Goal: Task Accomplishment & Management: Use online tool/utility

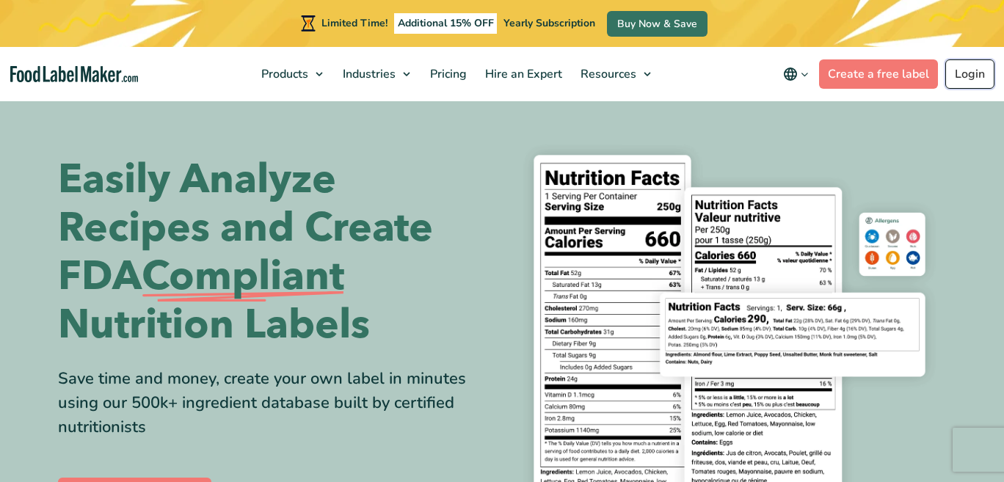
click at [964, 73] on link "Login" at bounding box center [970, 73] width 49 height 29
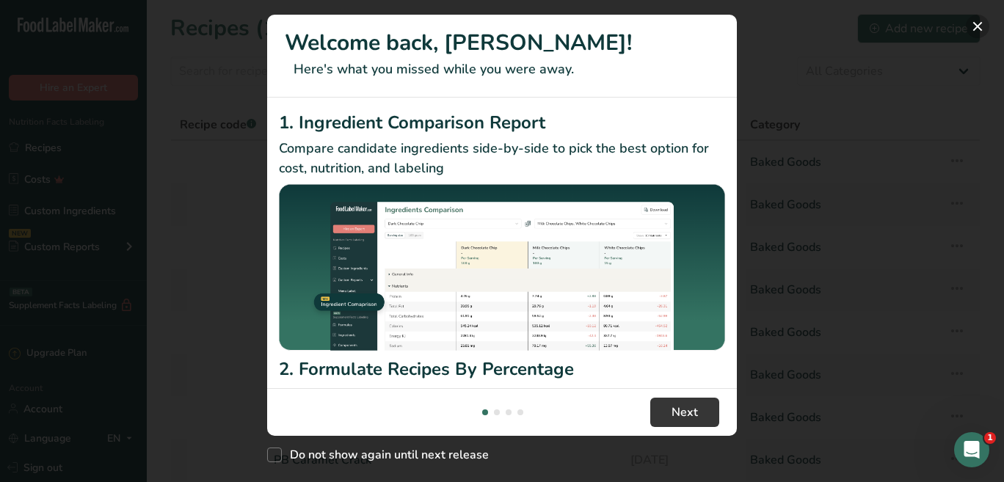
click at [979, 23] on button "New Features" at bounding box center [977, 26] width 23 height 23
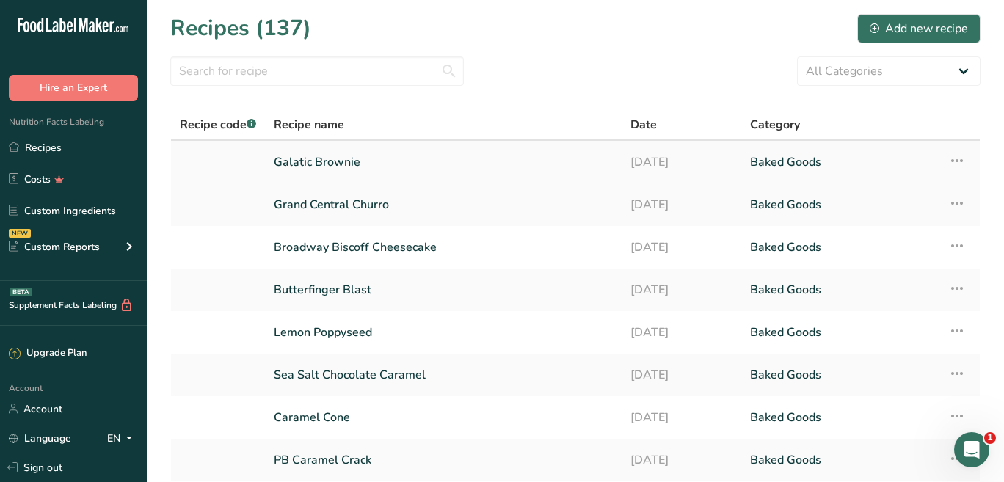
click at [317, 157] on link "Galatic Brownie" at bounding box center [443, 162] width 339 height 31
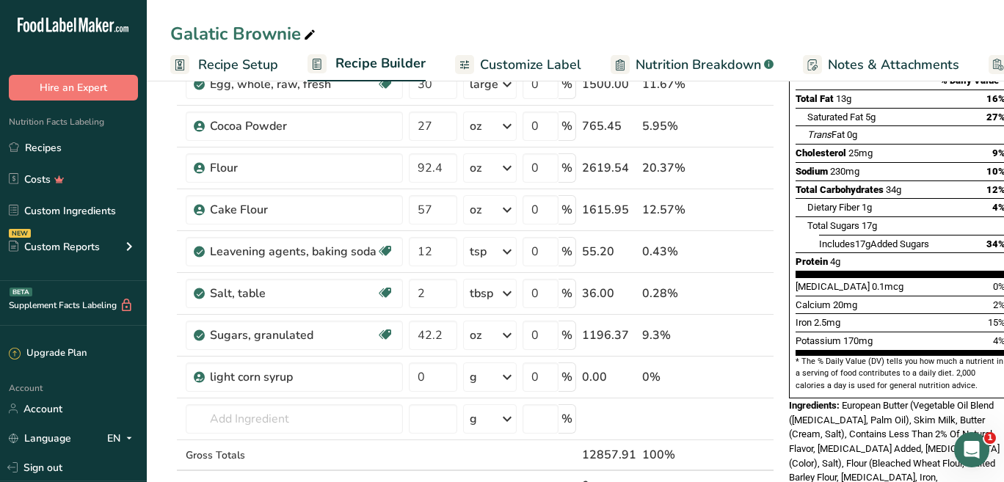
scroll to position [232, 0]
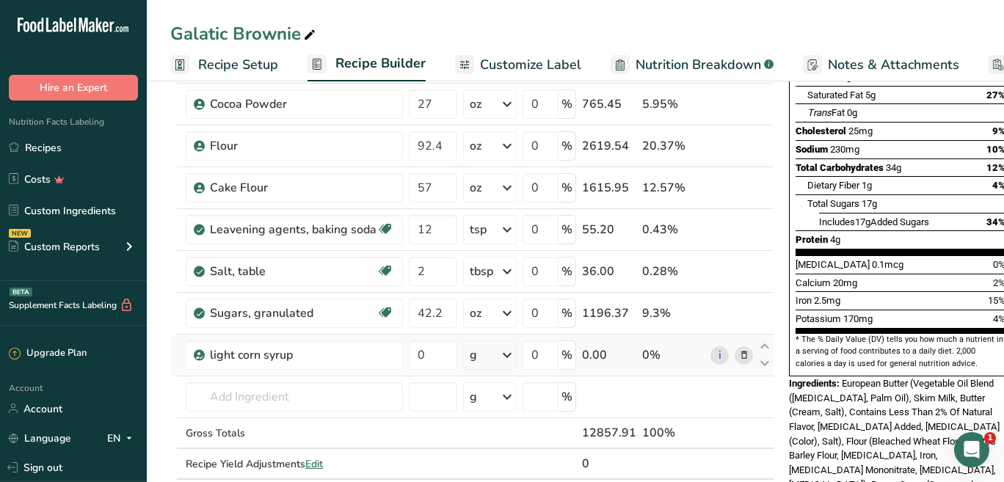
click at [477, 350] on div "g" at bounding box center [490, 355] width 54 height 29
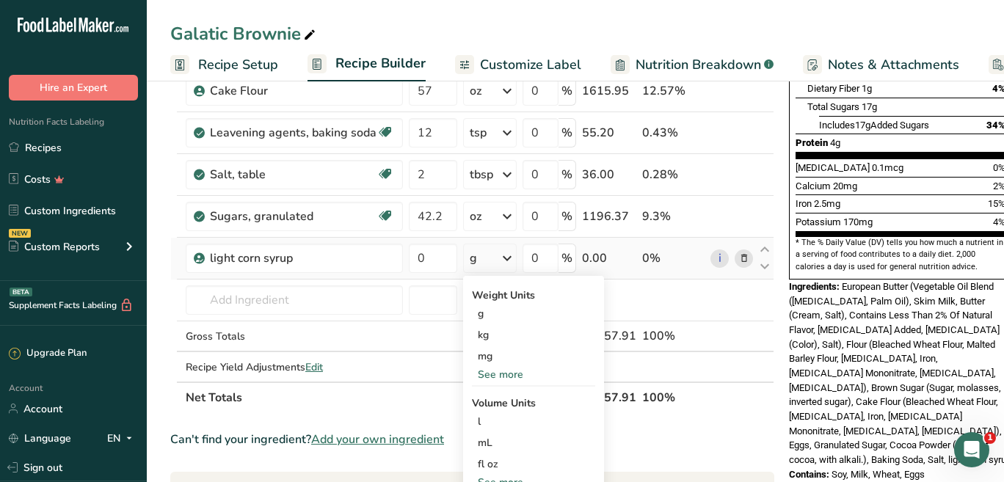
click at [514, 372] on div "See more" at bounding box center [533, 374] width 123 height 15
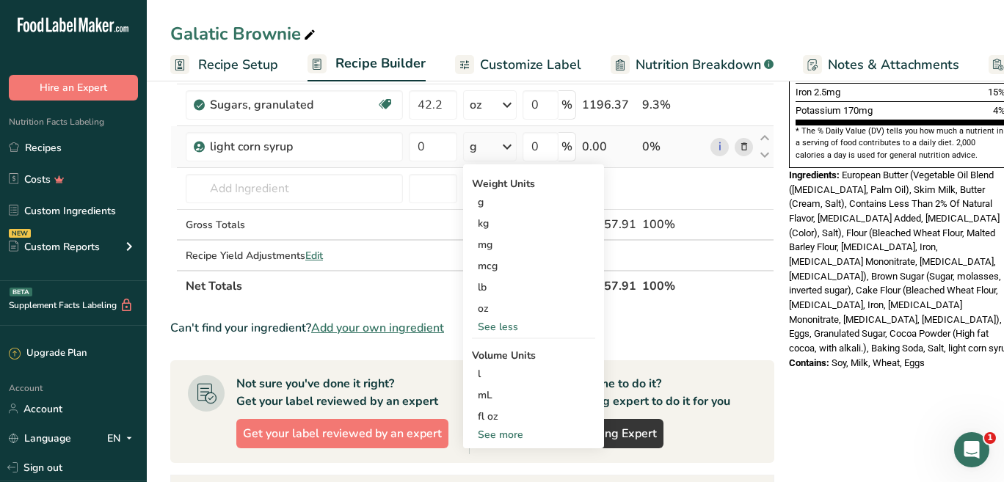
scroll to position [492, 0]
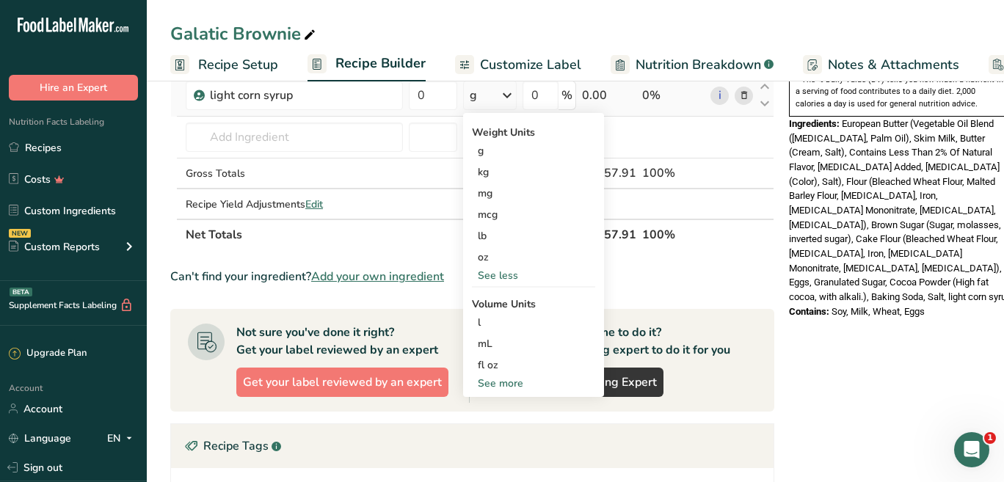
click at [511, 385] on div "See more" at bounding box center [533, 383] width 123 height 15
select select "22"
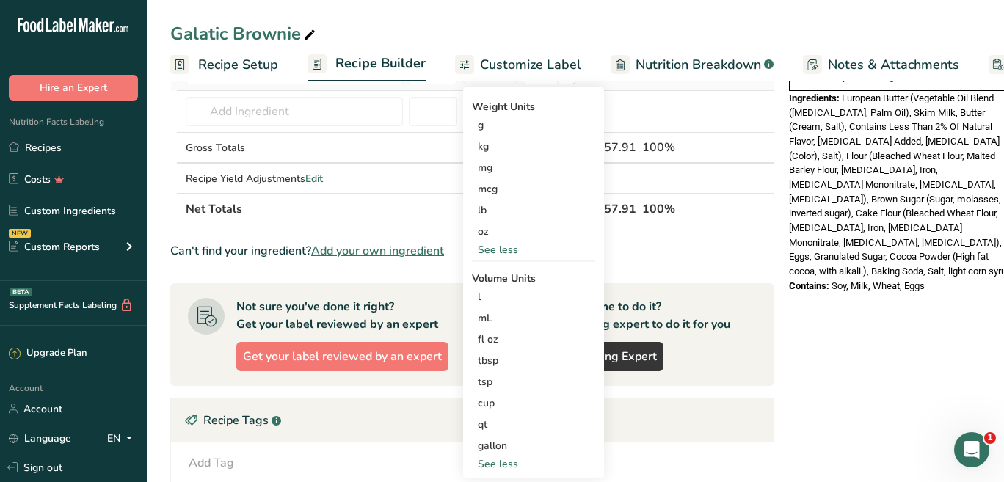
scroll to position [528, 0]
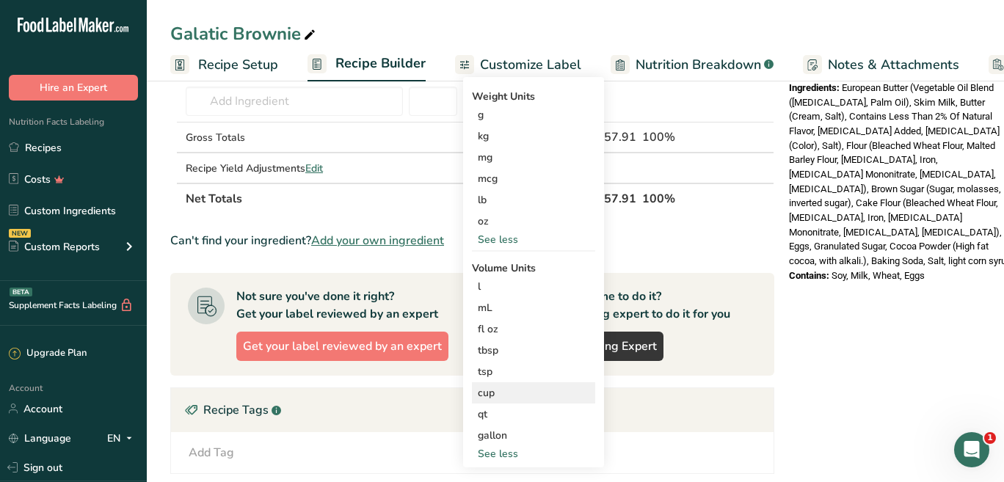
click at [500, 396] on div "cup" at bounding box center [534, 392] width 112 height 15
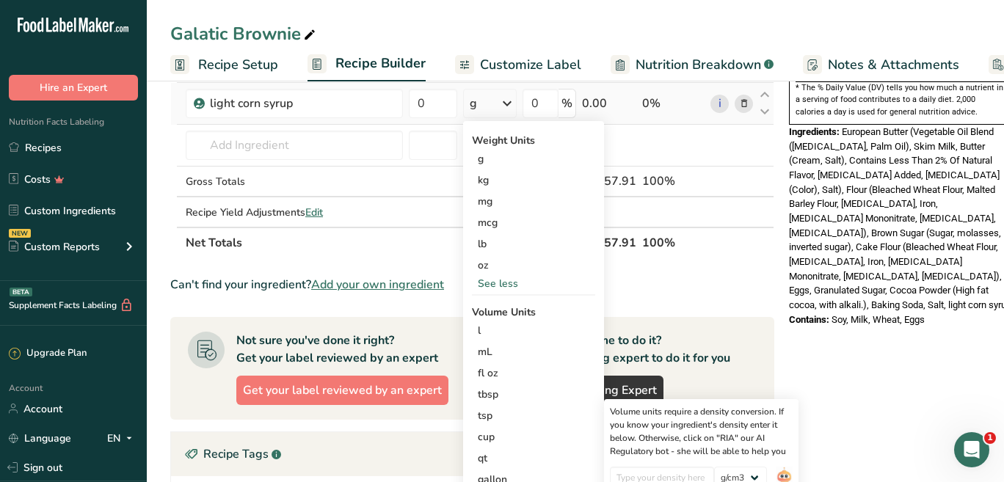
scroll to position [473, 0]
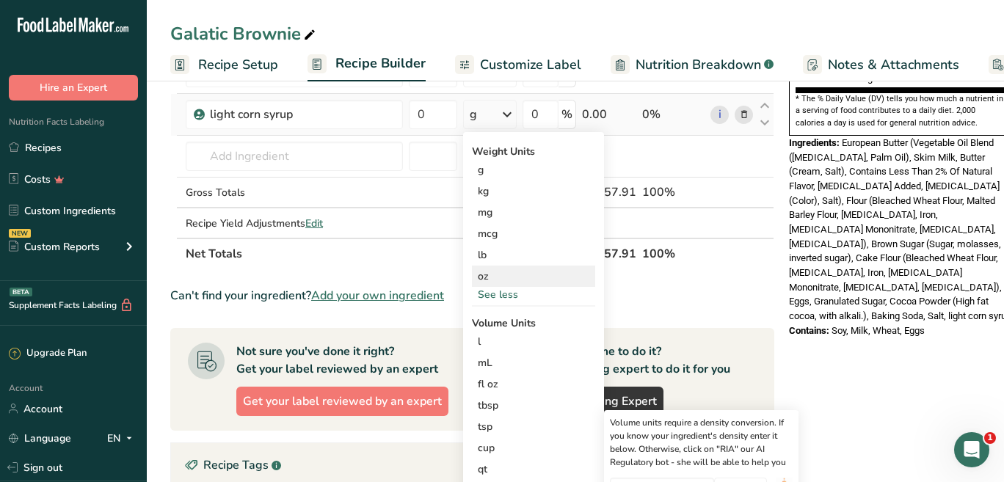
click at [495, 272] on div "oz" at bounding box center [533, 276] width 123 height 21
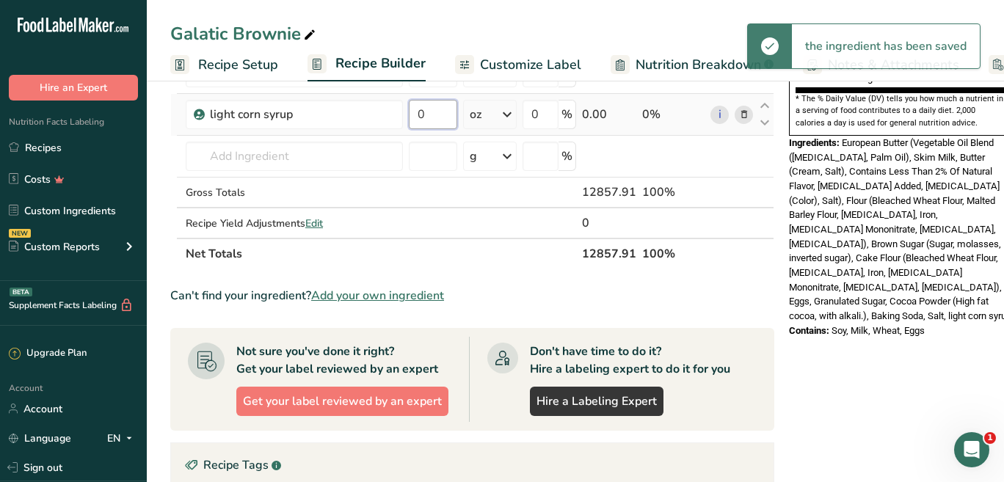
click at [435, 115] on input "0" at bounding box center [433, 114] width 48 height 29
type input "8"
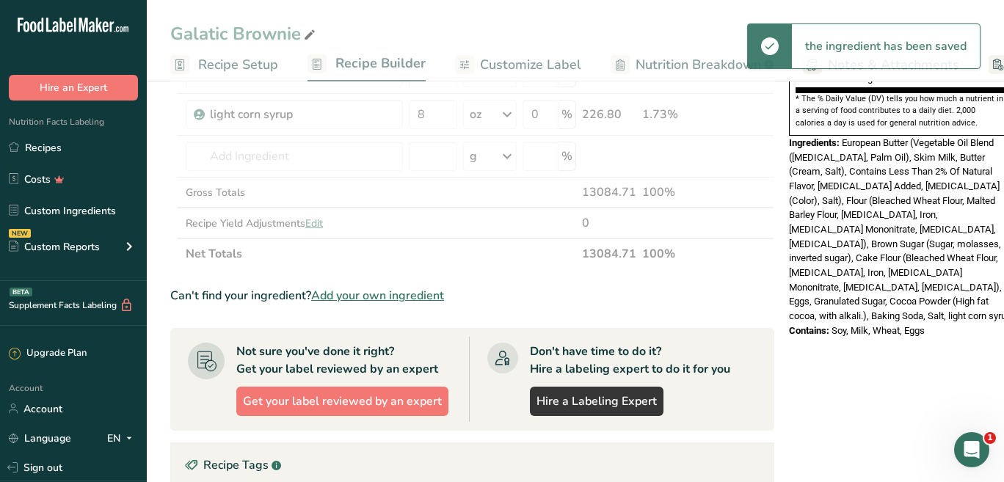
click at [717, 289] on div "Can't find your ingredient? Add your own ingredient" at bounding box center [472, 296] width 604 height 18
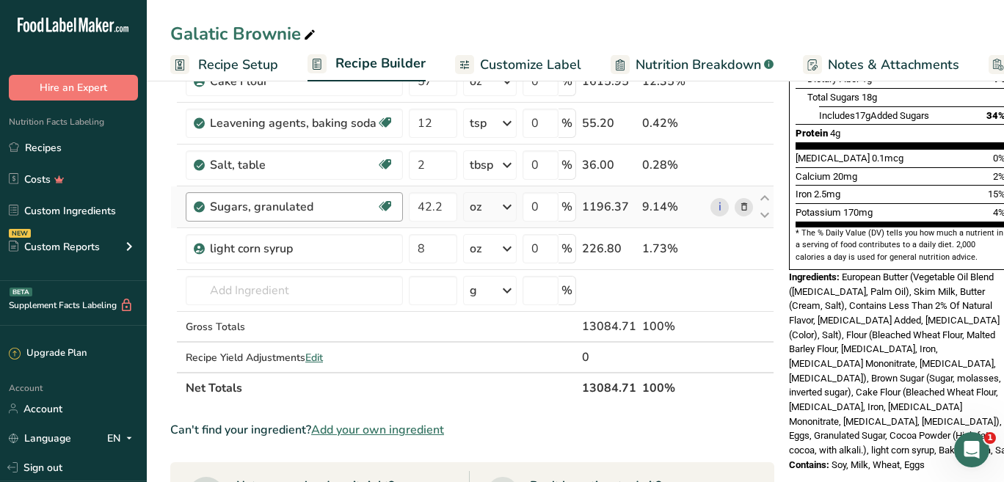
scroll to position [340, 0]
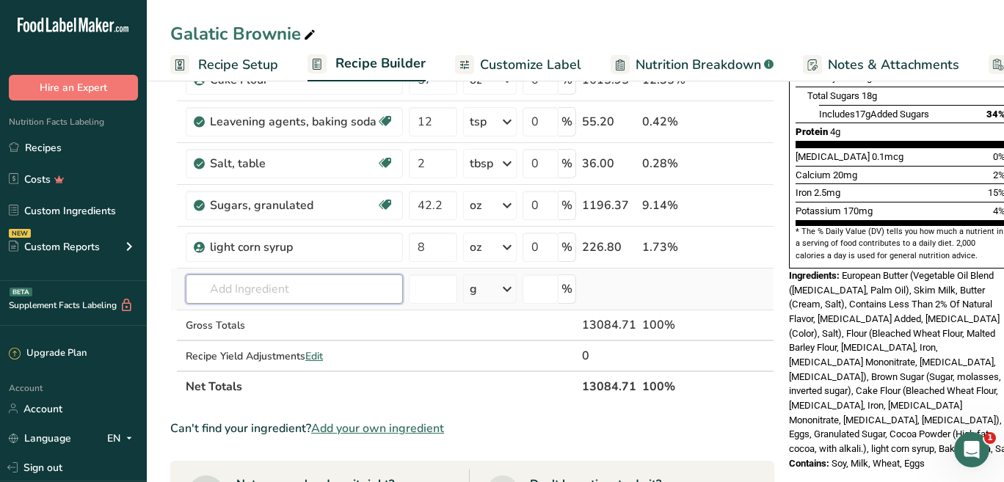
click at [266, 288] on input "text" at bounding box center [294, 289] width 217 height 29
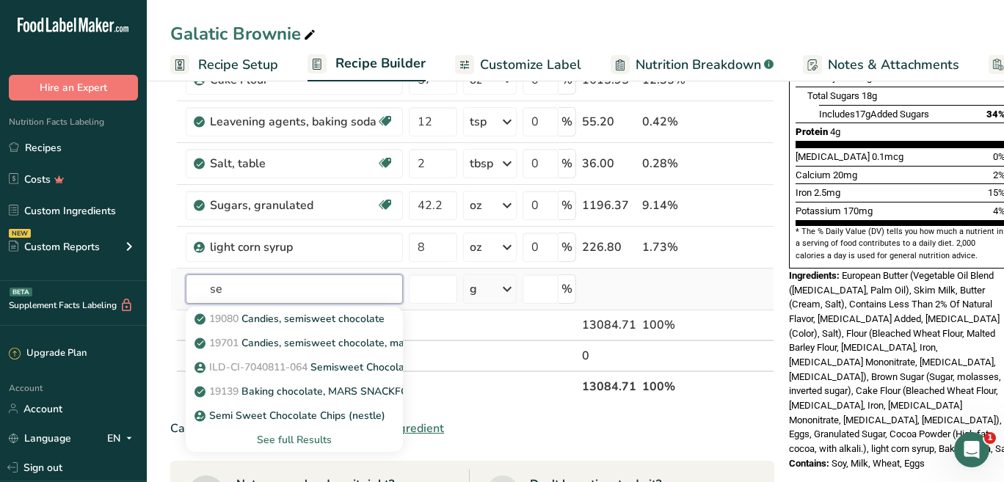
type input "s"
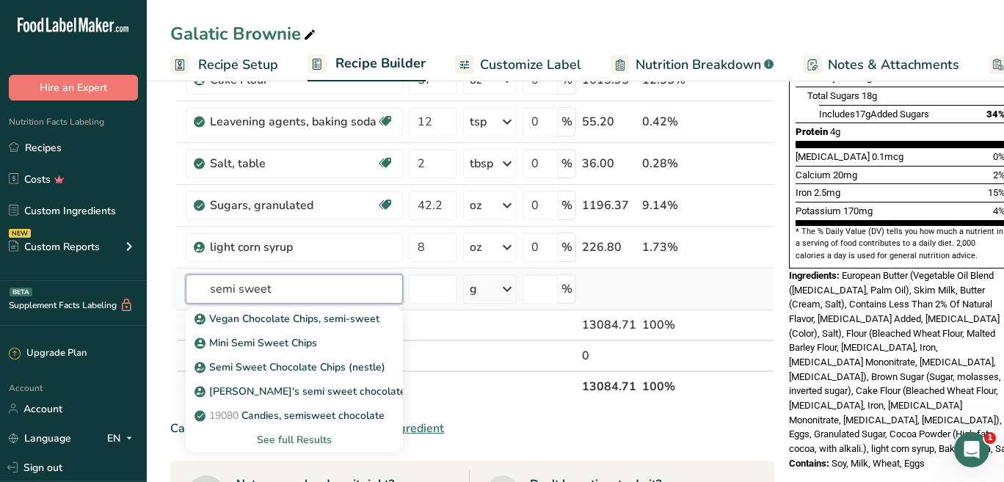
type input "semi sweet"
click at [270, 439] on div "See full Results" at bounding box center [295, 439] width 194 height 15
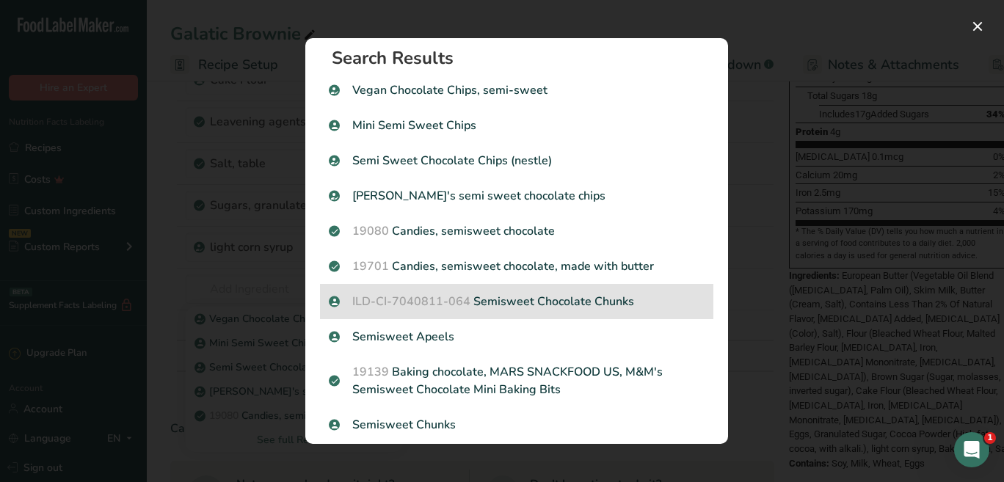
scroll to position [23, 0]
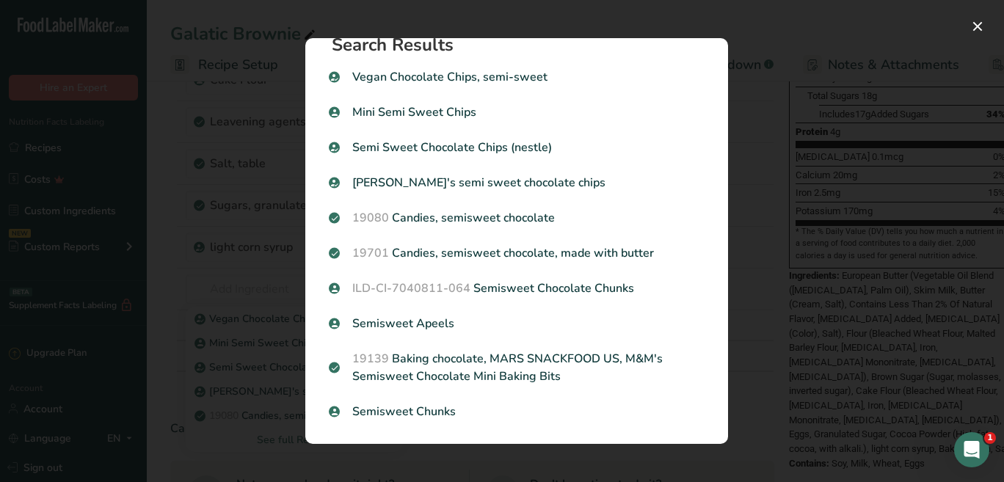
click at [219, 69] on div "Search results modal" at bounding box center [502, 241] width 1004 height 482
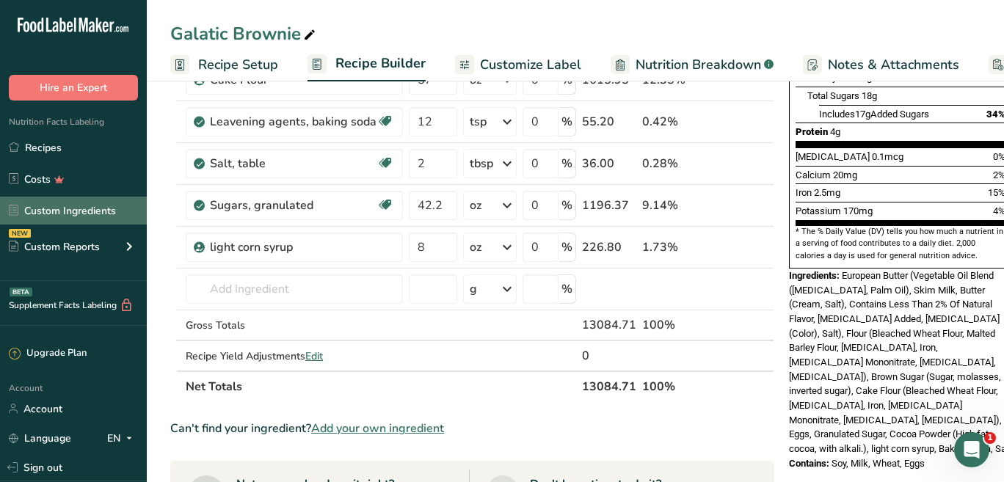
click at [48, 205] on link "Custom Ingredients" at bounding box center [73, 211] width 147 height 28
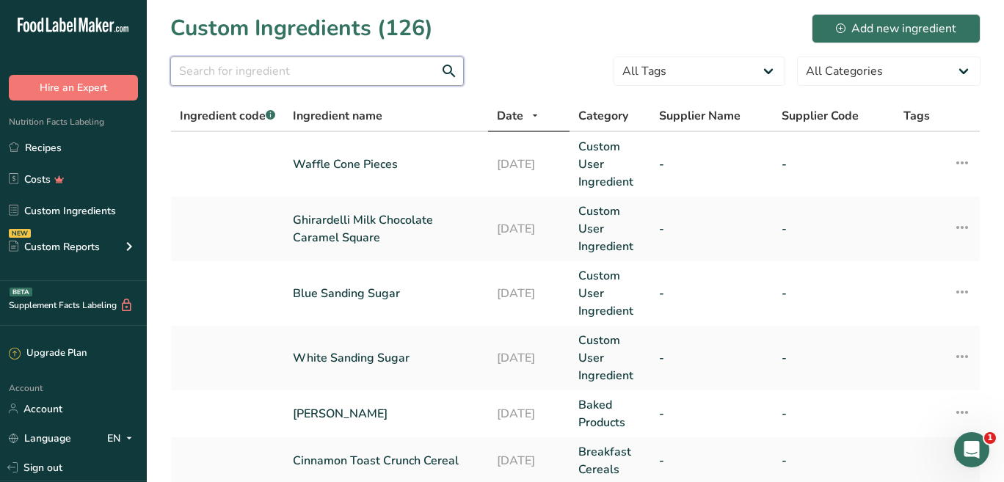
click at [253, 79] on input "text" at bounding box center [317, 71] width 294 height 29
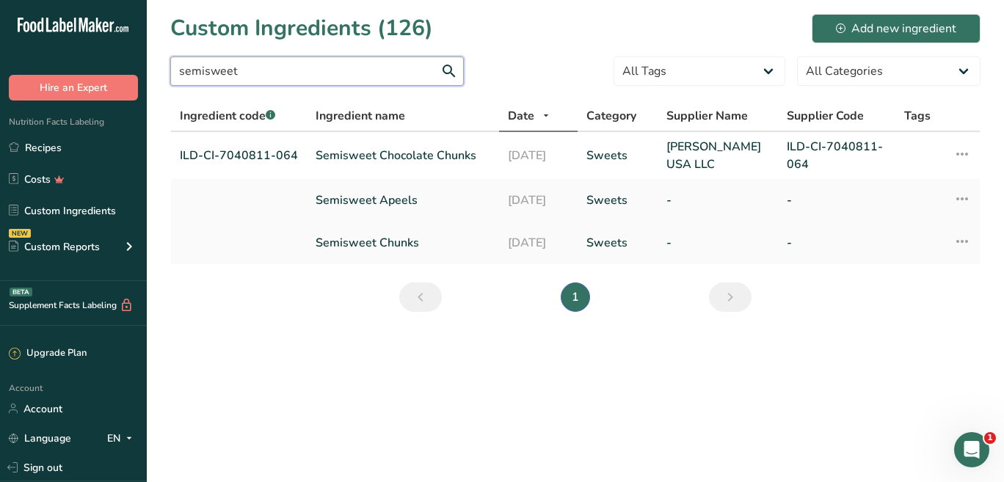
type input "semisweet"
click at [379, 237] on link "Semisweet Chunks" at bounding box center [403, 243] width 175 height 18
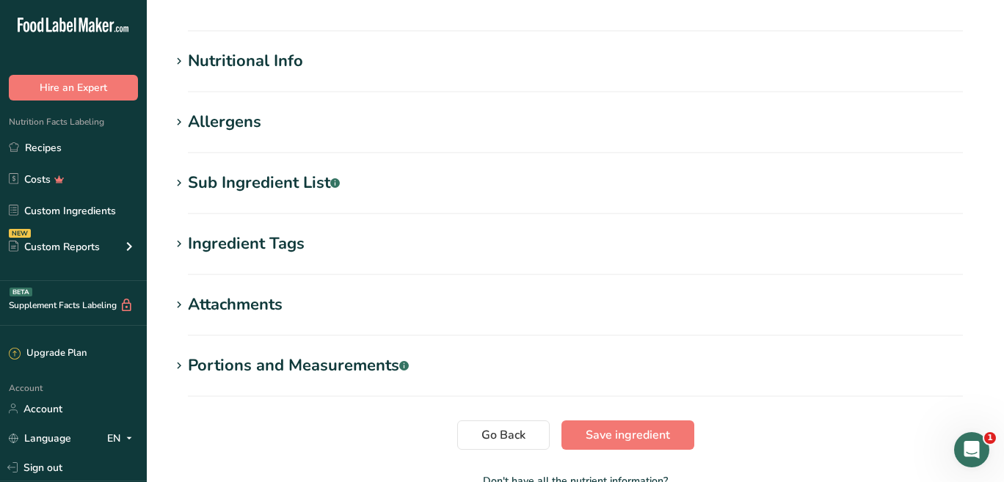
scroll to position [490, 0]
click at [273, 189] on div "Sub Ingredient List .a-a{fill:#347362;}.b-a{fill:#fff;}" at bounding box center [264, 182] width 152 height 24
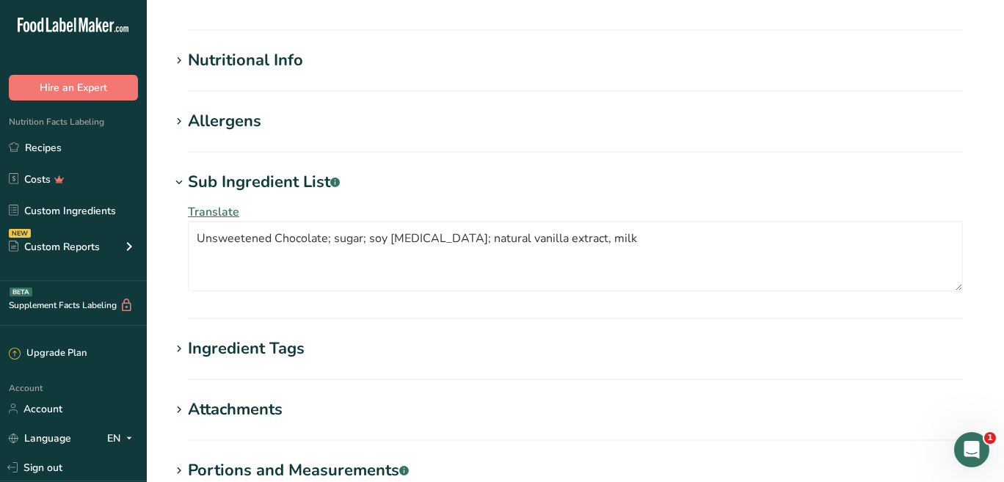
scroll to position [0, 0]
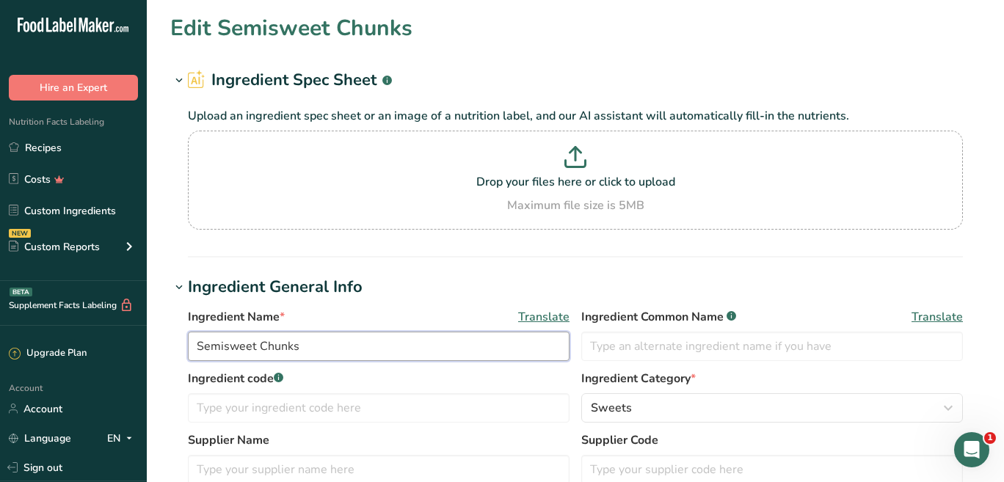
click at [308, 350] on input "Semisweet Chunks" at bounding box center [379, 346] width 382 height 29
type input "Semisweet Chips"
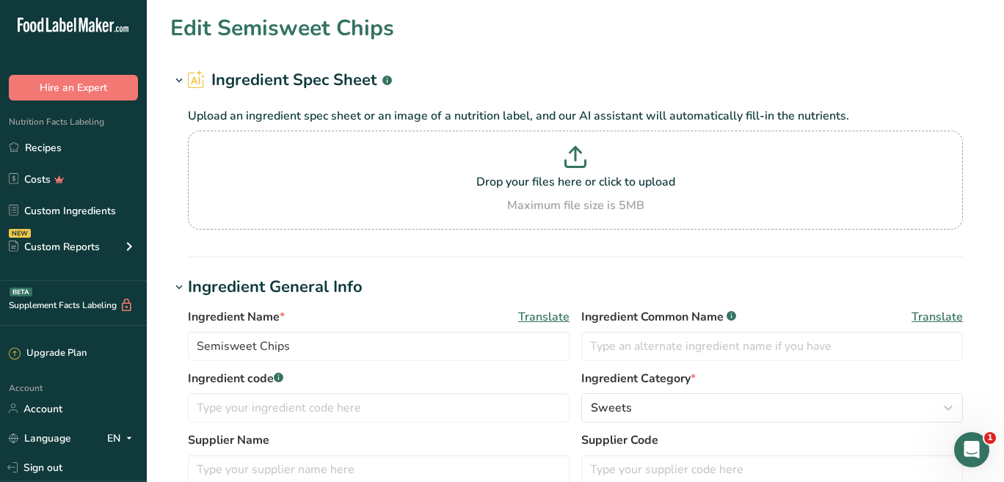
click at [858, 288] on h1 "Ingredient General Info" at bounding box center [575, 287] width 811 height 24
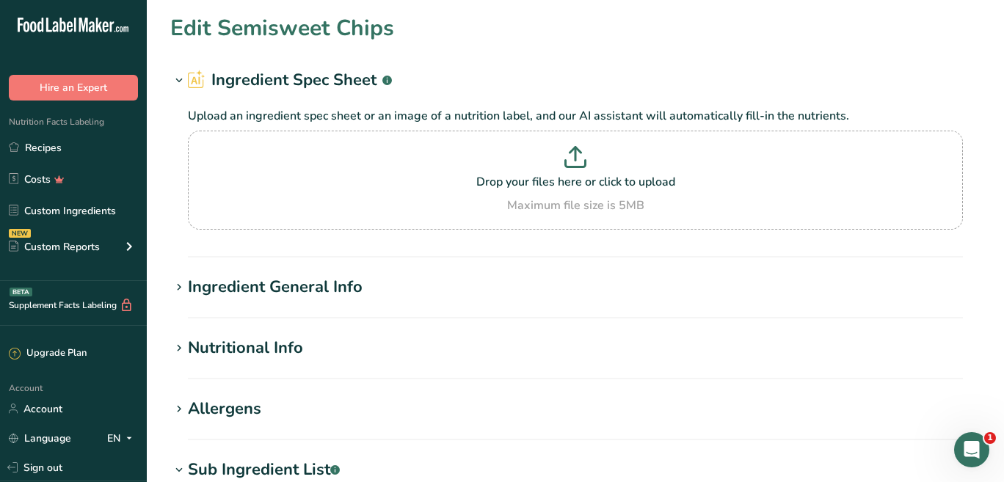
click at [231, 286] on div "Ingredient General Info" at bounding box center [275, 287] width 175 height 24
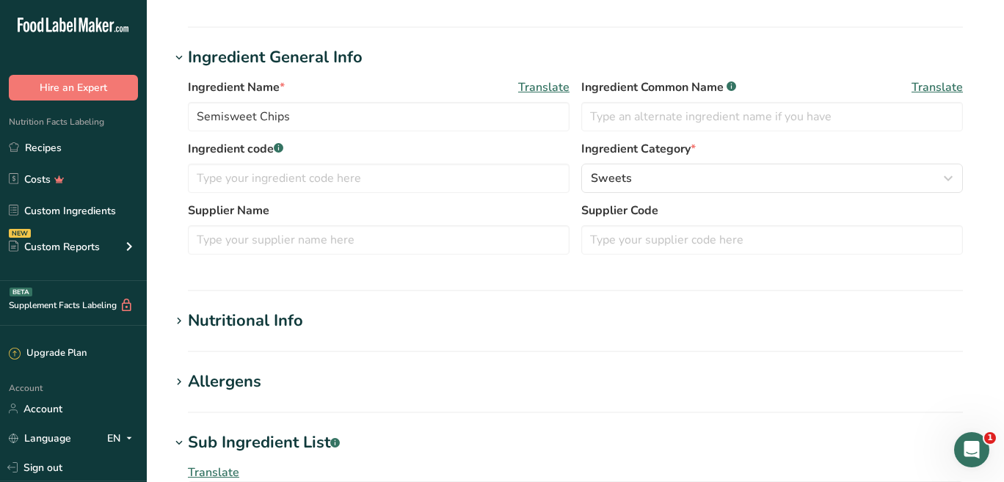
scroll to position [688, 0]
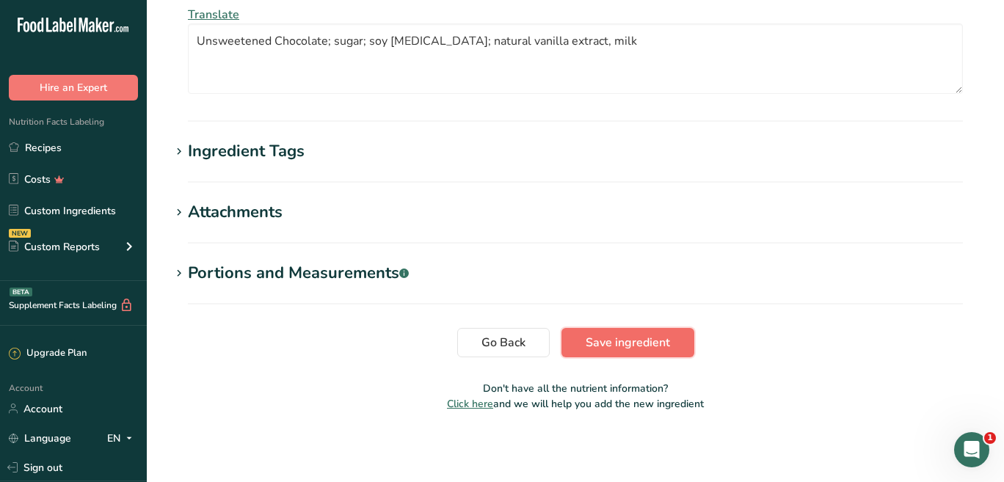
click at [641, 336] on span "Save ingredient" at bounding box center [628, 343] width 84 height 18
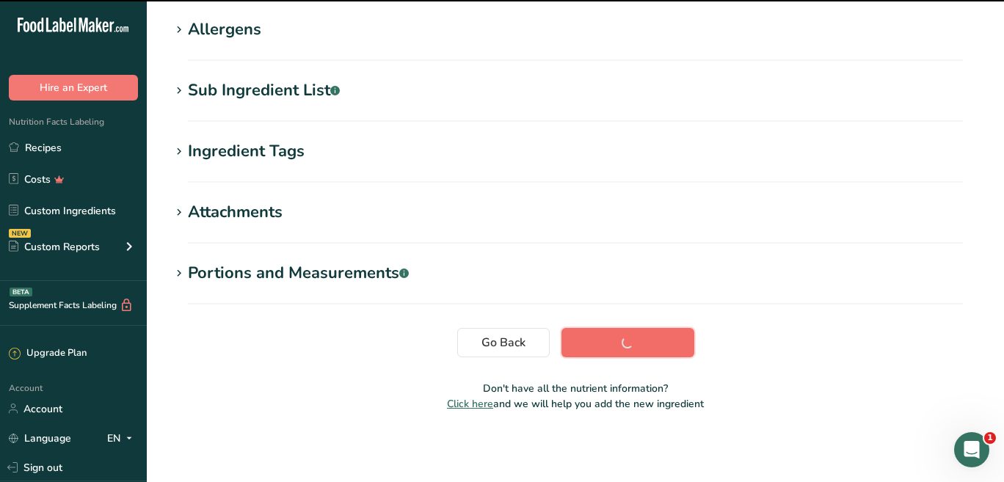
scroll to position [233, 0]
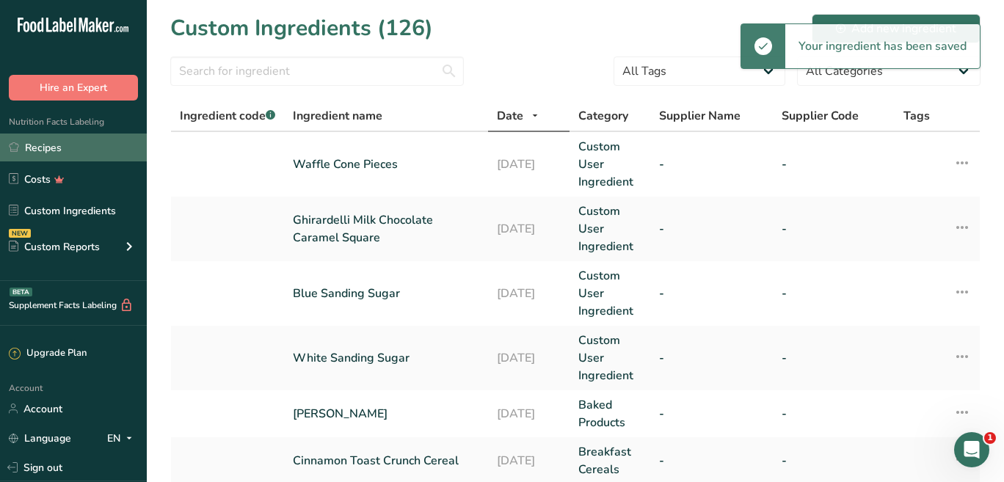
click at [63, 156] on link "Recipes" at bounding box center [73, 148] width 147 height 28
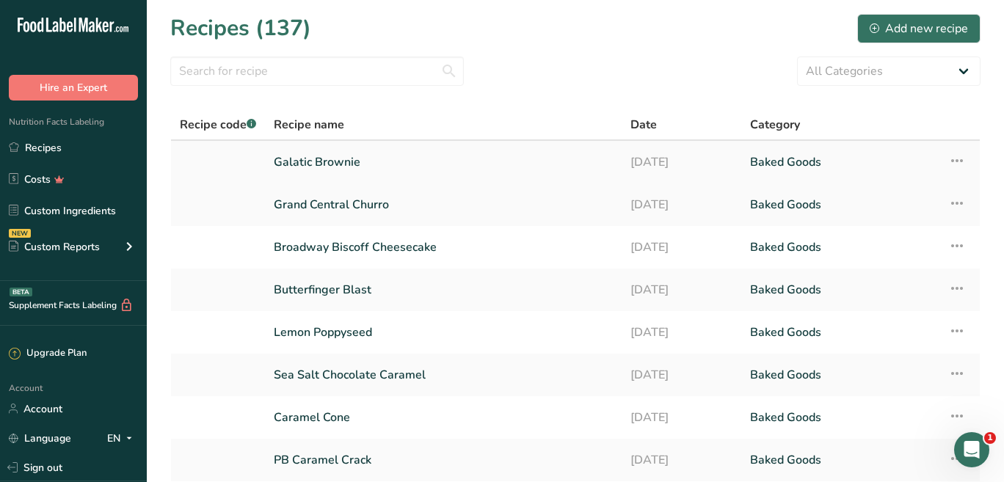
click at [325, 162] on link "Galatic Brownie" at bounding box center [443, 162] width 339 height 31
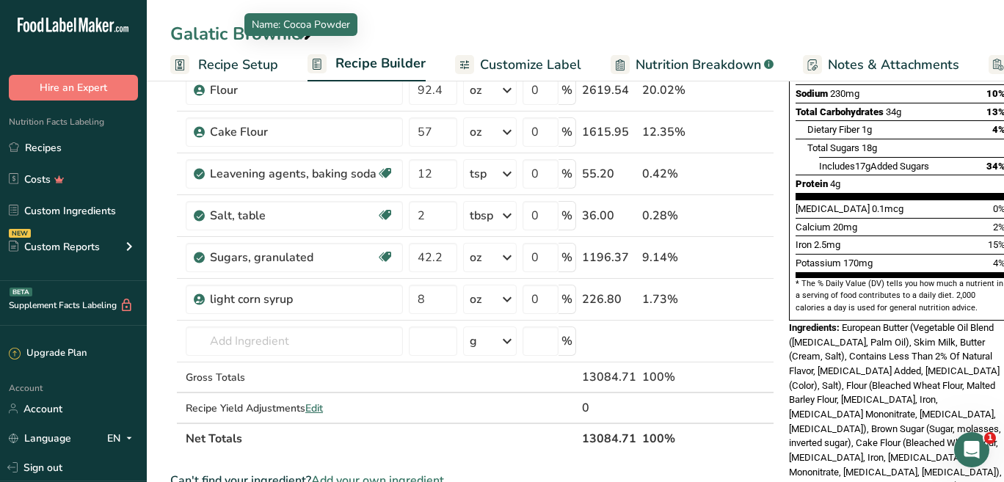
scroll to position [399, 0]
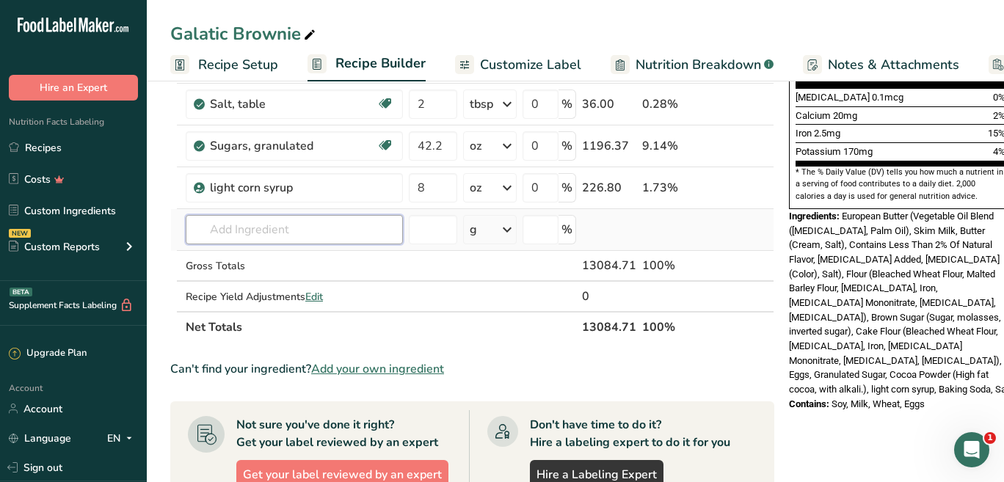
click at [316, 228] on input "text" at bounding box center [294, 229] width 217 height 29
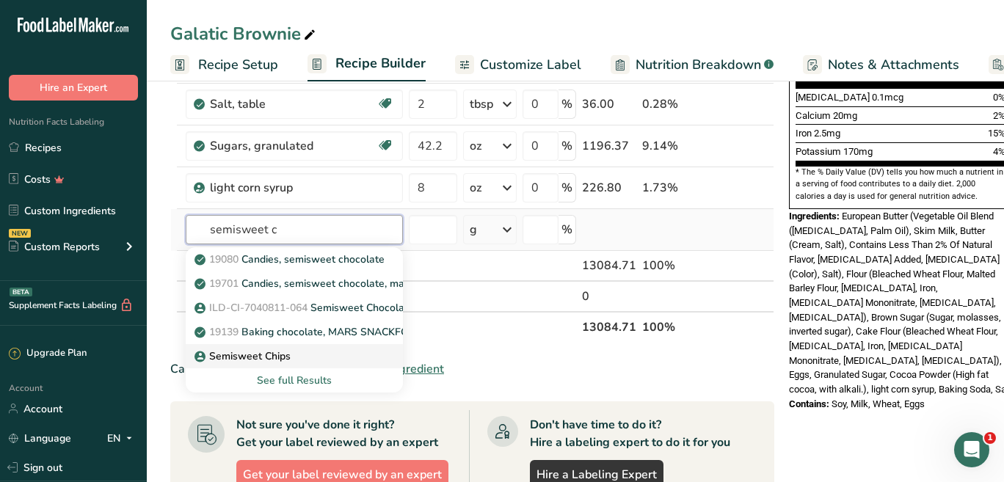
type input "semisweet c"
click at [289, 358] on p "Semisweet Chips" at bounding box center [244, 356] width 93 height 15
type input "Semisweet Chips"
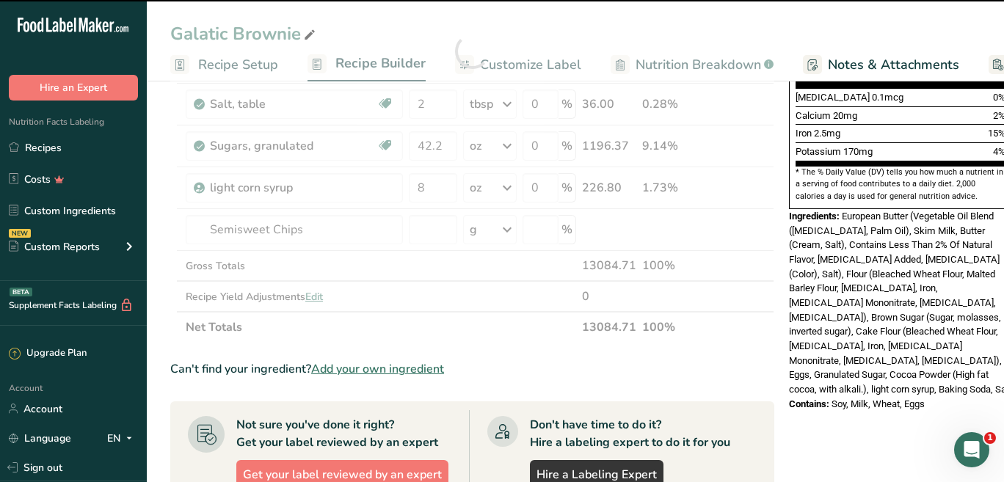
type input "0"
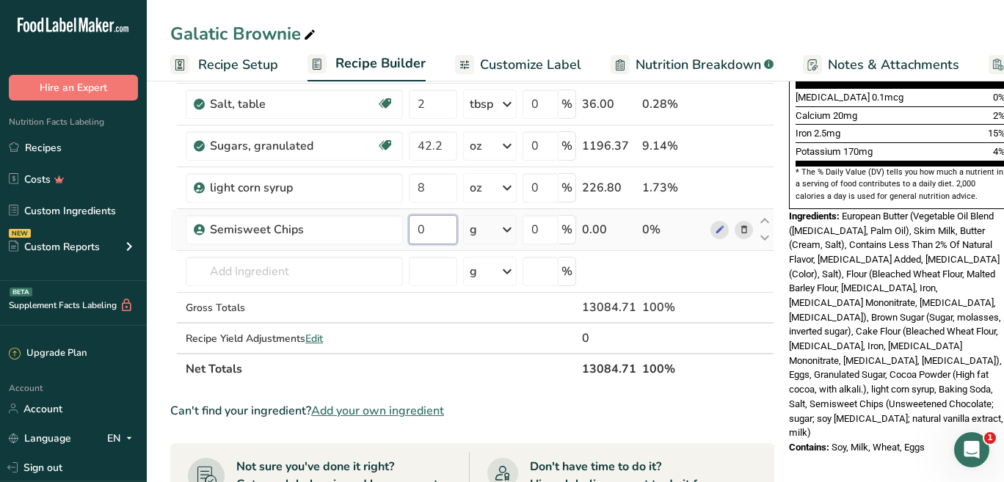
click at [432, 232] on input "0" at bounding box center [433, 229] width 48 height 29
type input "60"
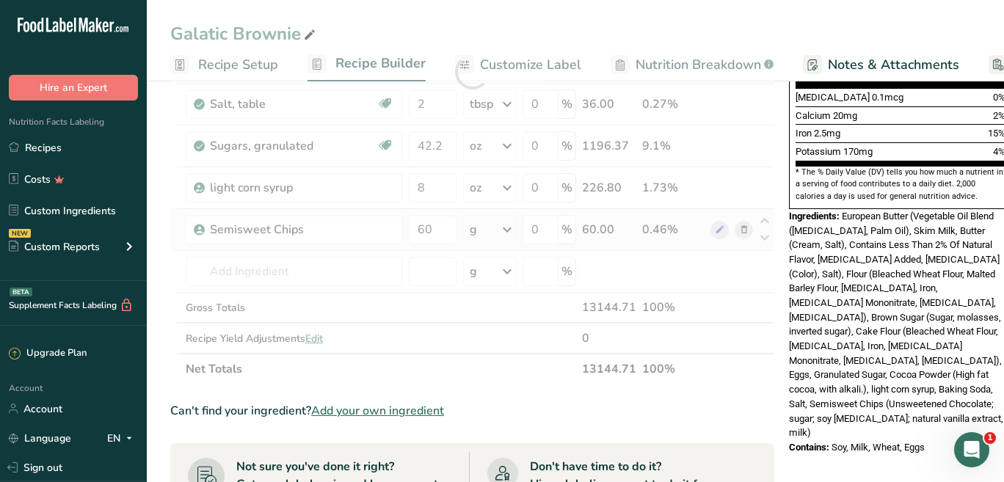
click at [497, 231] on div "Ingredient * Amount * Unit * Waste * .a-a{fill:#347362;}.b-a{fill:#fff;} Grams …" at bounding box center [472, 72] width 604 height 626
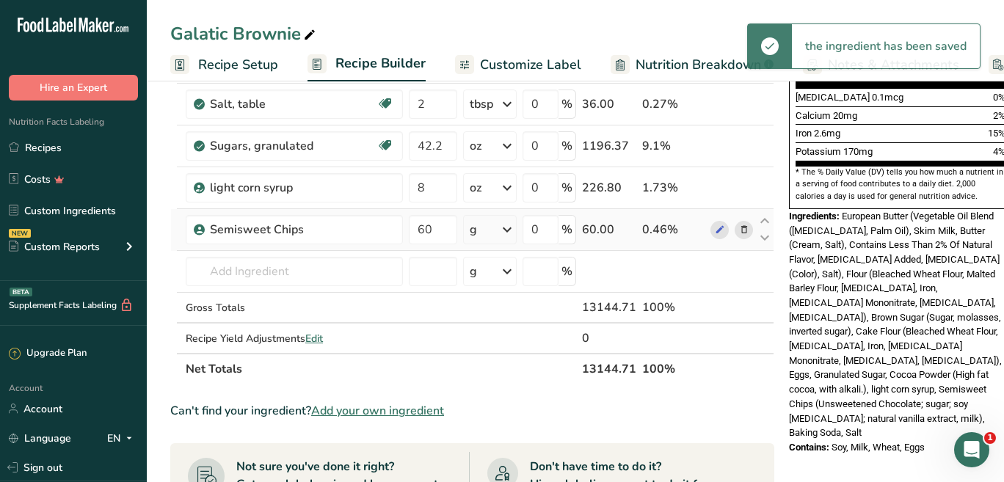
click at [493, 233] on div "g" at bounding box center [490, 229] width 54 height 29
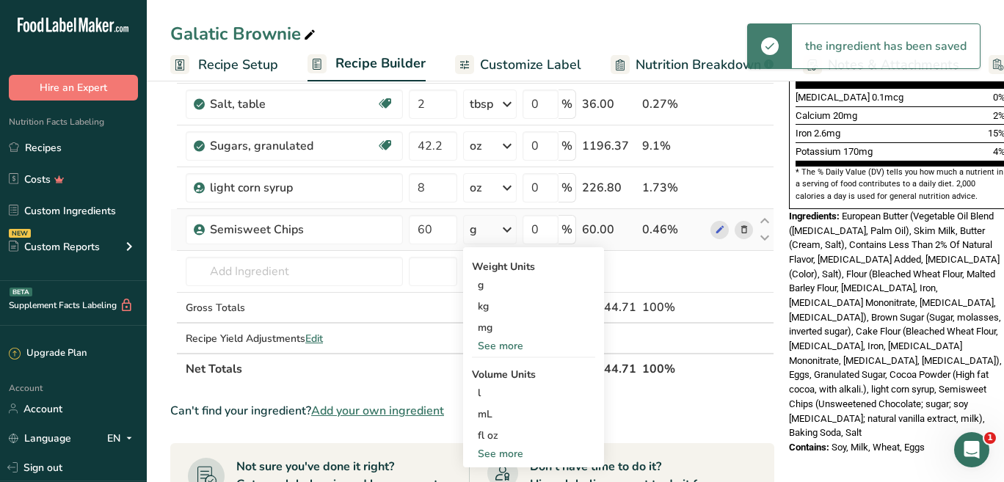
click at [496, 347] on div "See more" at bounding box center [533, 345] width 123 height 15
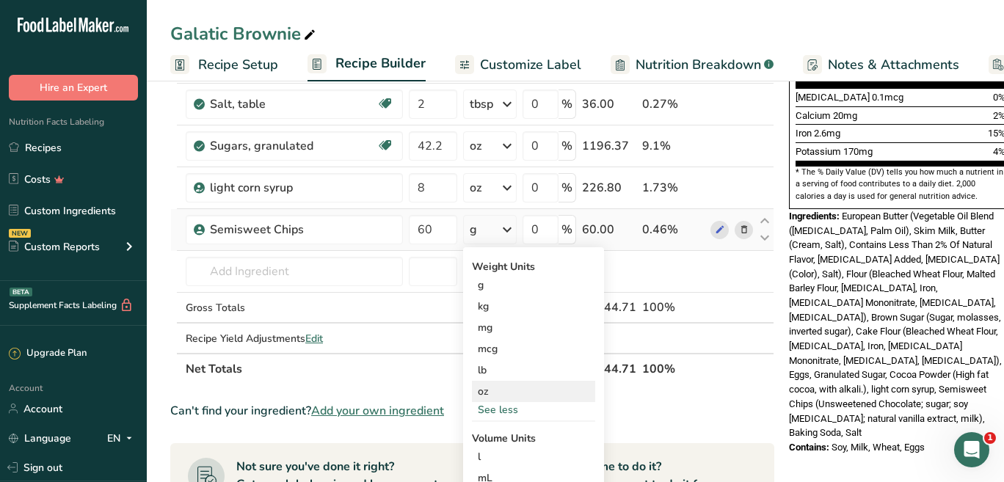
click at [496, 391] on div "oz" at bounding box center [533, 391] width 123 height 21
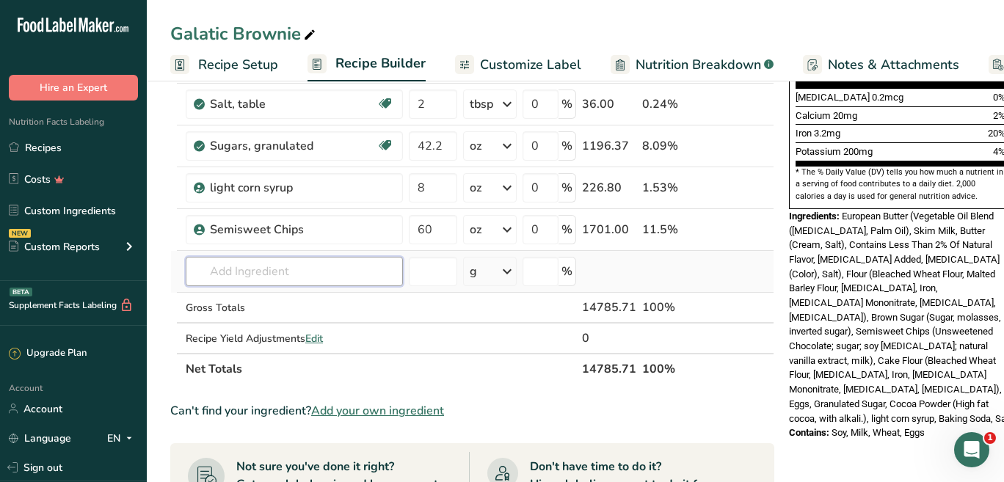
click at [269, 278] on input "text" at bounding box center [294, 271] width 217 height 29
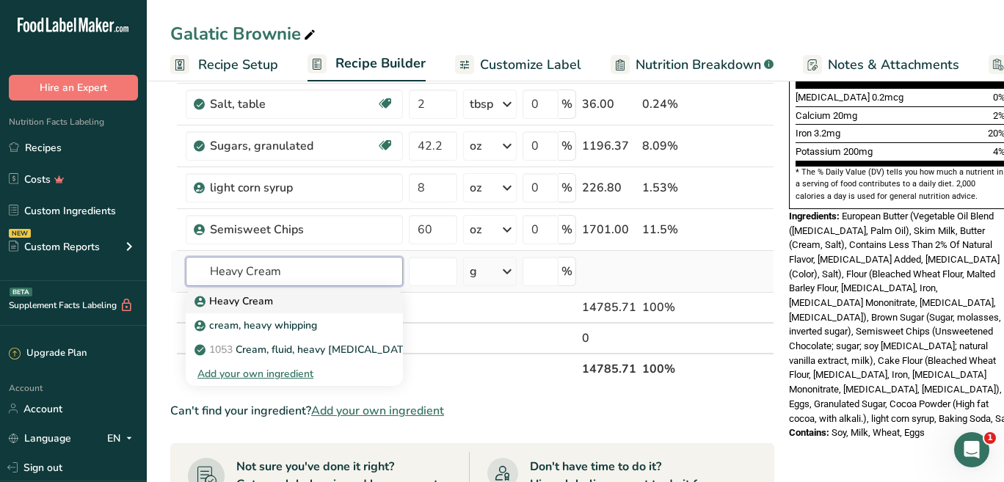
type input "Heavy Cream"
click at [258, 306] on p "Heavy Cream" at bounding box center [236, 301] width 76 height 15
type input "Heavy Cream"
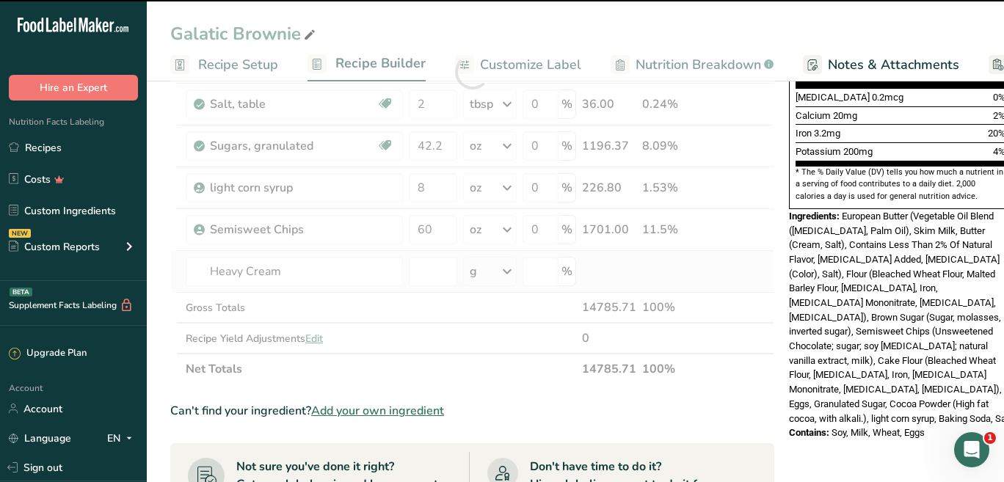
type input "0"
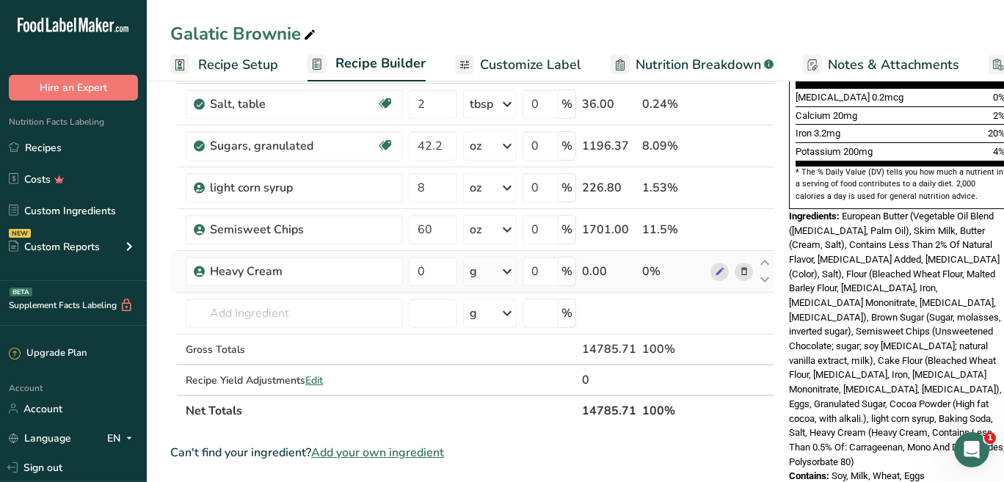
click at [473, 266] on div "g" at bounding box center [473, 272] width 7 height 18
click at [496, 386] on div "See more" at bounding box center [533, 387] width 123 height 15
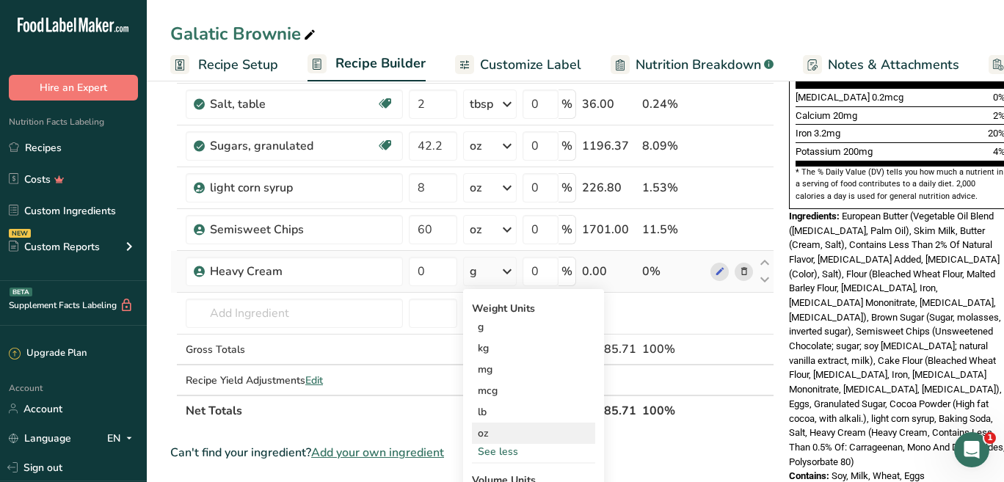
click at [497, 435] on div "oz" at bounding box center [533, 433] width 123 height 21
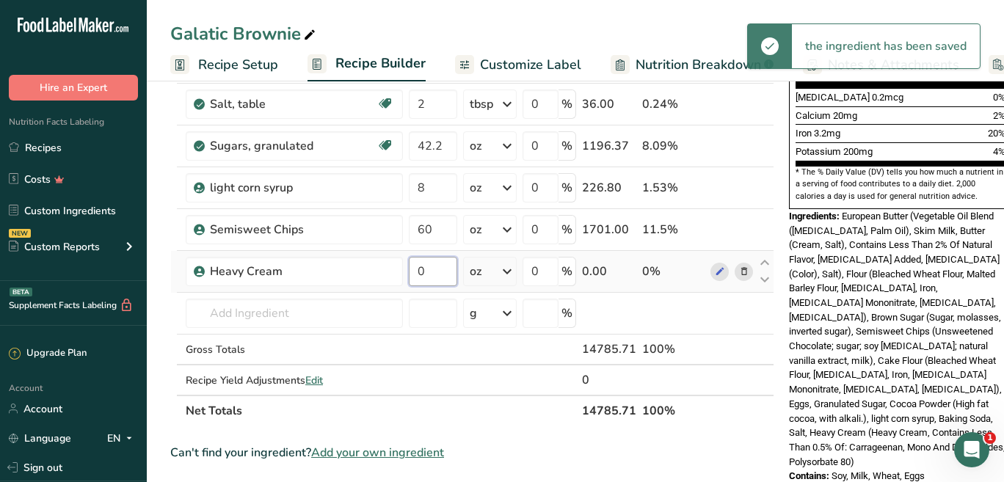
click at [427, 275] on input "0" at bounding box center [433, 271] width 48 height 29
type input "32"
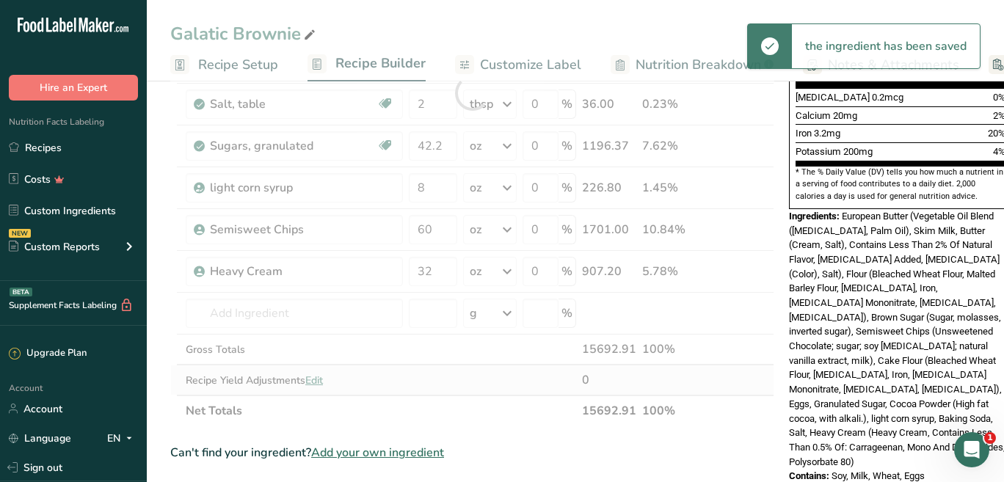
click at [471, 374] on div "Ingredient * Amount * Unit * Waste * .a-a{fill:#347362;}.b-a{fill:#fff;} Grams …" at bounding box center [472, 92] width 604 height 667
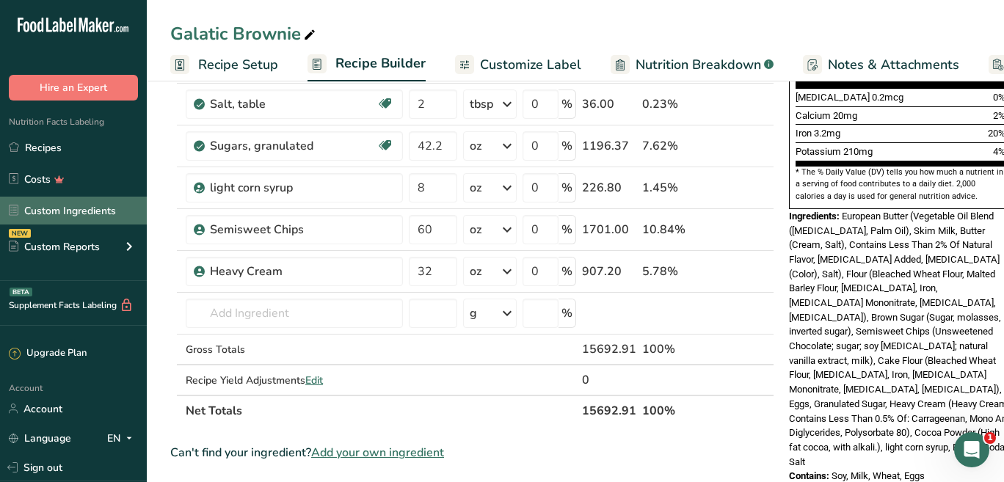
click at [104, 214] on link "Custom Ingredients" at bounding box center [73, 211] width 147 height 28
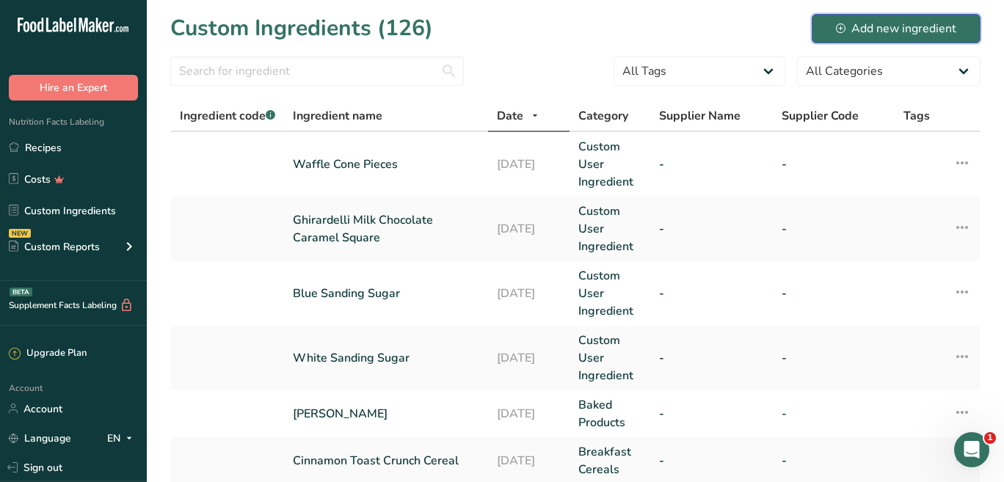
click at [906, 29] on div "Add new ingredient" at bounding box center [896, 29] width 120 height 18
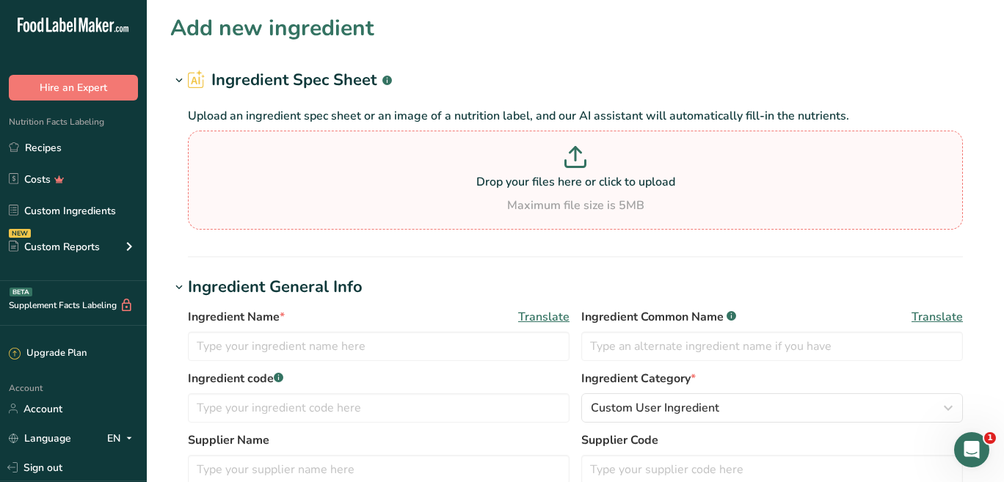
click at [552, 197] on div "Maximum file size is 5MB" at bounding box center [576, 206] width 768 height 18
click at [552, 197] on input "Drop your files here or click to upload Maximum file size is 5MB" at bounding box center [575, 180] width 775 height 99
click at [555, 163] on p at bounding box center [576, 159] width 768 height 27
click at [555, 163] on input "Drop your files here or click to upload Maximum file size is 5MB" at bounding box center [575, 180] width 775 height 99
click at [363, 180] on p "Drop your files here or click to upload" at bounding box center [576, 182] width 768 height 18
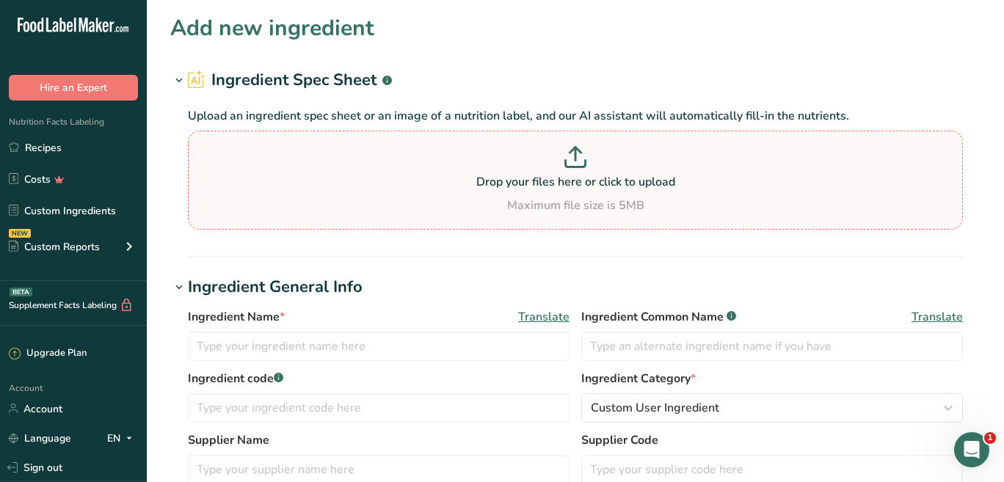
click at [363, 180] on input "Drop your files here or click to upload Maximum file size is 5MB" at bounding box center [575, 180] width 775 height 99
type input "C:\fakepath\711minmeteor.pdf"
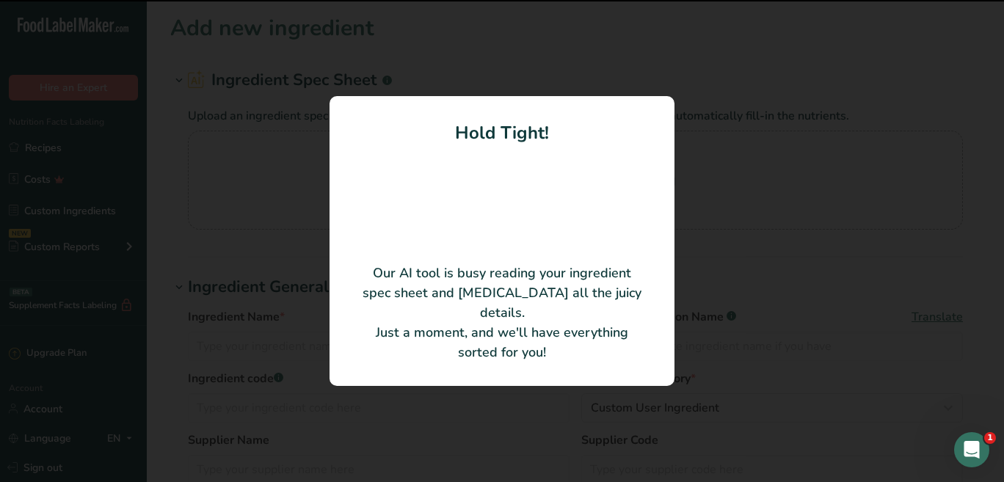
type input "MINI METEORS"
type input "PDI CONE COMPANY INC."
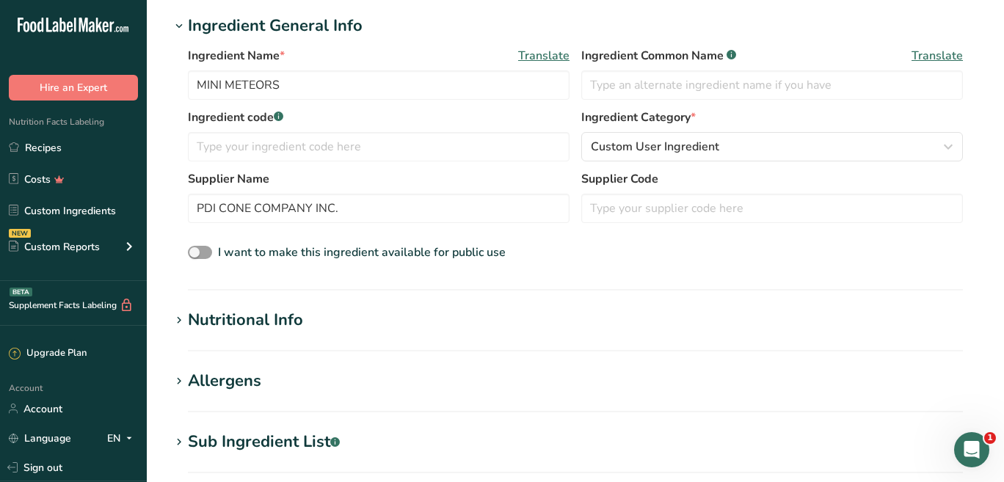
scroll to position [232, 0]
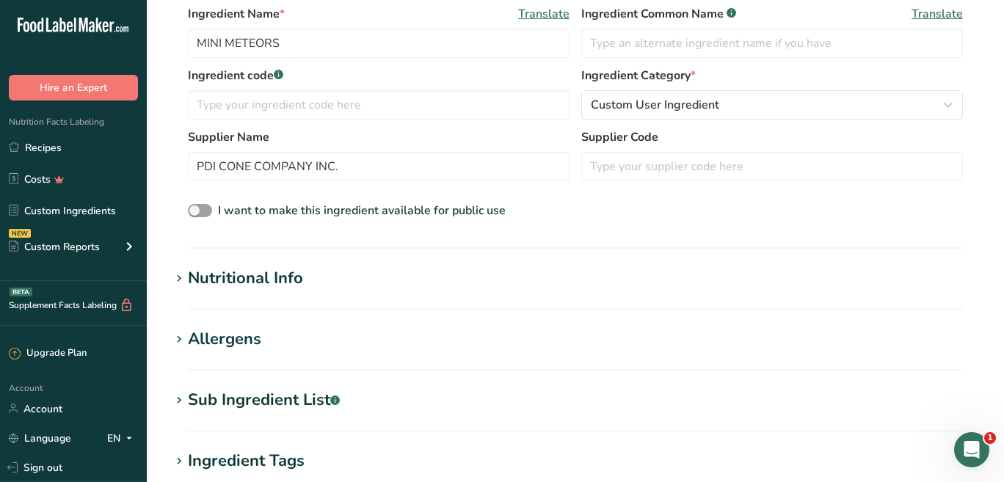
click at [292, 277] on div "Nutritional Info" at bounding box center [245, 279] width 115 height 24
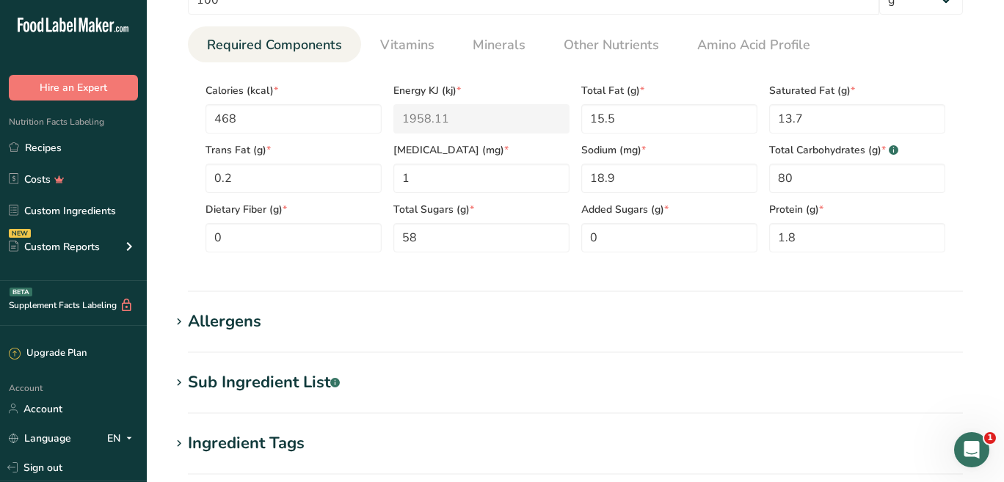
scroll to position [623, 0]
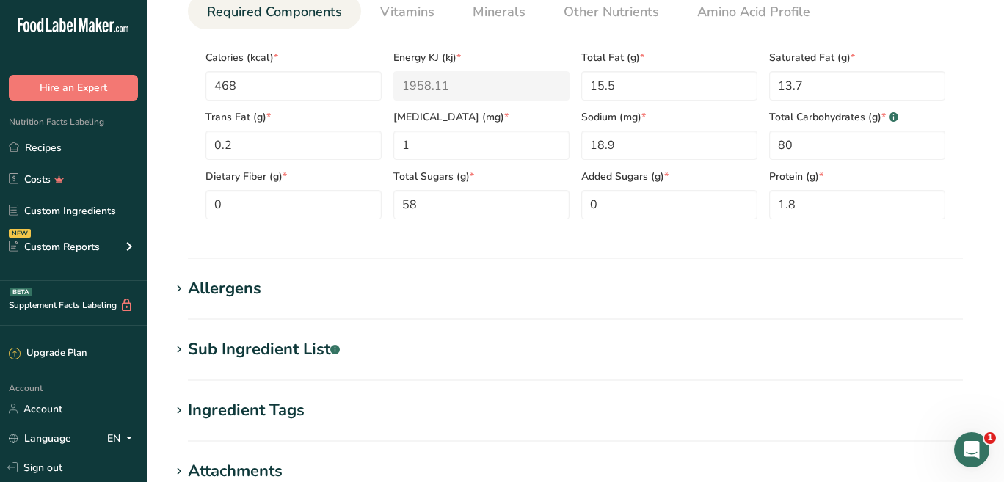
click at [261, 345] on div "Sub Ingredient List .a-a{fill:#347362;}.b-a{fill:#fff;}" at bounding box center [264, 350] width 152 height 24
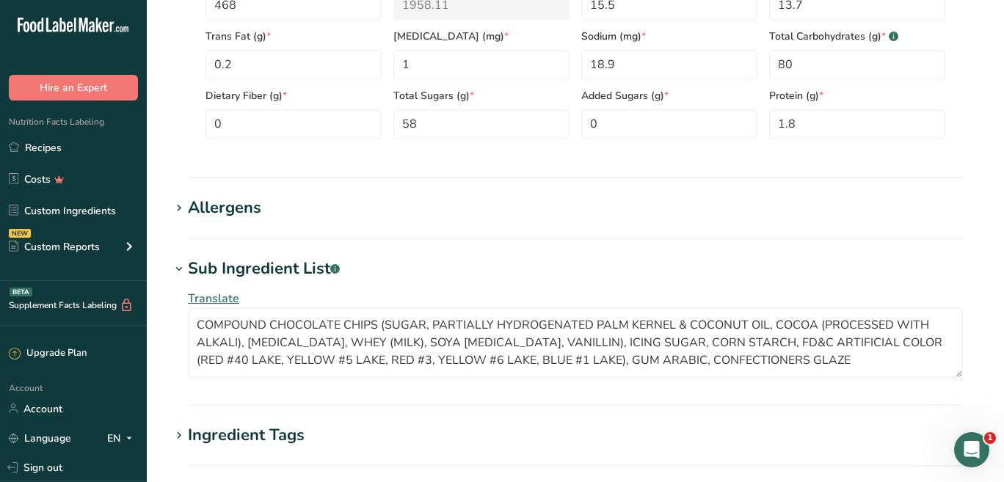
scroll to position [988, 0]
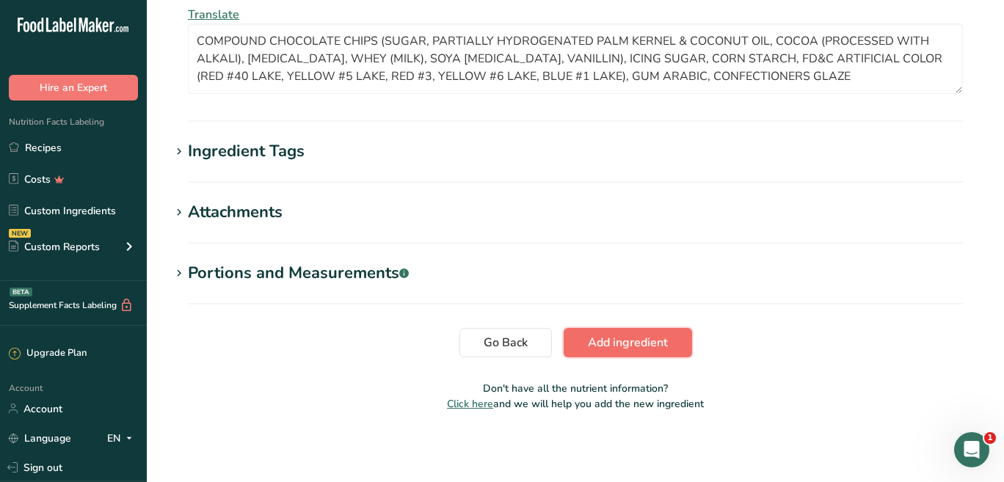
click at [675, 353] on button "Add ingredient" at bounding box center [628, 342] width 128 height 29
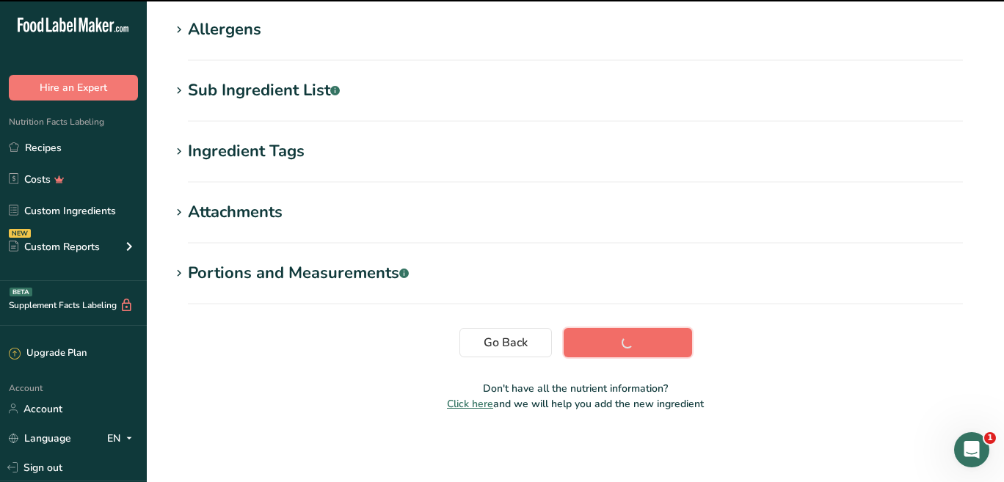
scroll to position [233, 0]
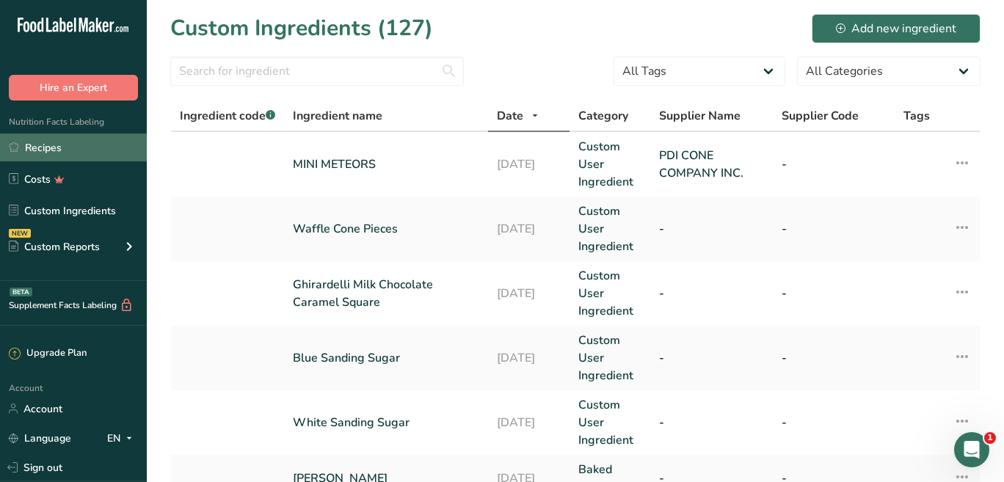
click at [57, 151] on link "Recipes" at bounding box center [73, 148] width 147 height 28
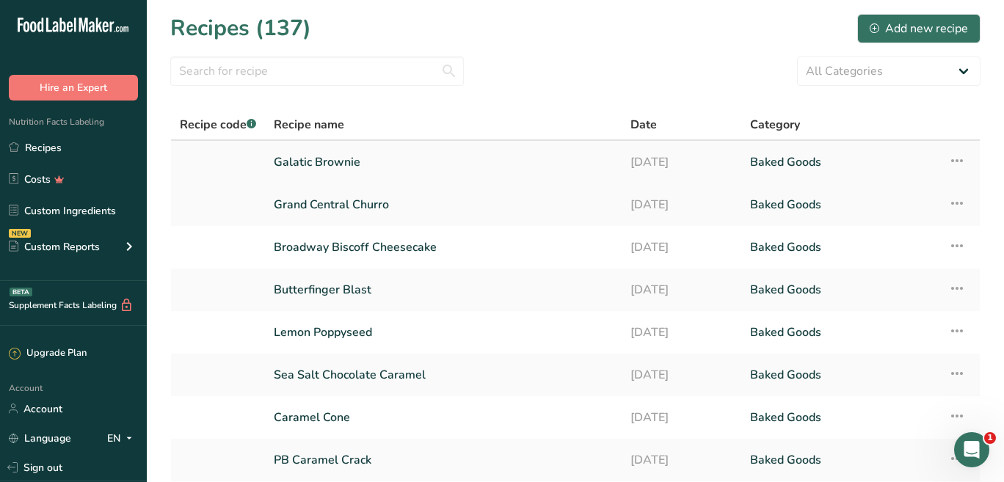
click at [329, 160] on link "Galatic Brownie" at bounding box center [443, 162] width 339 height 31
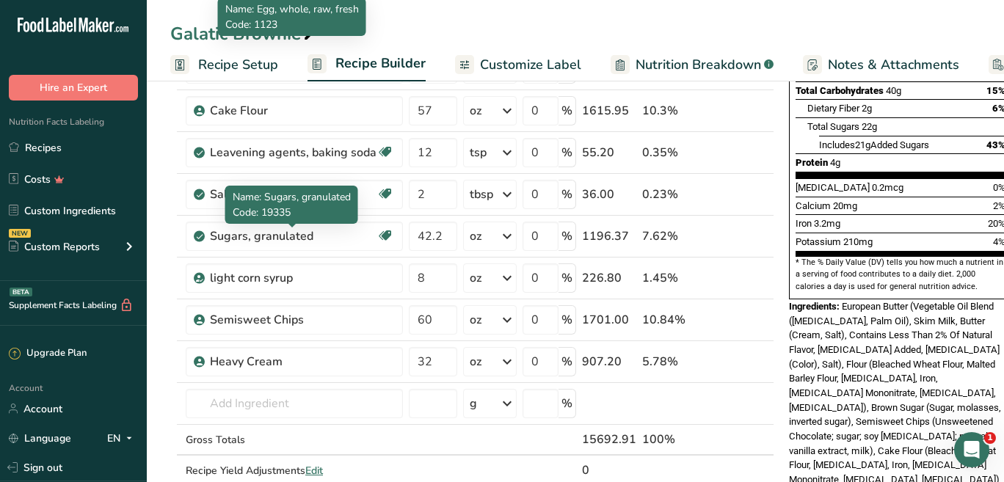
scroll to position [391, 0]
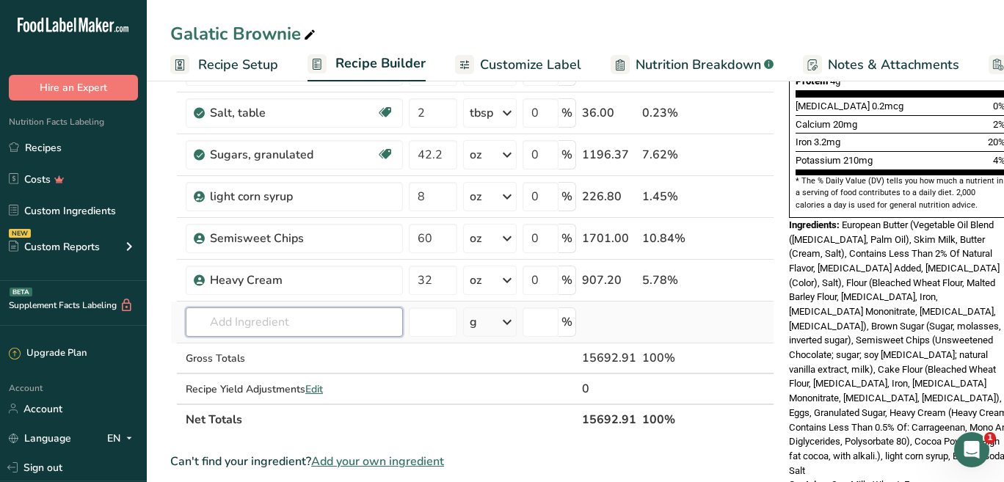
click at [331, 326] on input "text" at bounding box center [294, 322] width 217 height 29
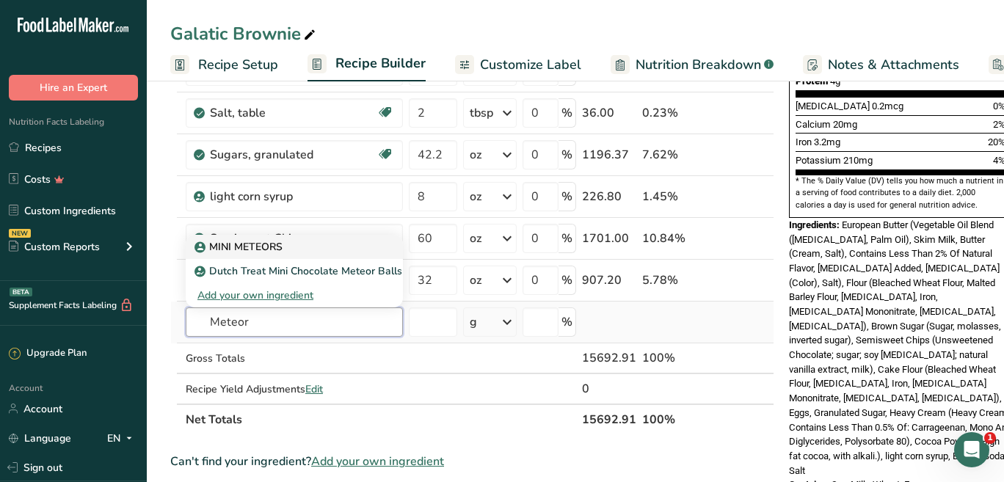
type input "Meteor"
click at [277, 247] on p "MINI METEORS" at bounding box center [240, 246] width 85 height 15
type input "MINI METEORS"
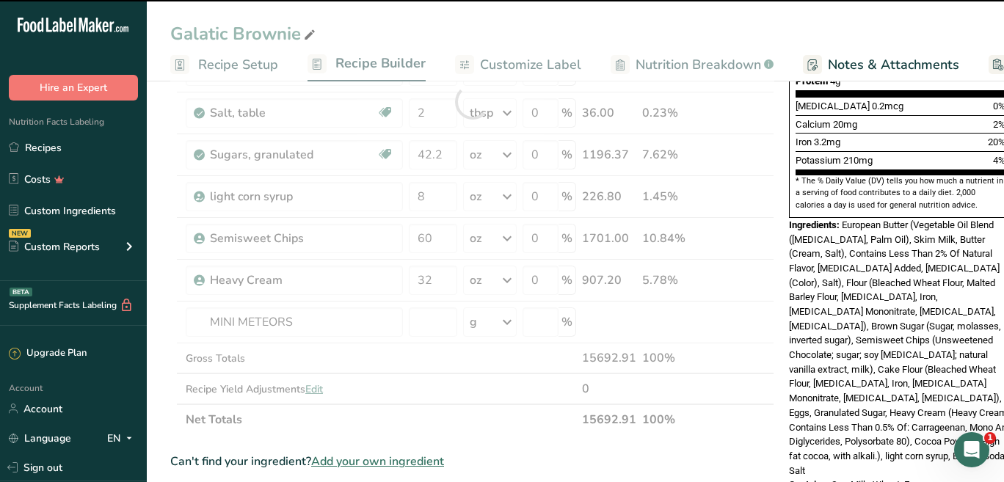
type input "0"
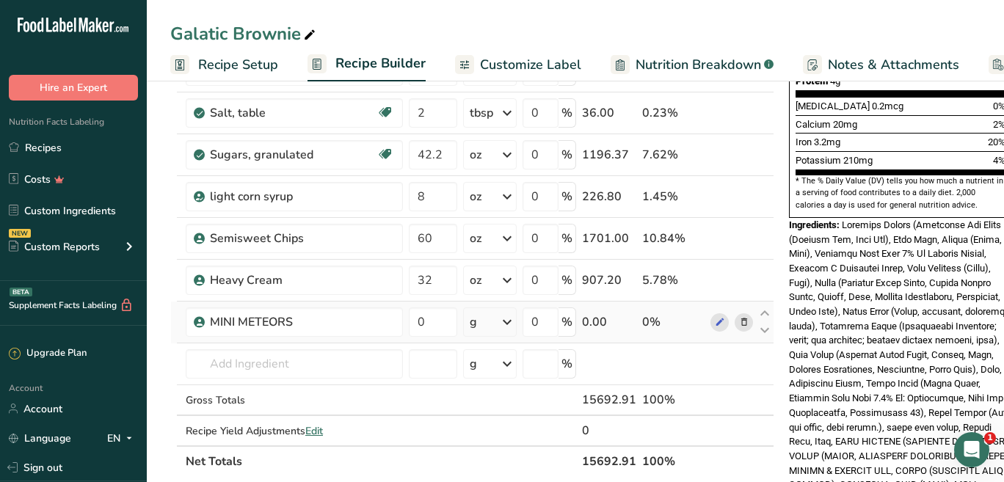
click at [477, 320] on div "g" at bounding box center [490, 322] width 54 height 29
click at [505, 438] on div "See more" at bounding box center [533, 438] width 123 height 15
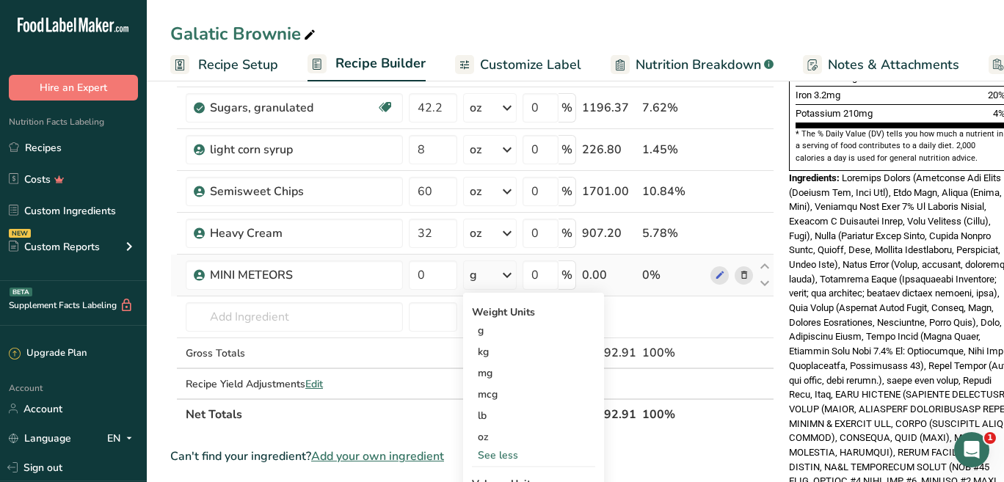
scroll to position [452, 0]
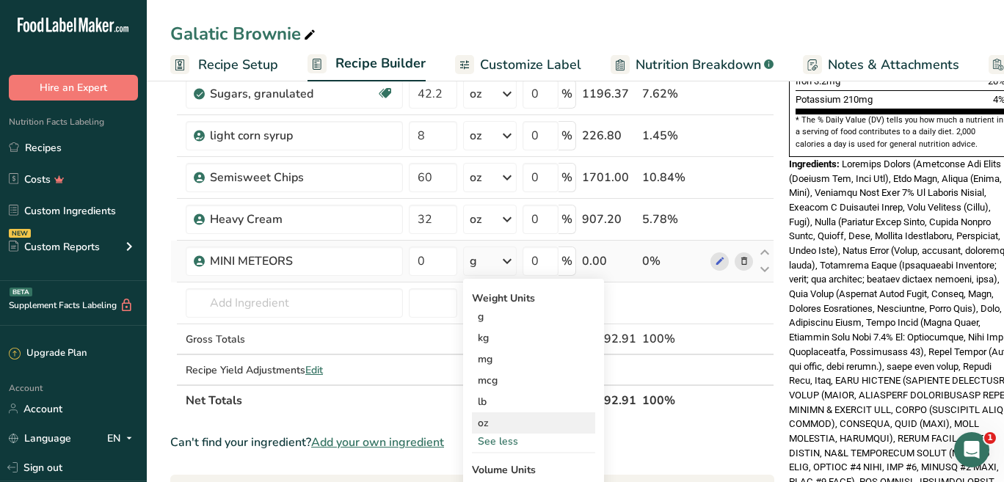
click at [495, 422] on div "oz" at bounding box center [533, 423] width 123 height 21
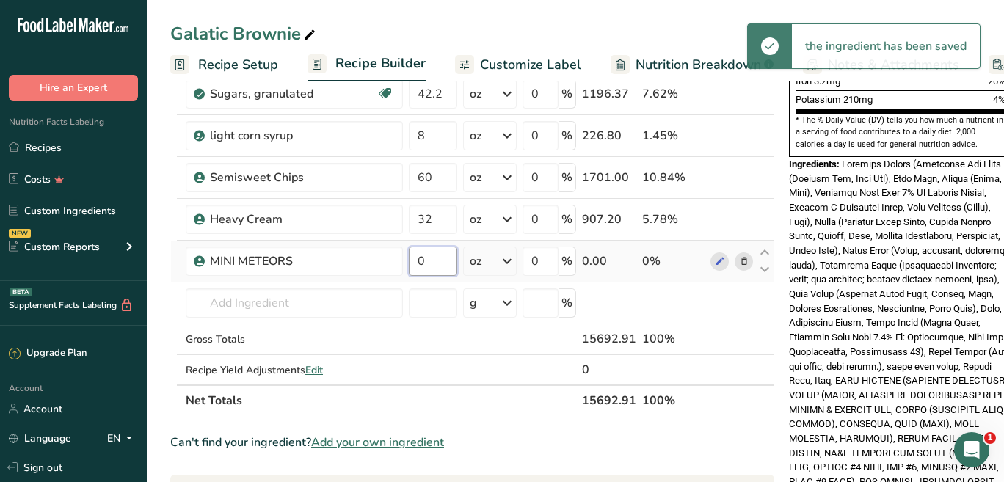
click at [424, 269] on input "0" at bounding box center [433, 261] width 48 height 29
type input "8.4"
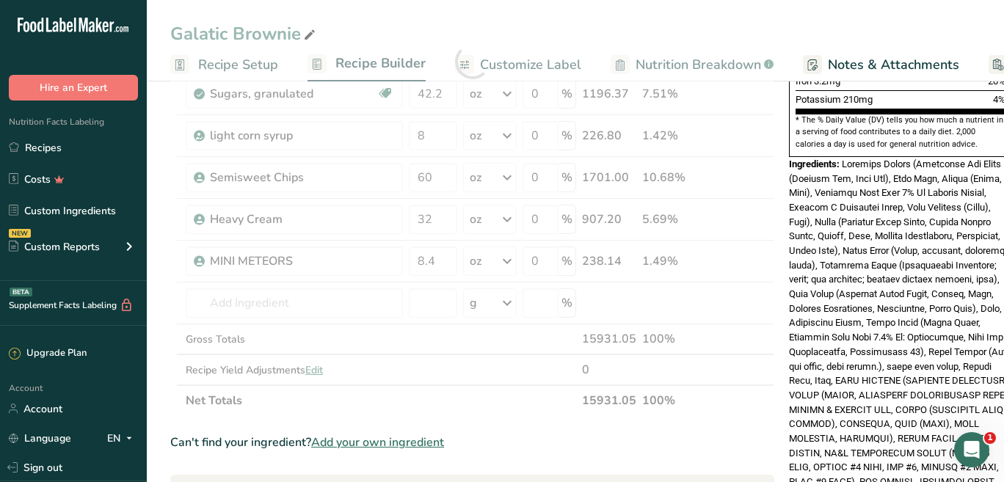
click at [789, 323] on span at bounding box center [900, 331] width 222 height 344
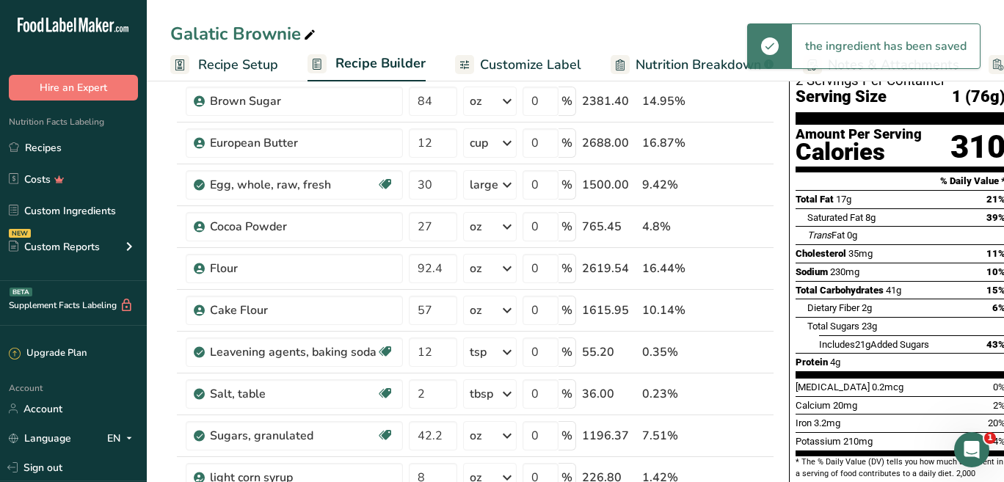
scroll to position [0, 0]
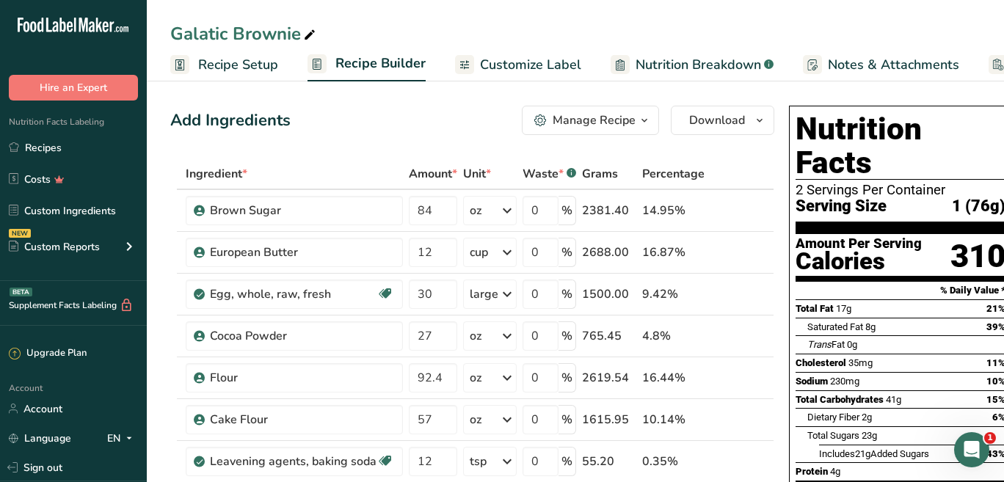
click at [252, 70] on span "Recipe Setup" at bounding box center [238, 65] width 80 height 20
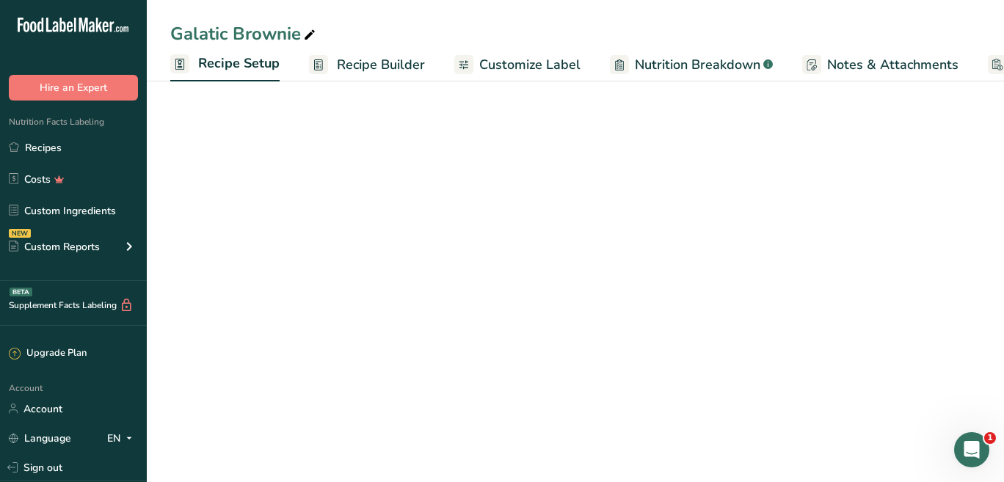
scroll to position [0, 5]
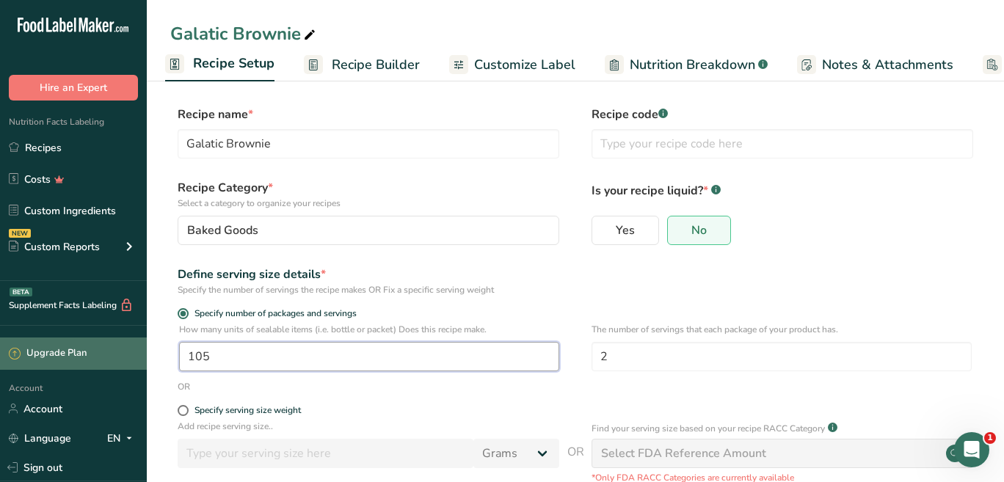
drag, startPoint x: 224, startPoint y: 356, endPoint x: 140, endPoint y: 355, distance: 83.7
click at [140, 355] on div ".a-20{fill:#fff;} Hire an Expert Nutrition Facts Labeling Recipes Costs Custom …" at bounding box center [502, 304] width 1004 height 609
type input "80"
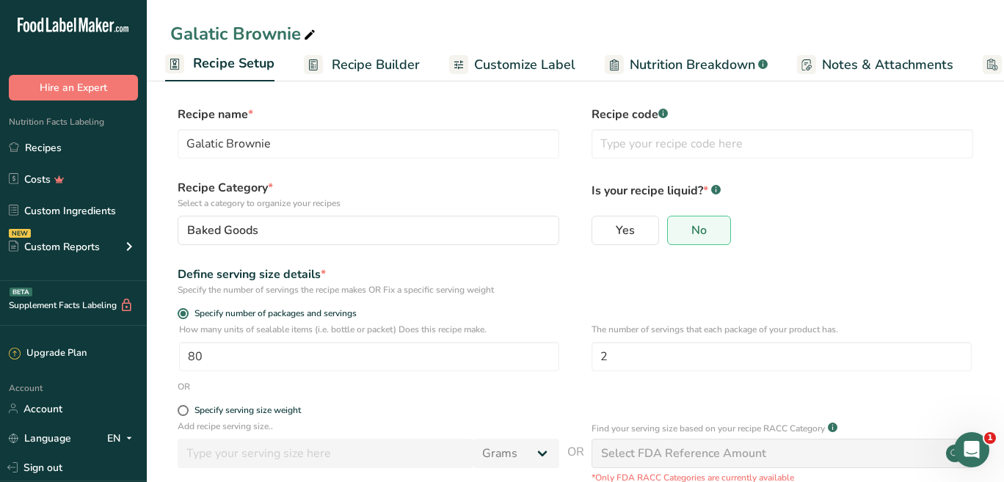
click at [672, 280] on div "Define serving size details * Specify the number of servings the recipe makes O…" at bounding box center [575, 281] width 811 height 31
click at [387, 68] on span "Recipe Builder" at bounding box center [376, 65] width 88 height 20
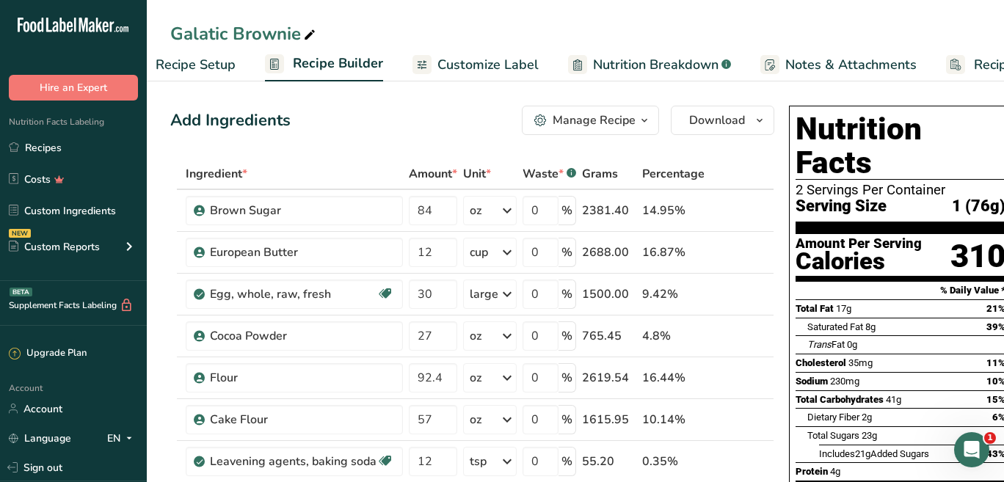
scroll to position [0, 139]
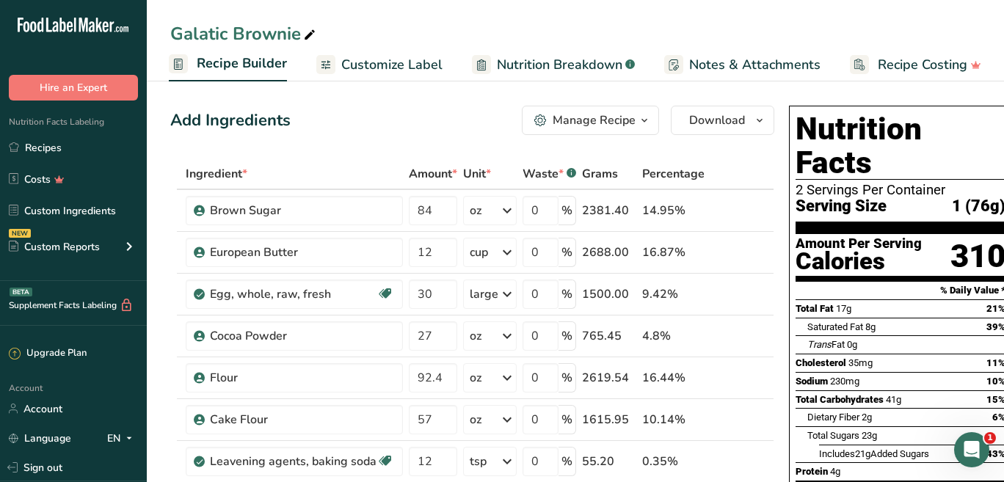
click at [421, 65] on span "Customize Label" at bounding box center [391, 65] width 101 height 20
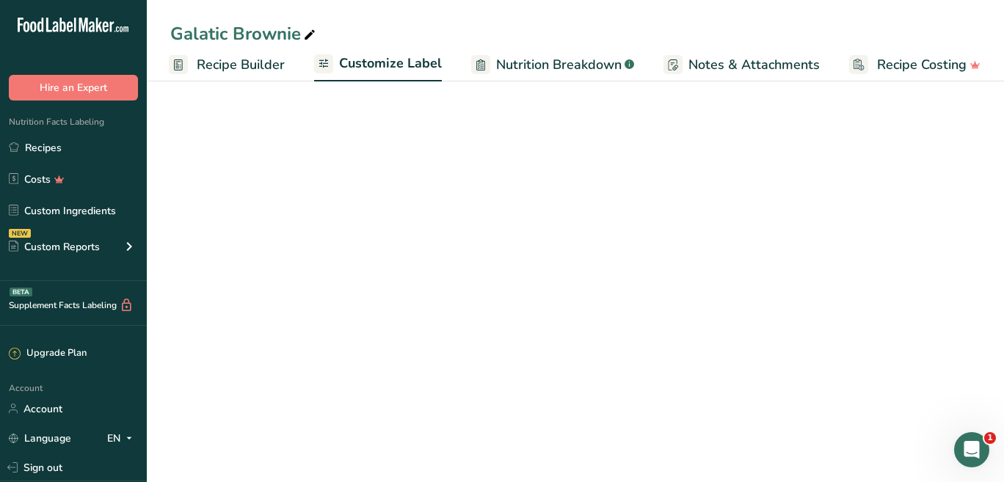
scroll to position [0, 139]
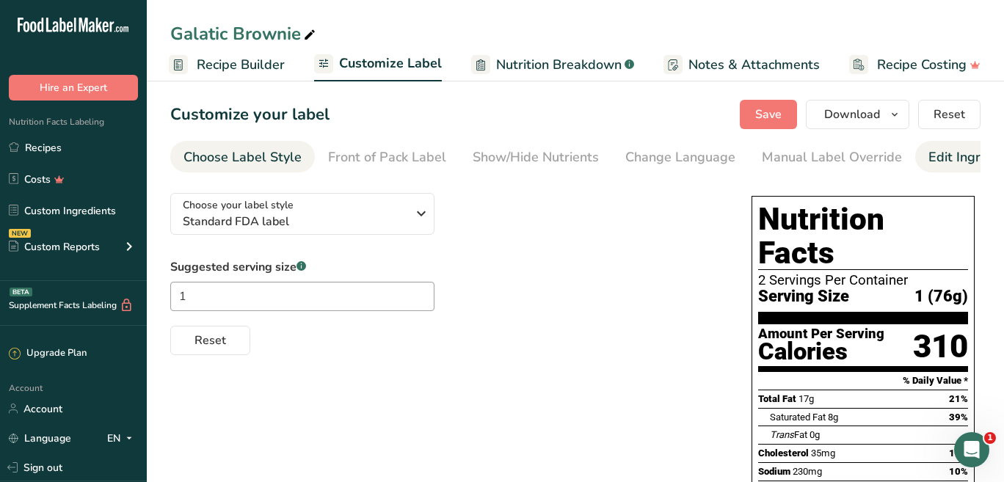
click at [949, 164] on div "Edit Ingredients/Allergens List" at bounding box center [1022, 158] width 186 height 20
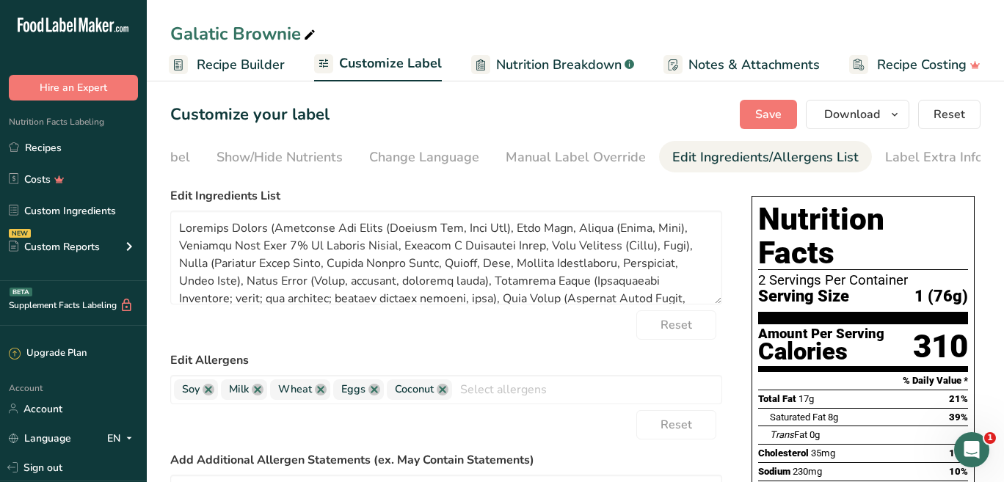
scroll to position [162, 0]
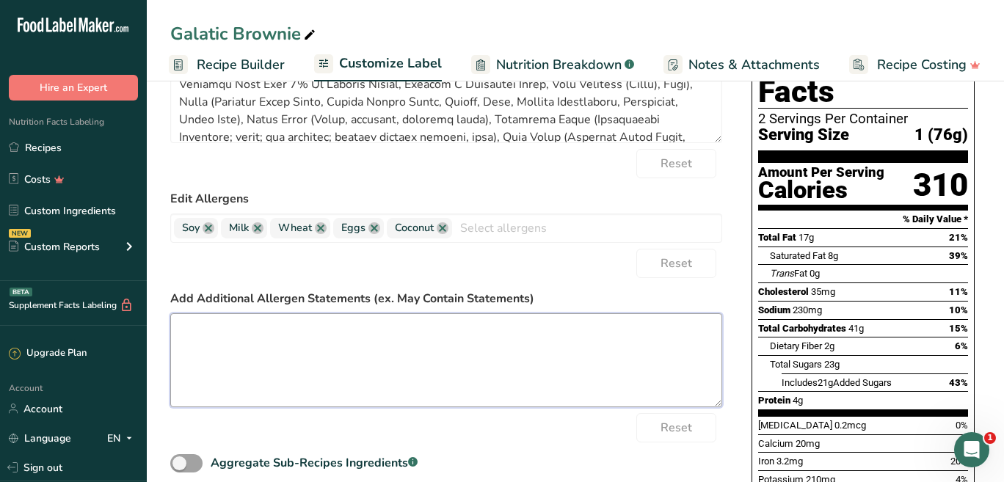
click at [421, 337] on textarea at bounding box center [446, 361] width 552 height 94
paste textarea "Our cookies are made onsite and may come into contact with different allergens …"
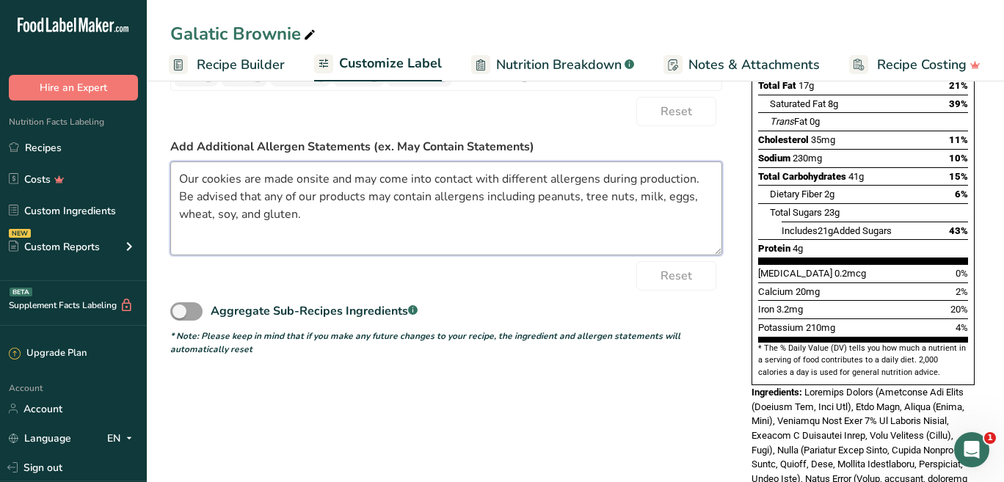
scroll to position [0, 0]
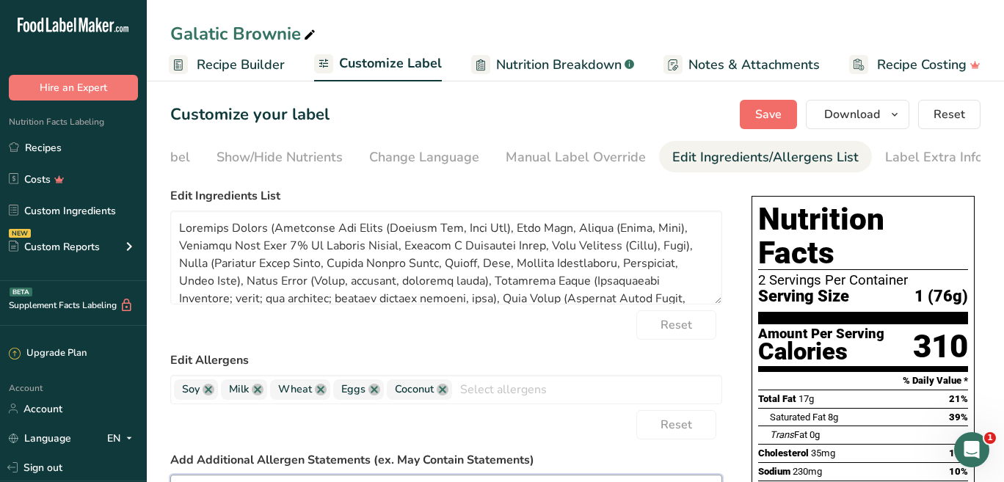
type textarea "Our cookies are made onsite and may come into contact with different allergens …"
click at [765, 121] on span "Save" at bounding box center [769, 115] width 26 height 18
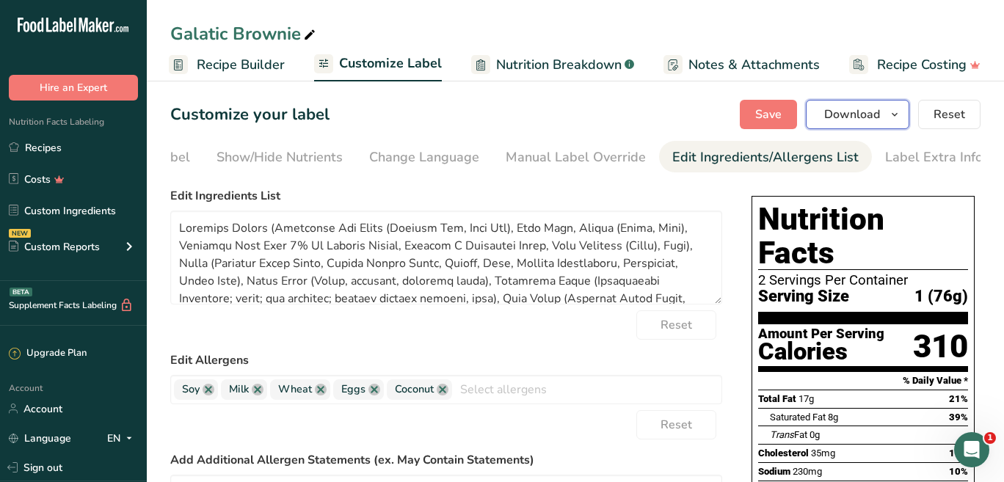
click at [893, 112] on icon "button" at bounding box center [895, 115] width 12 height 18
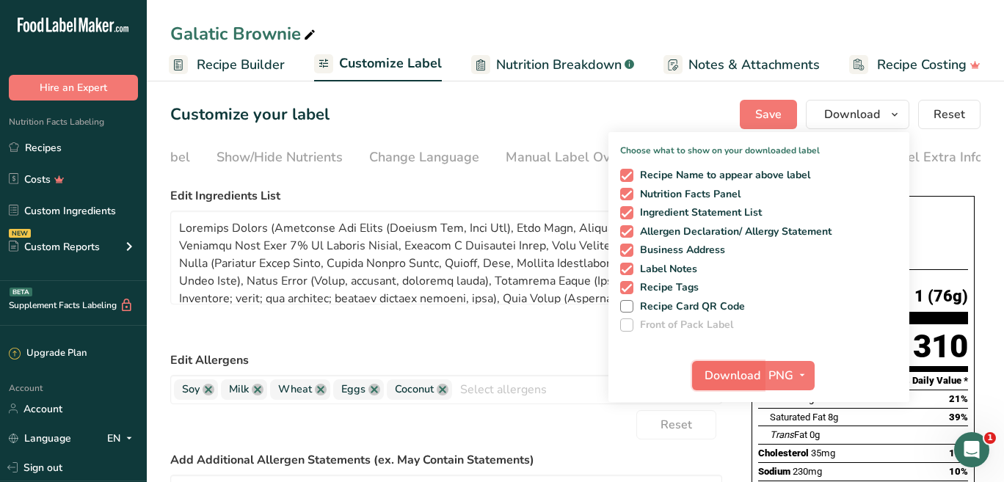
click at [719, 380] on span "Download" at bounding box center [733, 376] width 56 height 18
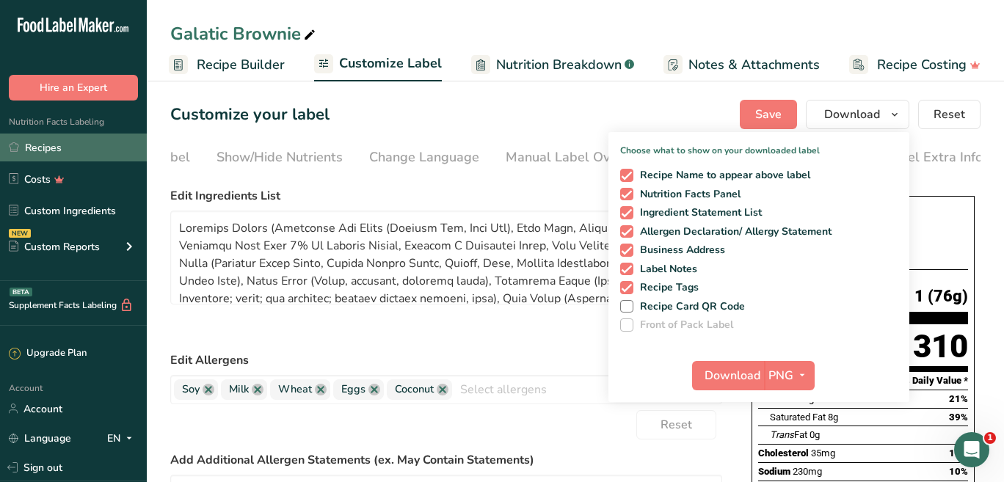
click at [58, 150] on link "Recipes" at bounding box center [73, 148] width 147 height 28
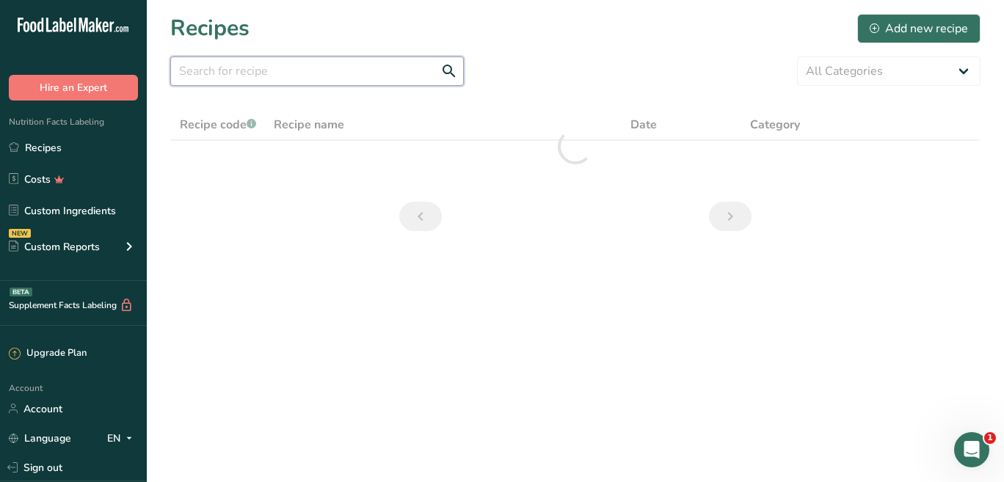
click at [254, 80] on input "text" at bounding box center [317, 71] width 294 height 29
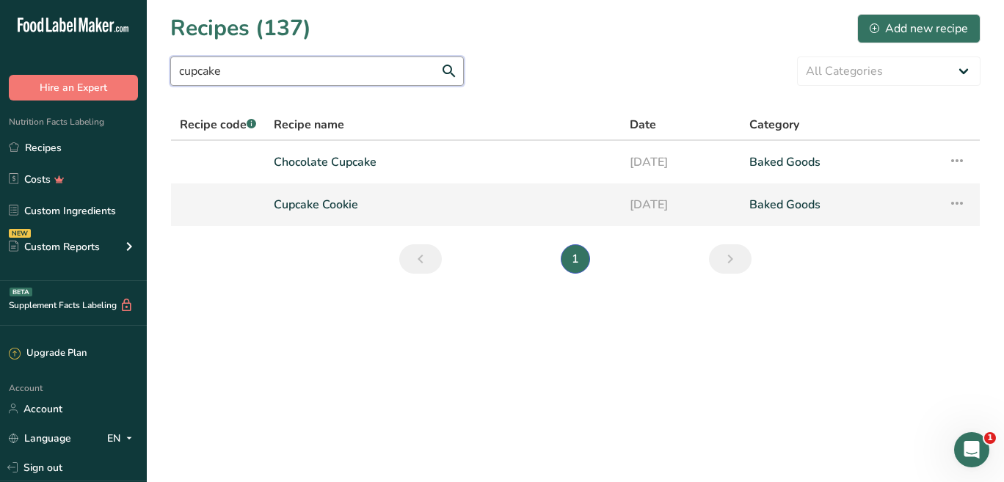
type input "cupcake"
click at [955, 203] on icon at bounding box center [958, 203] width 18 height 26
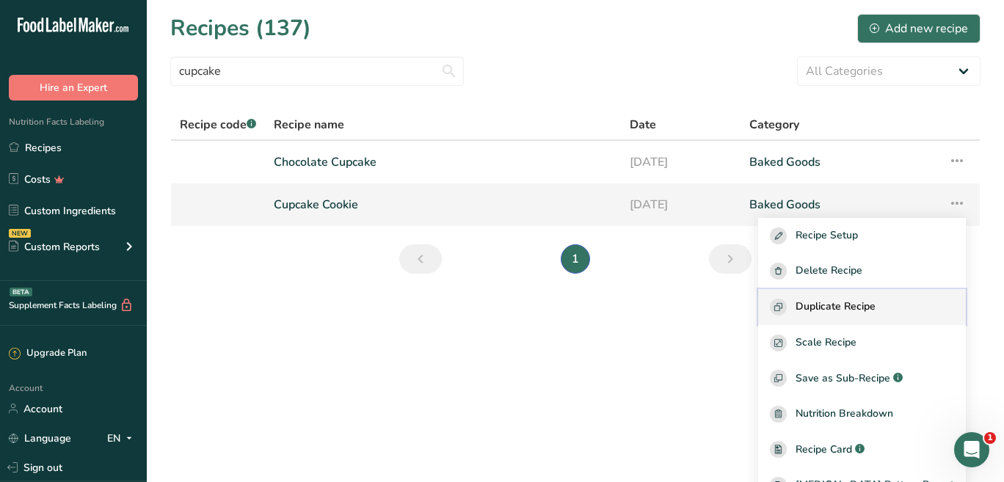
click at [876, 299] on span "Duplicate Recipe" at bounding box center [836, 307] width 80 height 17
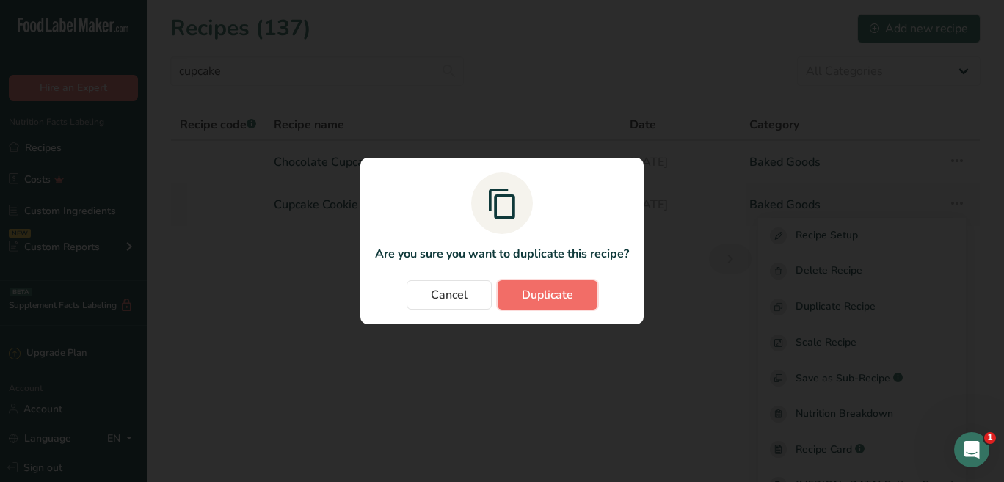
click at [544, 298] on span "Duplicate" at bounding box center [547, 295] width 51 height 18
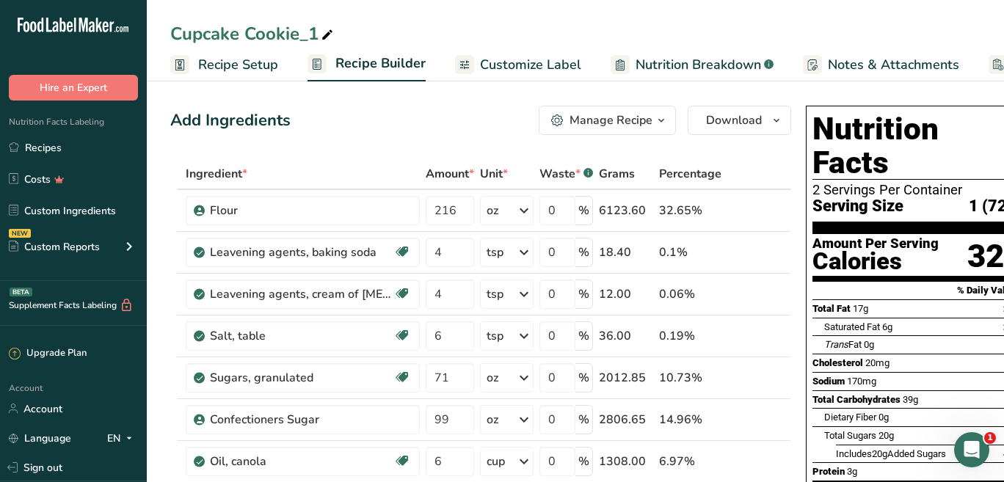
click at [253, 39] on div "Cupcake Cookie_1" at bounding box center [253, 34] width 166 height 26
click at [253, 39] on input "Cupcake Cookie_1" at bounding box center [575, 34] width 811 height 26
type input "d"
type input "Dunkaroo Detour"
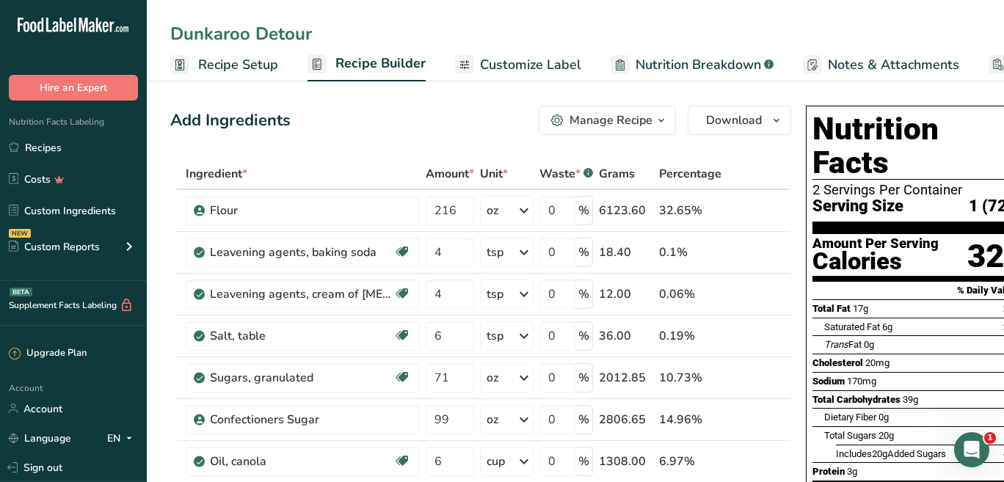
click at [251, 69] on span "Recipe Setup" at bounding box center [238, 65] width 80 height 20
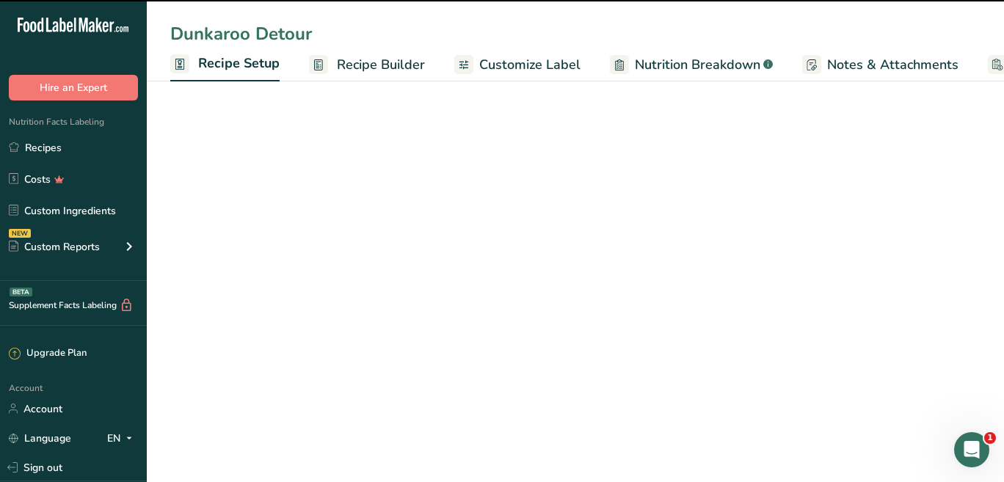
scroll to position [0, 5]
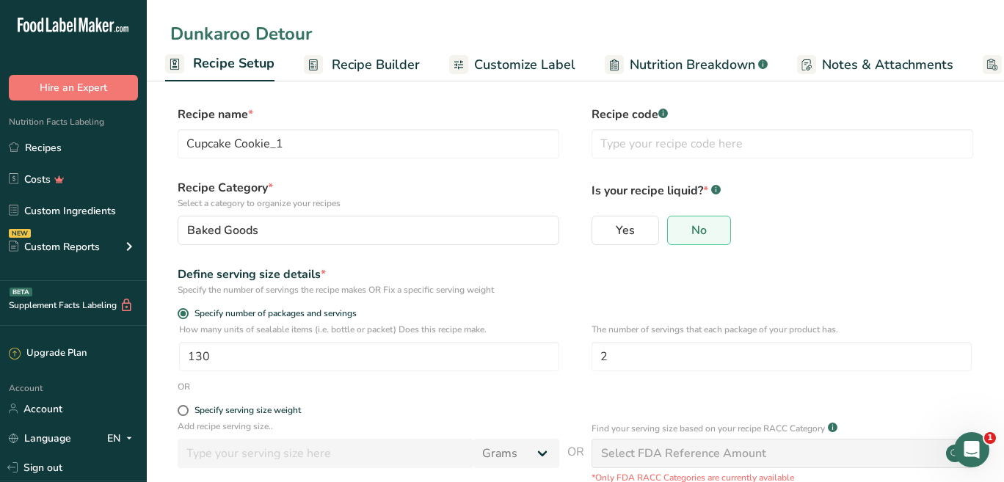
type input "Dunkaroo Detour"
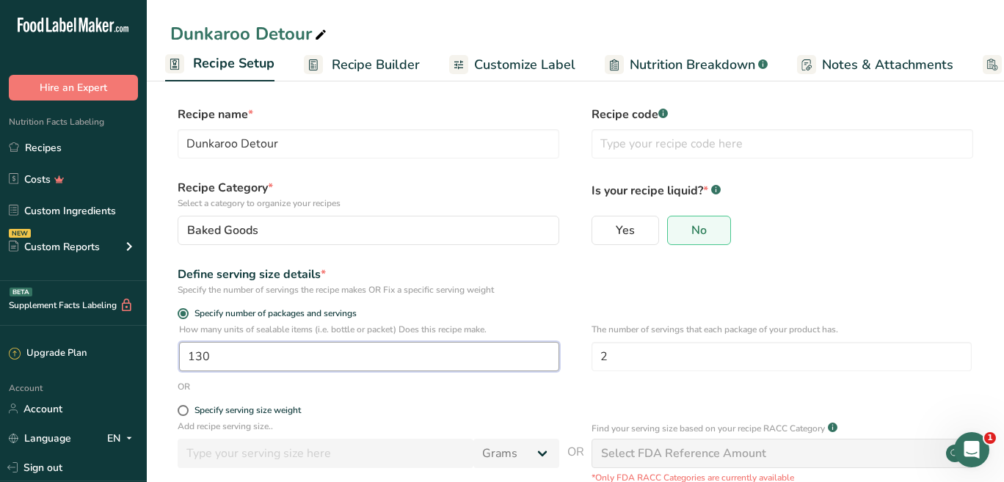
click at [215, 356] on input "130" at bounding box center [369, 356] width 380 height 29
type input "100"
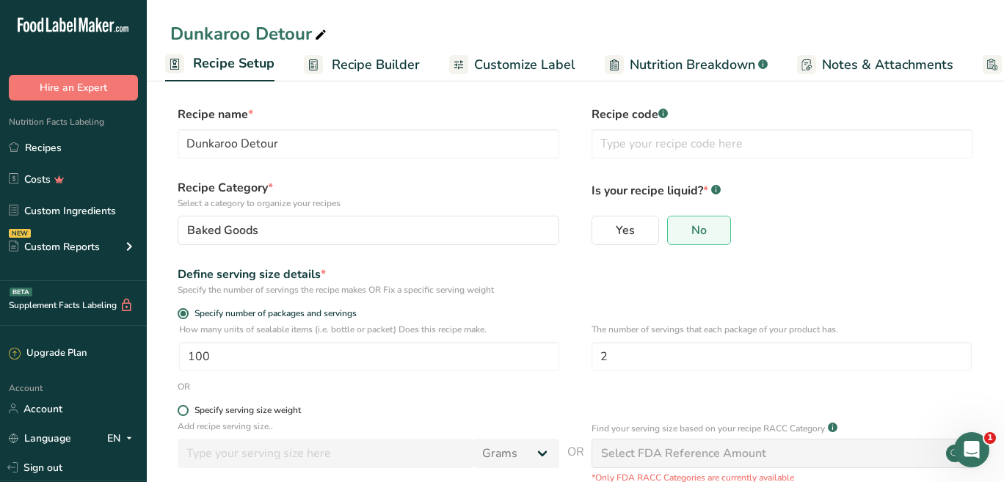
click at [457, 412] on label "Specify serving size weight" at bounding box center [369, 410] width 382 height 11
click at [187, 412] on input "Specify serving size weight" at bounding box center [183, 411] width 10 height 10
radio input "true"
radio input "false"
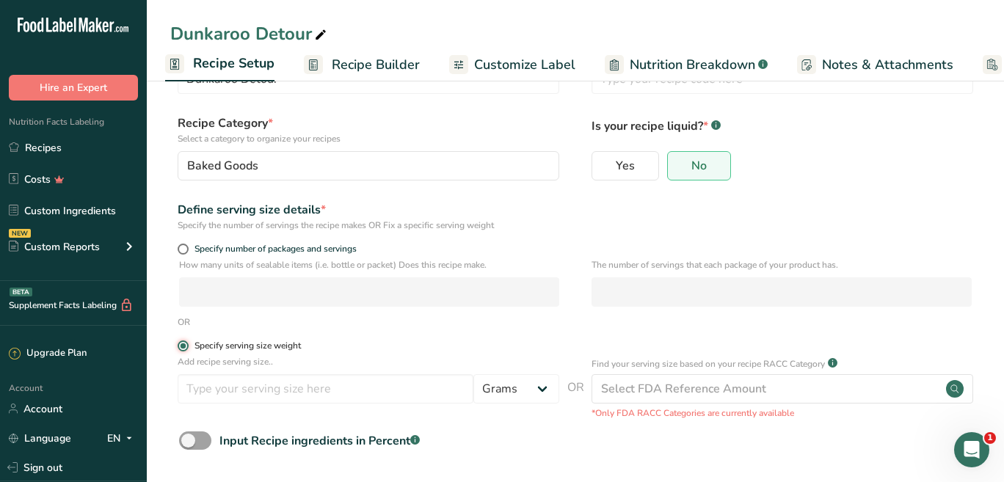
scroll to position [92, 0]
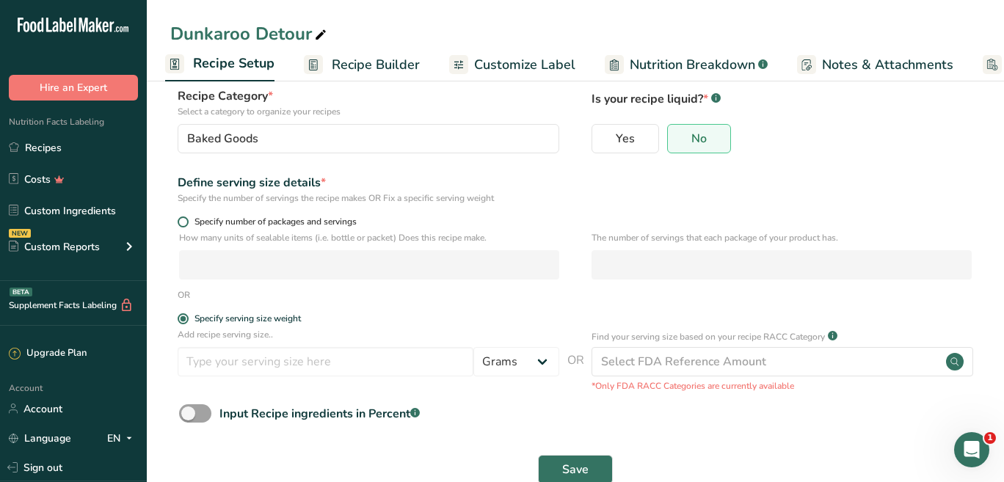
click at [181, 220] on span at bounding box center [183, 222] width 11 height 11
click at [181, 220] on input "Specify number of packages and servings" at bounding box center [183, 222] width 10 height 10
radio input "true"
radio input "false"
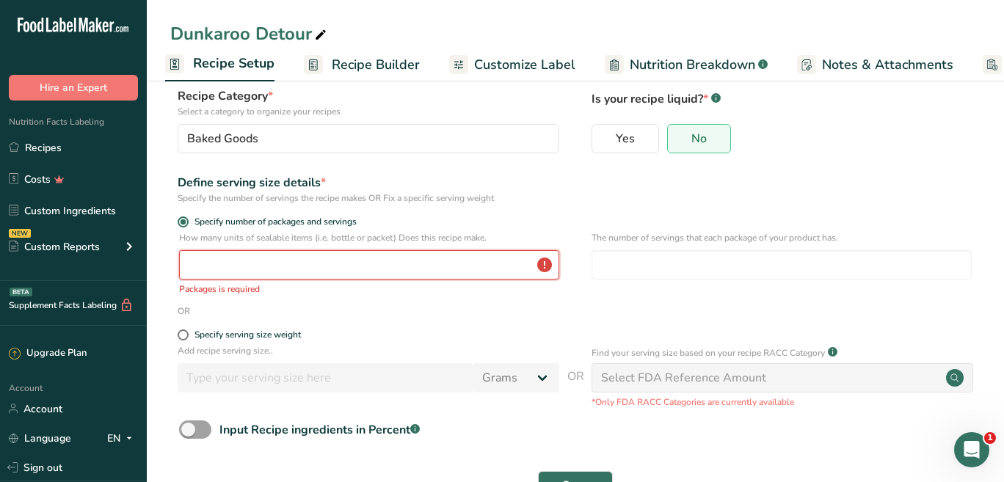
click at [195, 261] on input "number" at bounding box center [369, 264] width 380 height 29
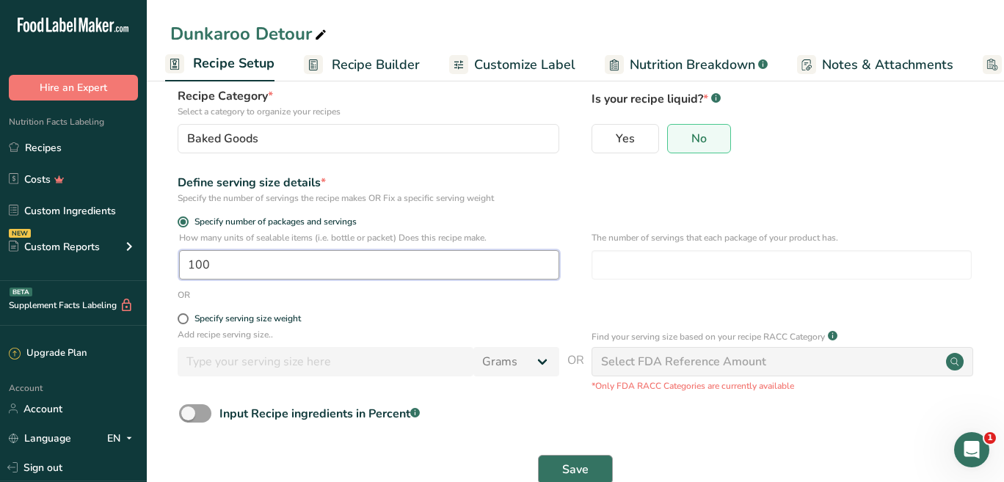
type input "100"
click at [574, 464] on span "Save" at bounding box center [575, 470] width 26 height 18
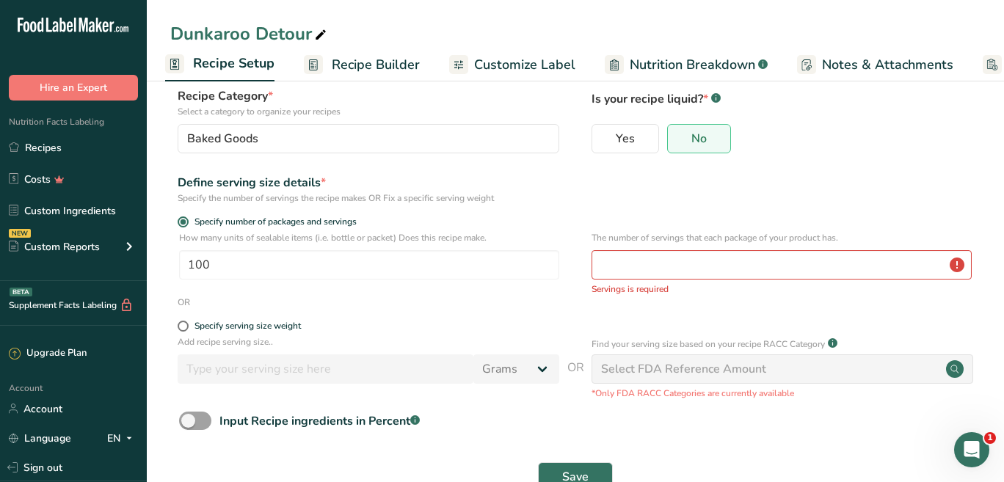
click at [363, 65] on span "Recipe Builder" at bounding box center [376, 65] width 88 height 20
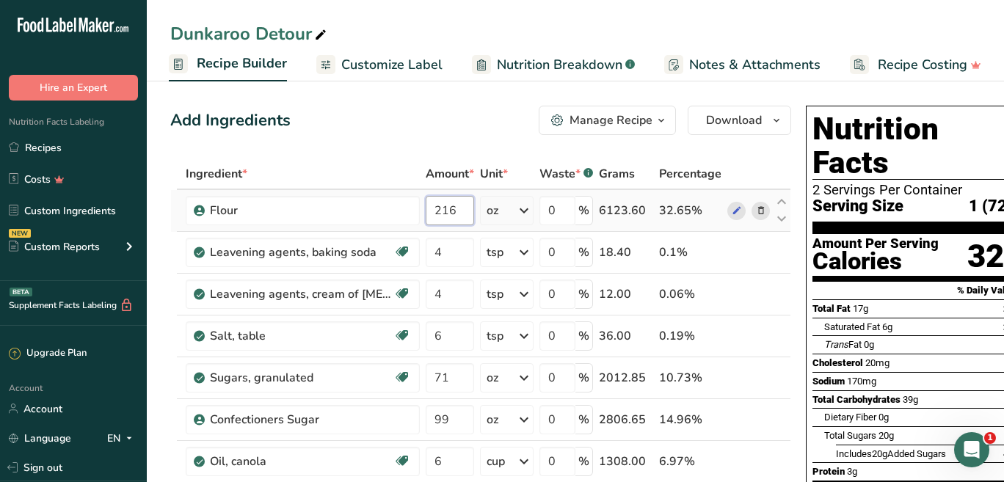
click at [441, 208] on input "216" at bounding box center [450, 210] width 48 height 29
type input "200"
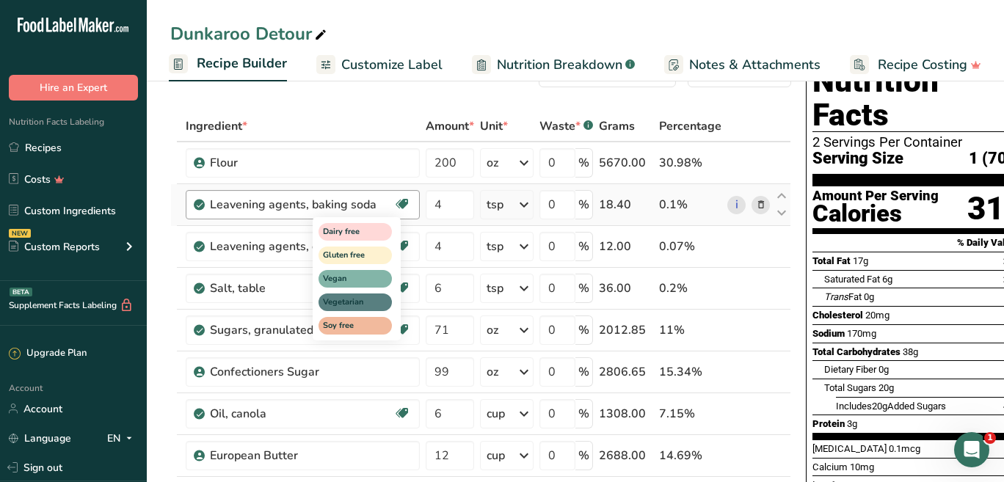
scroll to position [122, 0]
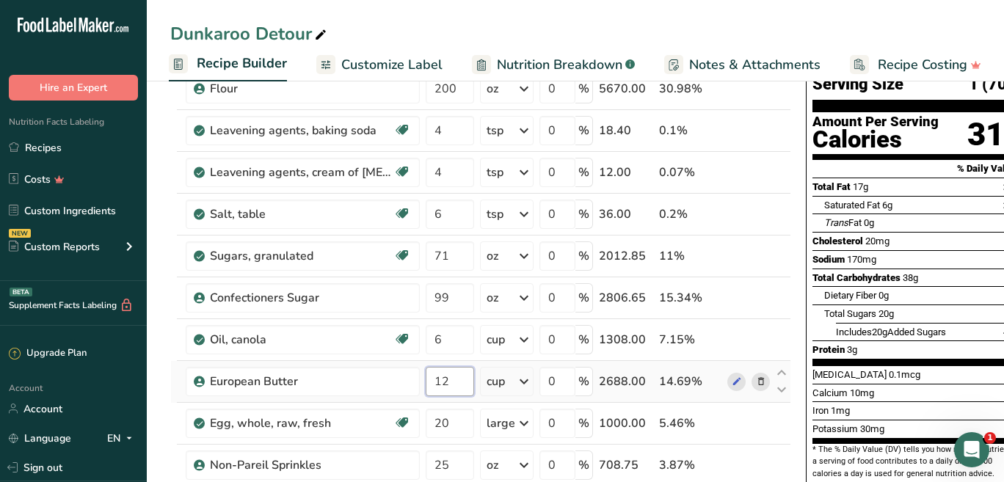
click at [443, 385] on input "12" at bounding box center [450, 381] width 48 height 29
type input "8"
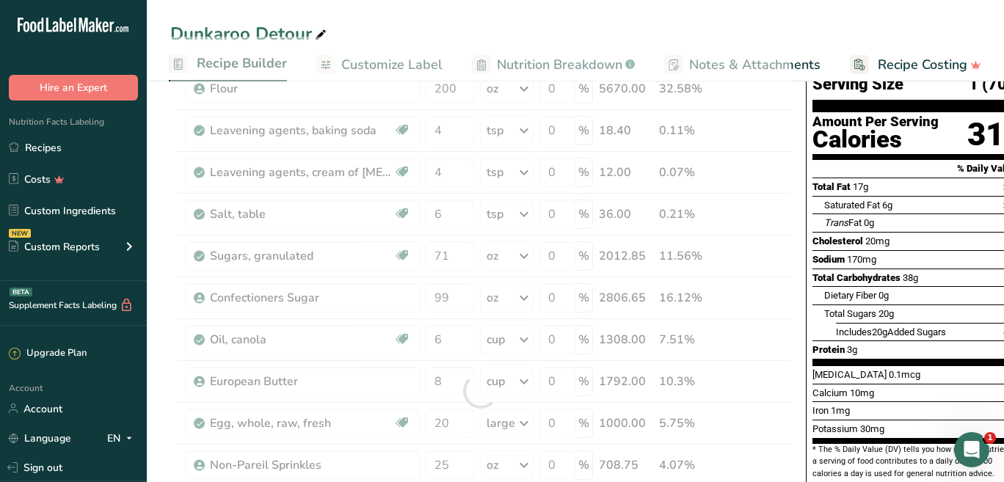
click at [461, 30] on div "Dunkaroo Detour" at bounding box center [576, 34] width 858 height 26
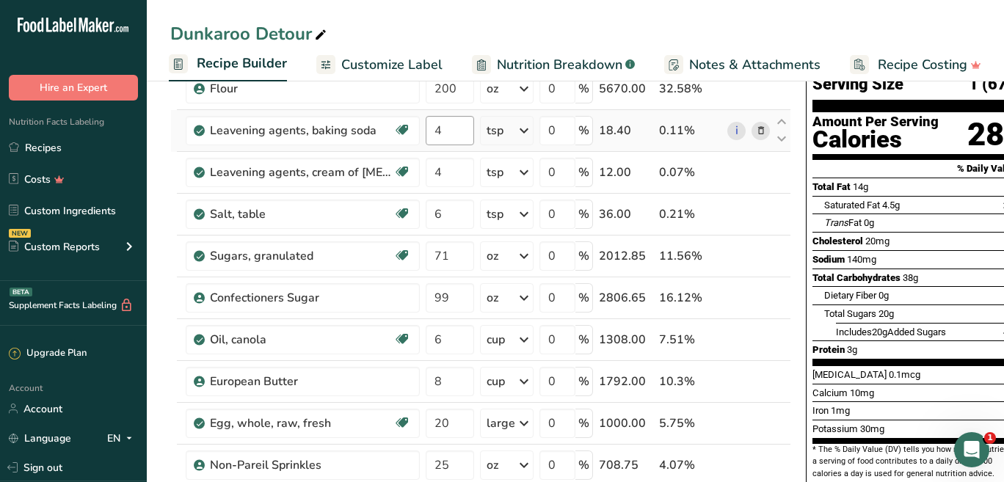
scroll to position [190, 0]
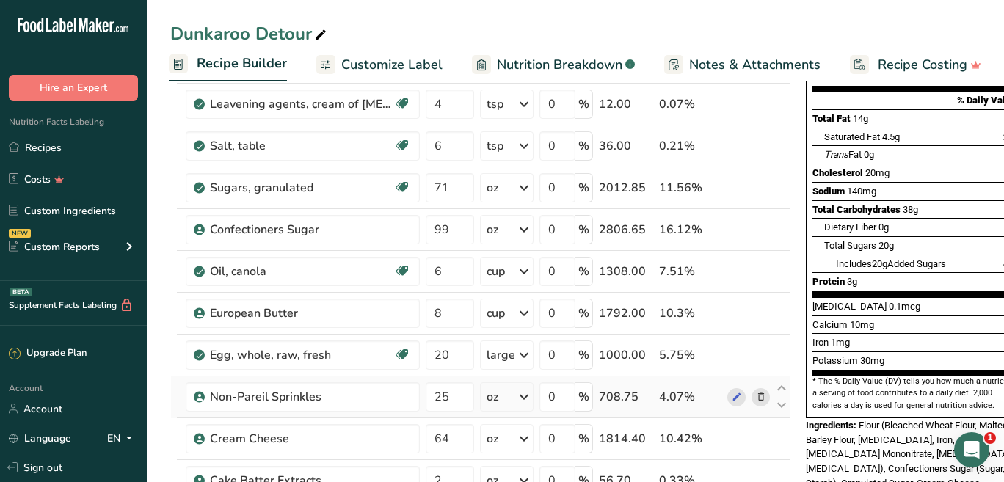
click at [756, 399] on icon at bounding box center [761, 397] width 10 height 15
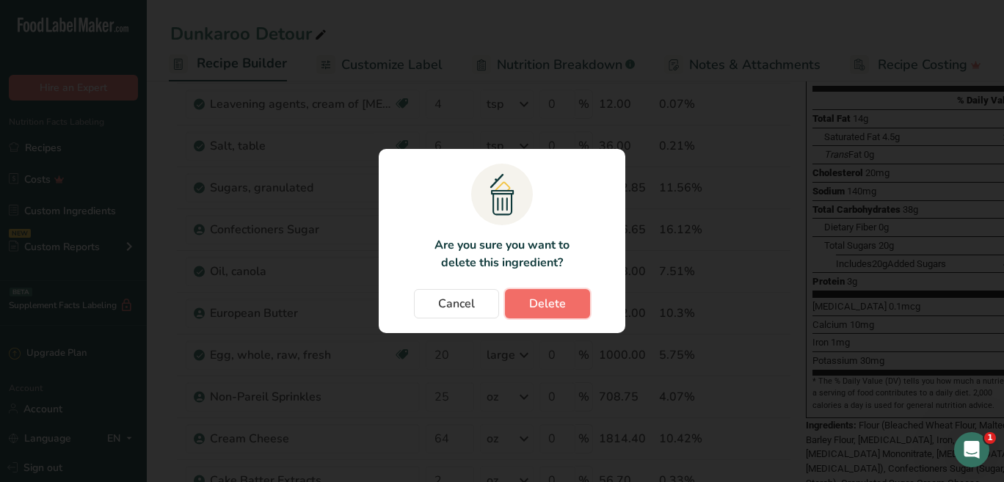
click at [582, 310] on button "Delete" at bounding box center [547, 303] width 85 height 29
type input "64"
type input "2"
type input "6"
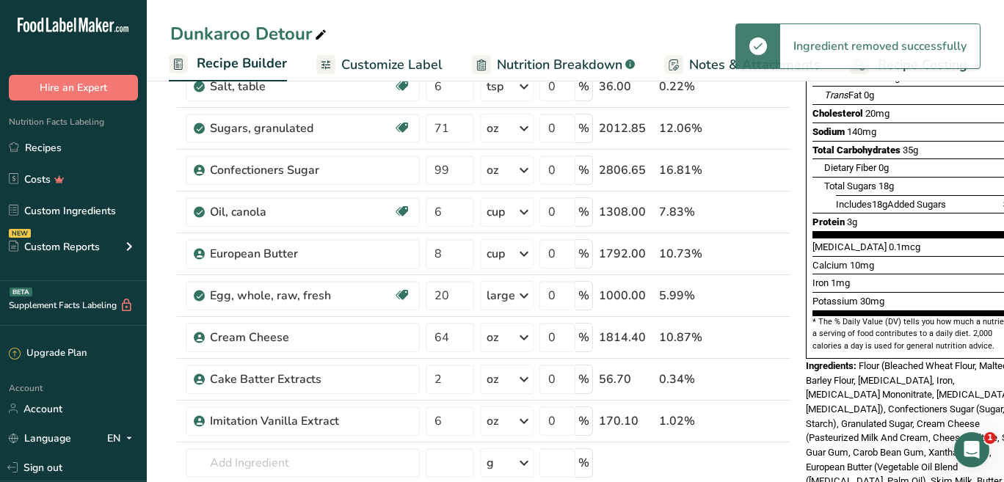
scroll to position [250, 0]
click at [756, 381] on icon at bounding box center [761, 379] width 10 height 15
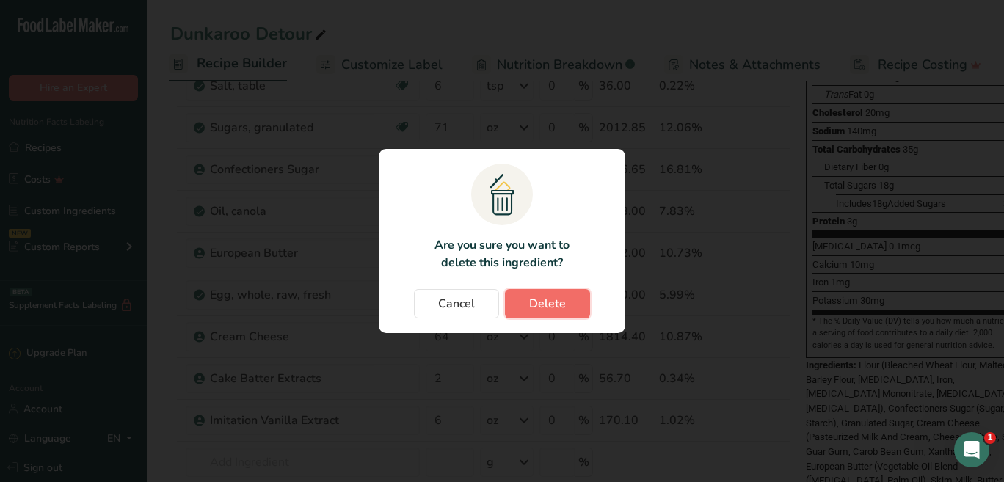
click at [562, 306] on span "Delete" at bounding box center [547, 304] width 37 height 18
type input "6"
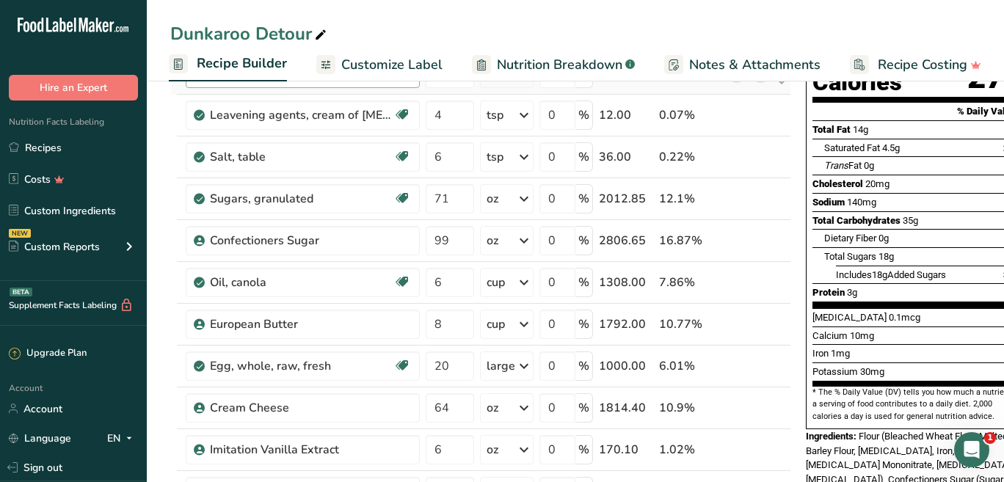
scroll to position [198, 0]
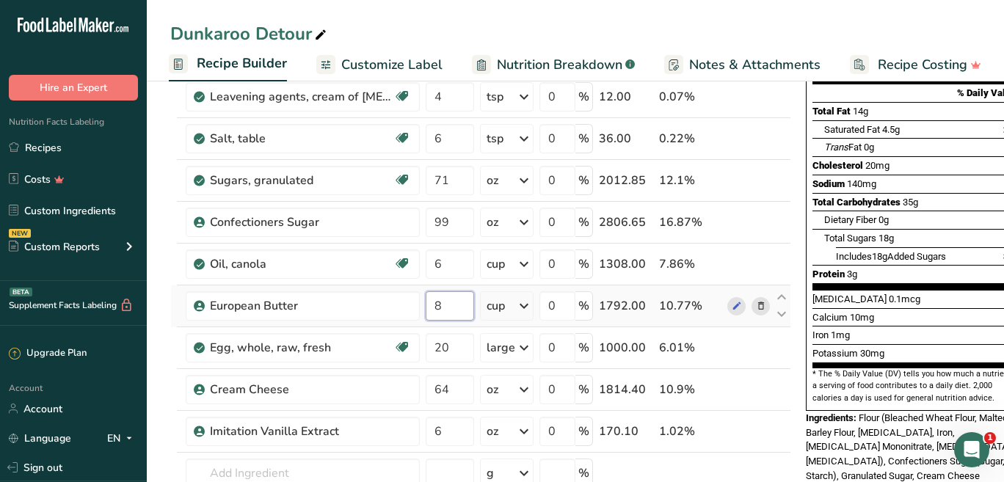
click at [447, 307] on input "8" at bounding box center [450, 305] width 48 height 29
type input "14"
click at [842, 294] on span "[MEDICAL_DATA]" at bounding box center [850, 299] width 74 height 11
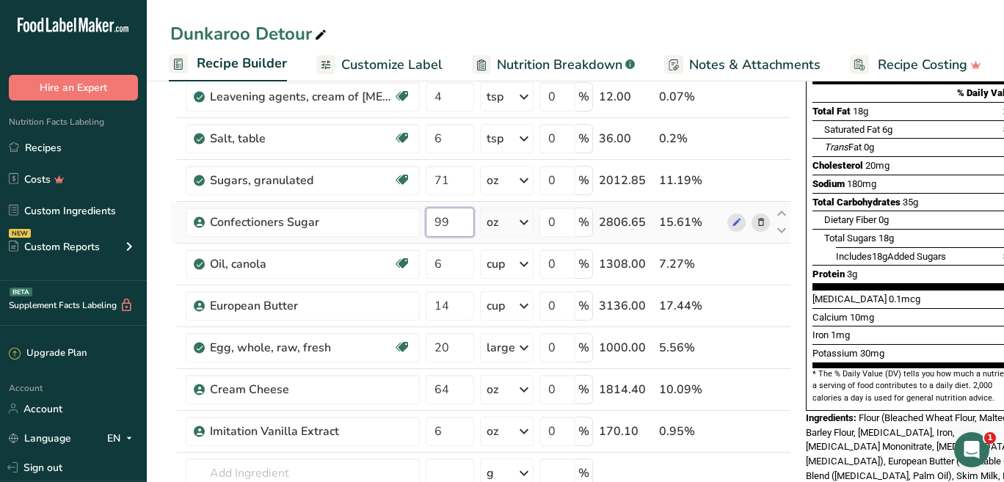
click at [443, 220] on input "99" at bounding box center [450, 222] width 48 height 29
type input "96"
click at [939, 265] on div "Protein 3g" at bounding box center [918, 274] width 210 height 18
click at [756, 392] on icon at bounding box center [761, 390] width 10 height 15
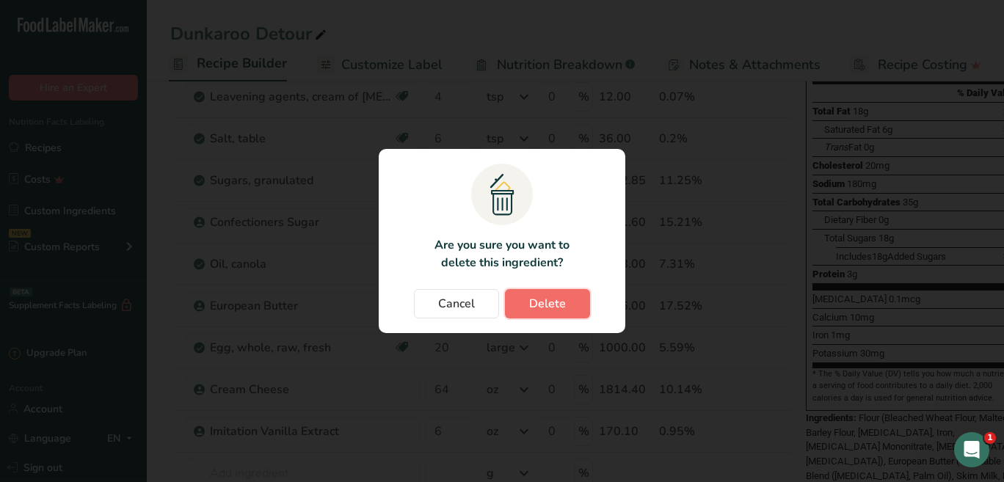
click at [560, 299] on span "Delete" at bounding box center [547, 304] width 37 height 18
type input "6"
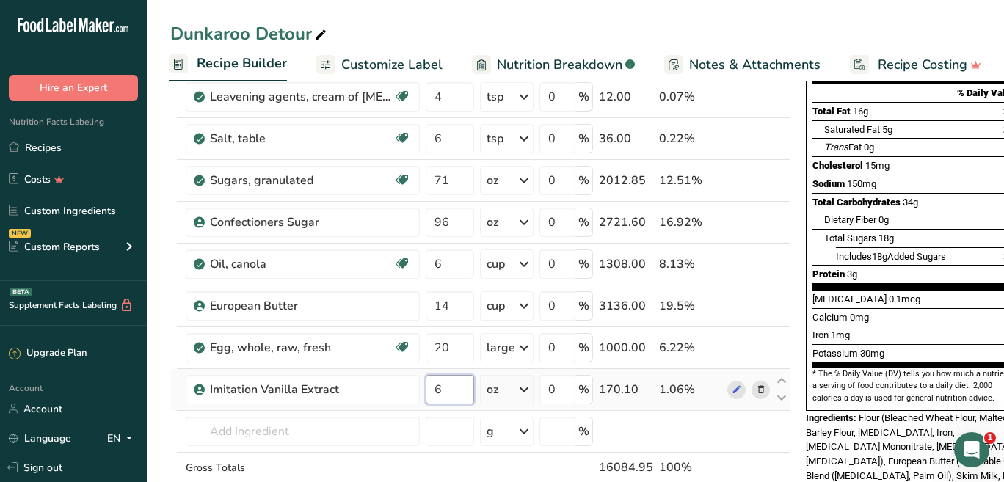
click at [455, 396] on input "6" at bounding box center [450, 389] width 48 height 29
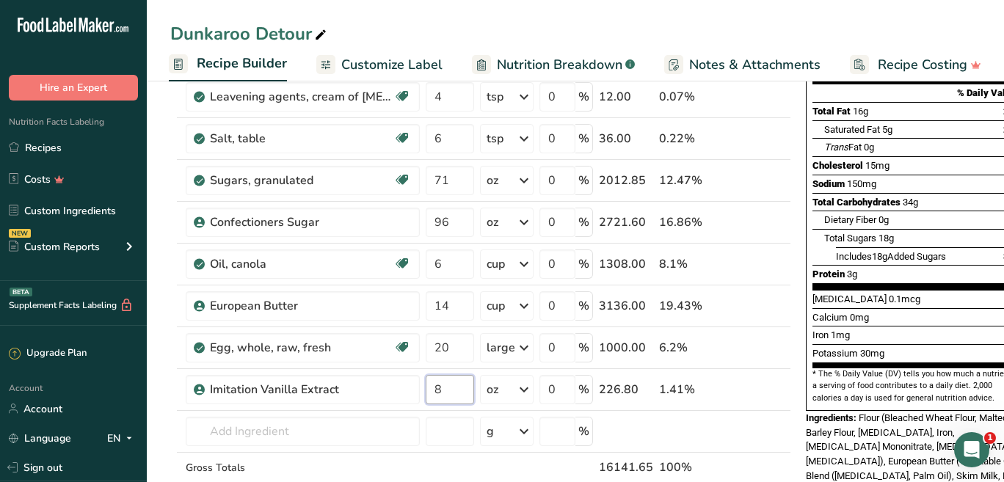
type input "8"
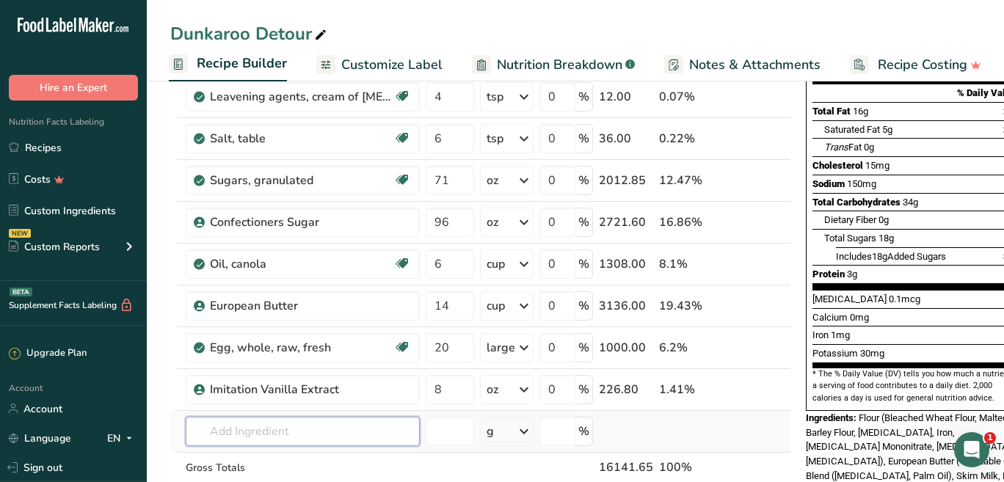
click at [334, 430] on input "text" at bounding box center [303, 431] width 234 height 29
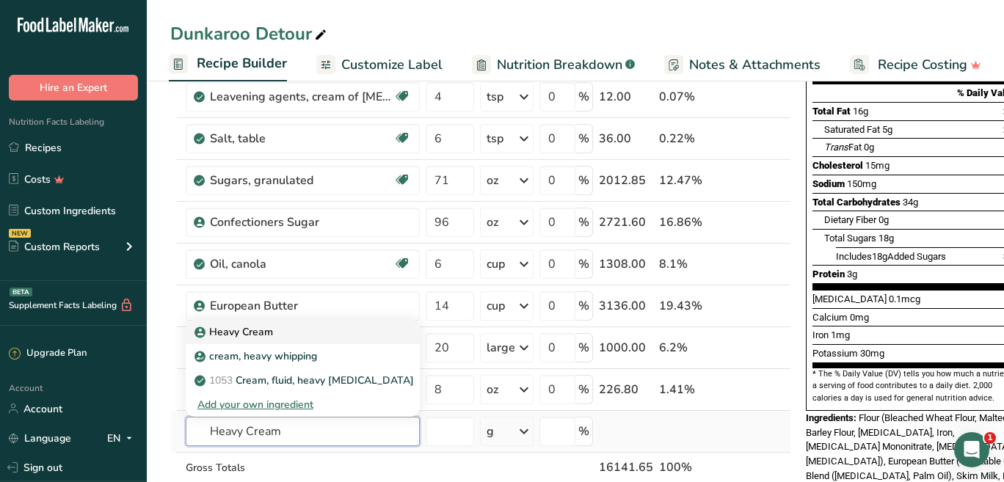
type input "Heavy Cream"
click at [279, 336] on div "Heavy Cream" at bounding box center [291, 332] width 187 height 15
type input "Heavy Cream"
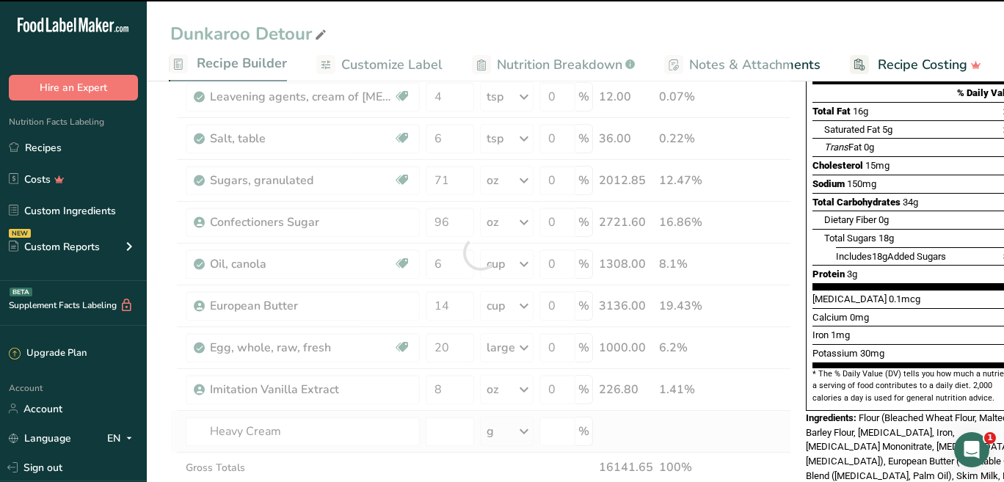
type input "0"
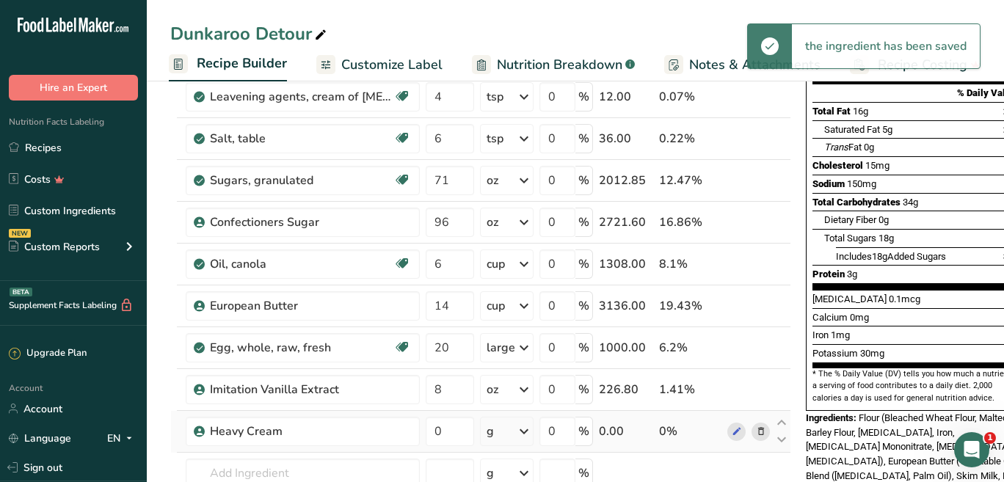
click at [494, 435] on div "g" at bounding box center [507, 431] width 54 height 29
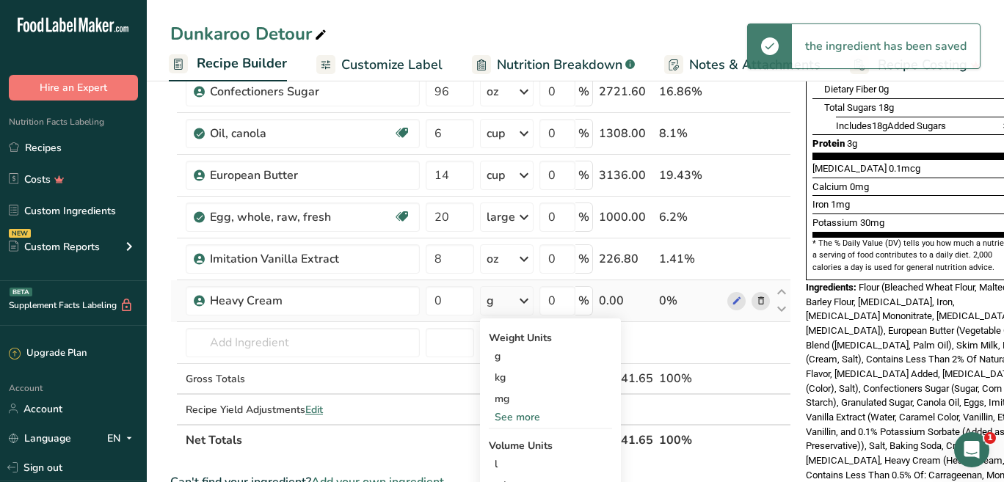
scroll to position [329, 0]
click at [503, 419] on div "See more" at bounding box center [550, 416] width 123 height 15
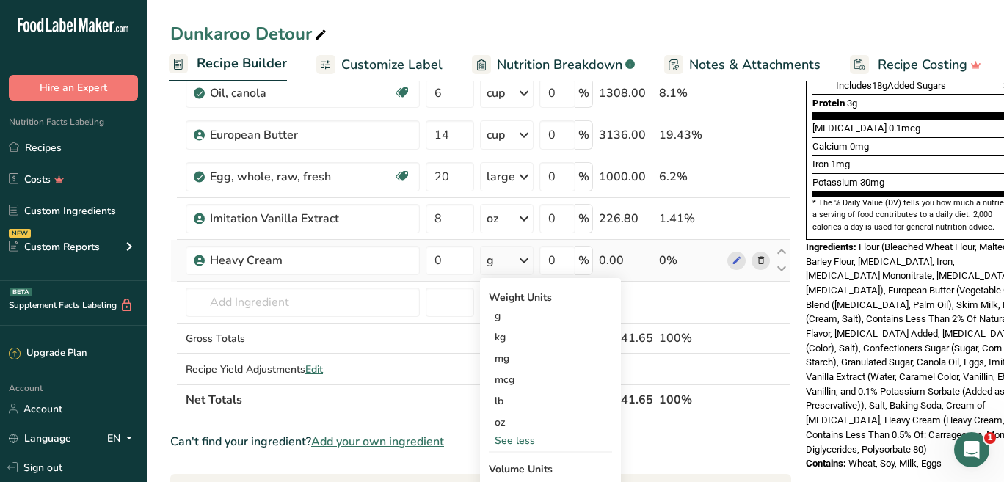
scroll to position [376, 0]
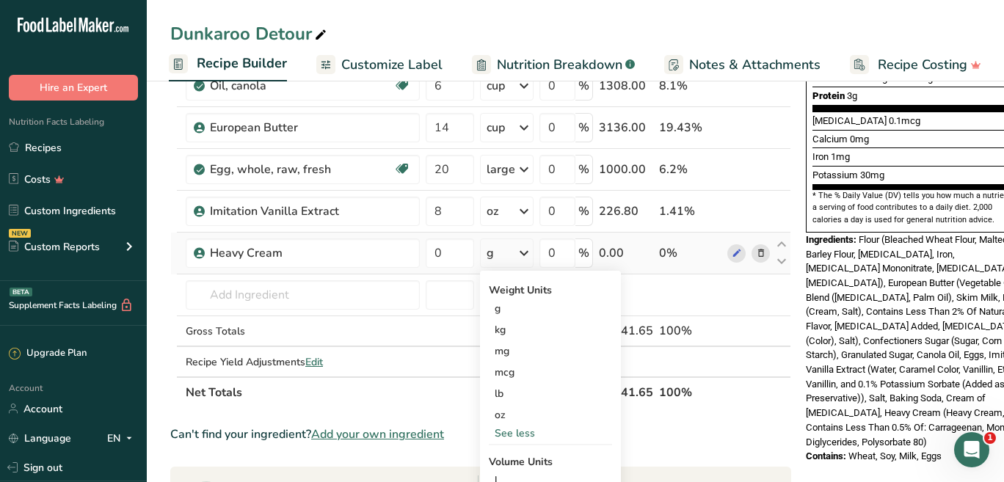
click at [503, 419] on div "oz" at bounding box center [550, 415] width 123 height 21
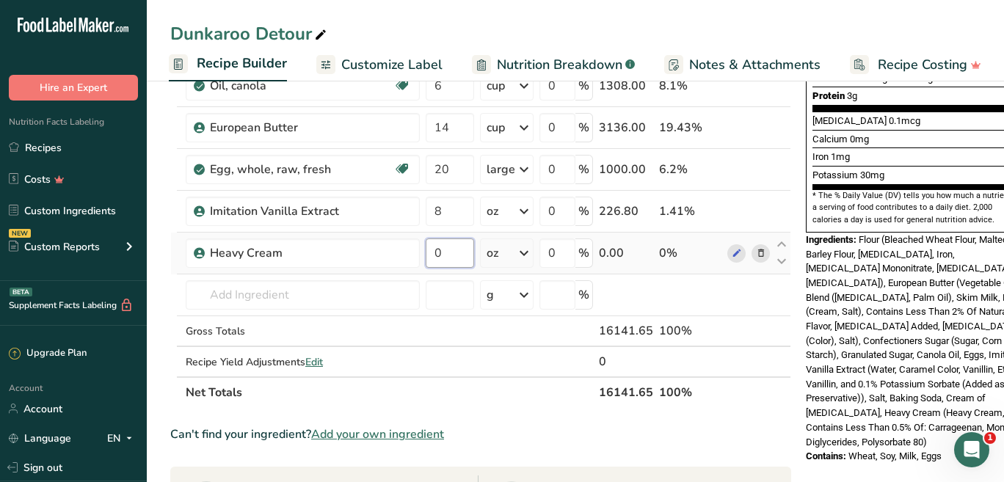
click at [439, 252] on input "0" at bounding box center [450, 253] width 48 height 29
type input "24"
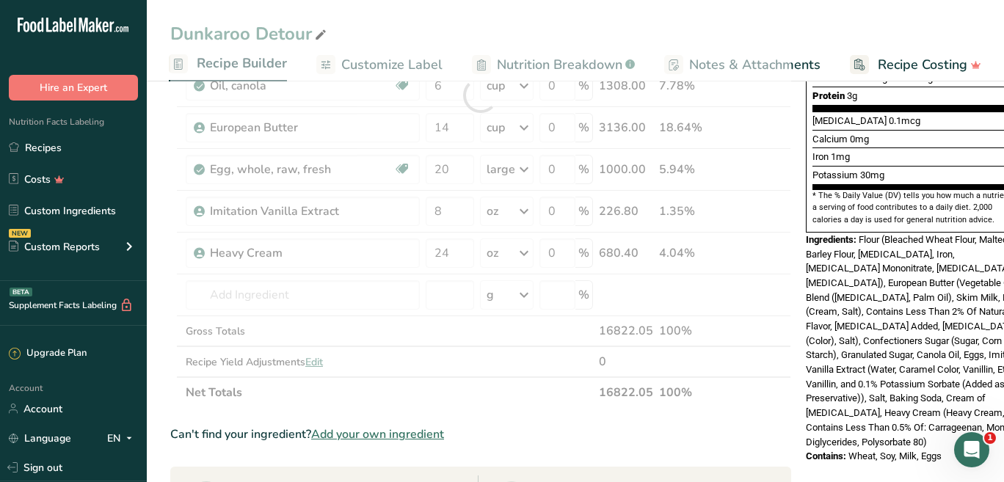
click at [827, 344] on div "Ingredients: Flour (Bleached Wheat Flour, Malted Barley Flour, [MEDICAL_DATA], …" at bounding box center [917, 341] width 223 height 217
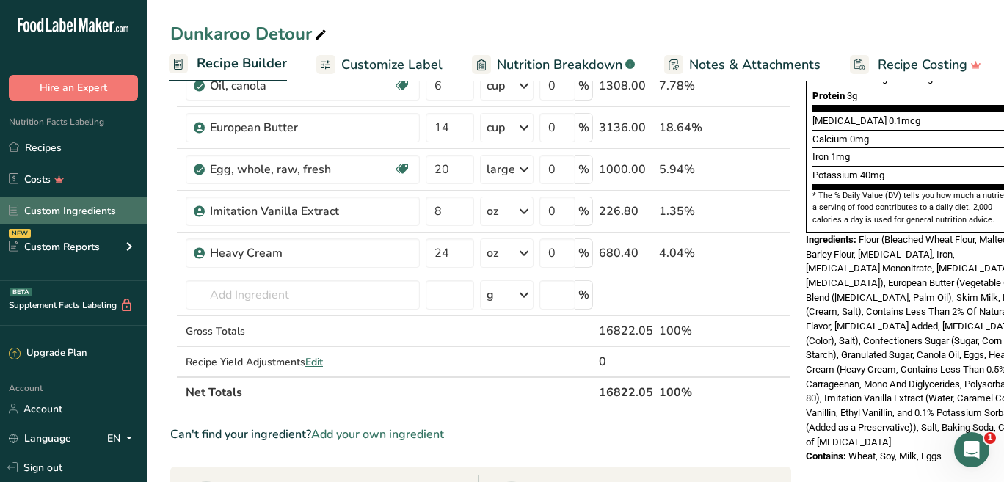
click at [99, 211] on link "Custom Ingredients" at bounding box center [73, 211] width 147 height 28
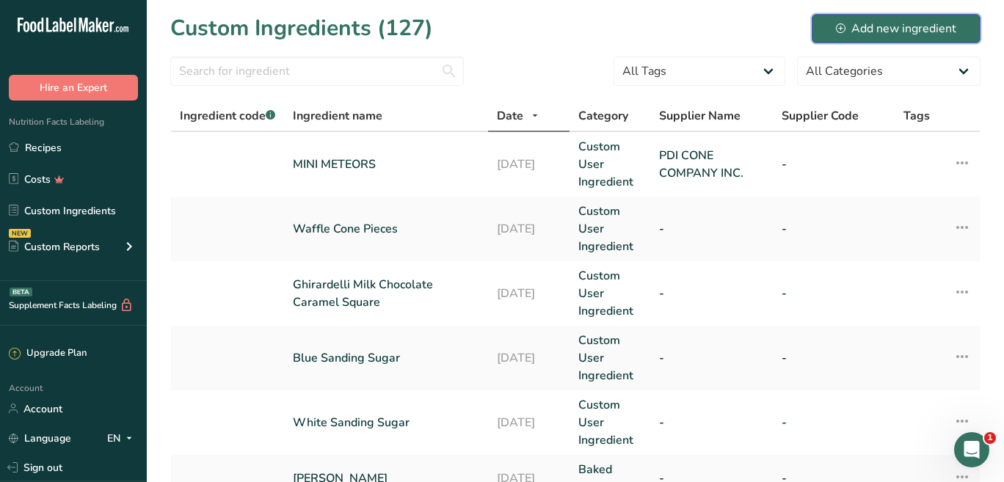
click at [851, 29] on div "Add new ingredient" at bounding box center [896, 29] width 120 height 18
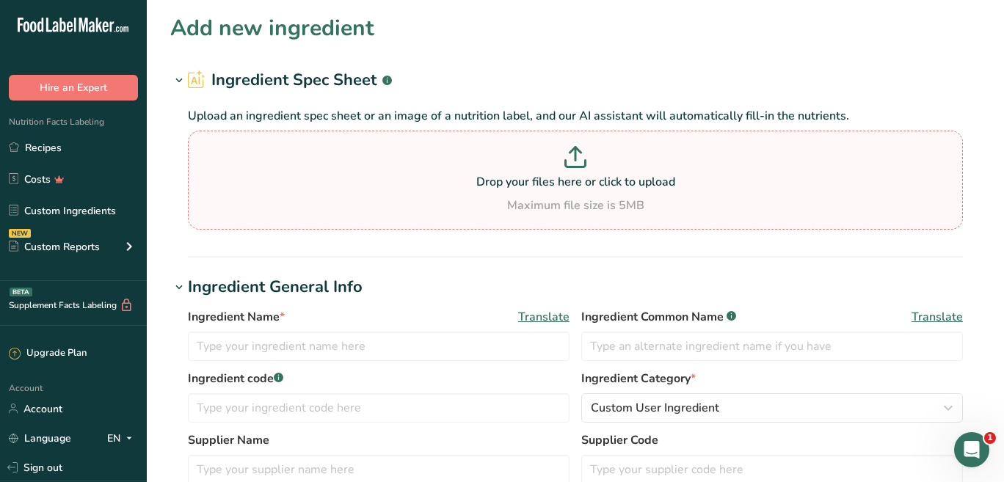
click at [499, 179] on p "Drop your files here or click to upload" at bounding box center [576, 182] width 768 height 18
click at [499, 179] on input "Drop your files here or click to upload Maximum file size is 5MB" at bounding box center [575, 180] width 775 height 99
click at [578, 157] on icon at bounding box center [576, 157] width 22 height 22
click at [578, 157] on input "Drop your files here or click to upload Maximum file size is 5MB" at bounding box center [575, 180] width 775 height 99
type input "C:\fakepath\Screenshot [DATE] 7.03.58 PM.png"
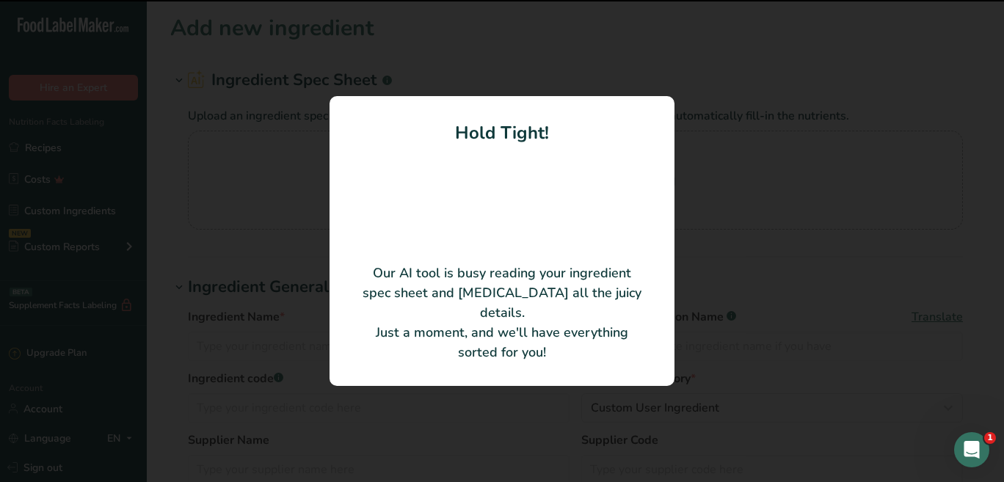
type input "Sugar"
type input "4"
type input "20"
type KJ "83.68"
type Fat "1"
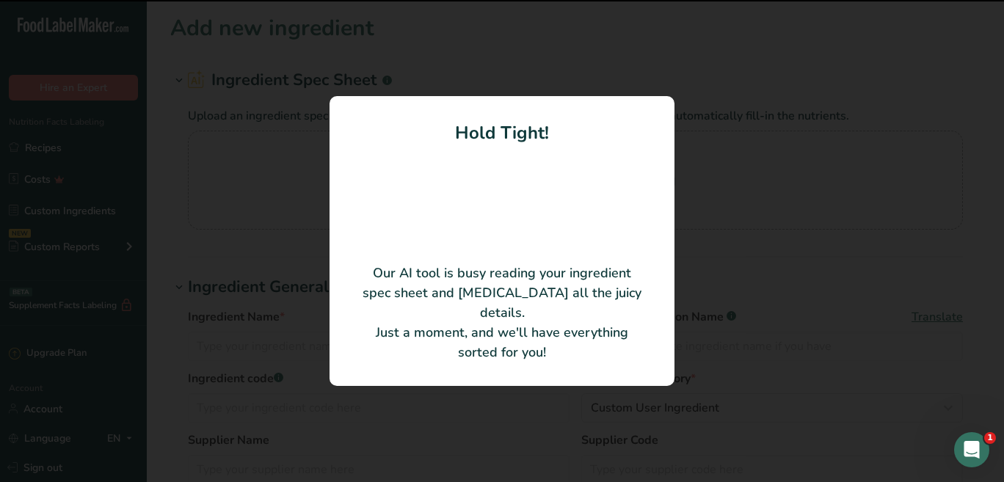
type Fat "0.5"
type Fat "0"
type input "0"
type Carbohydrates "3"
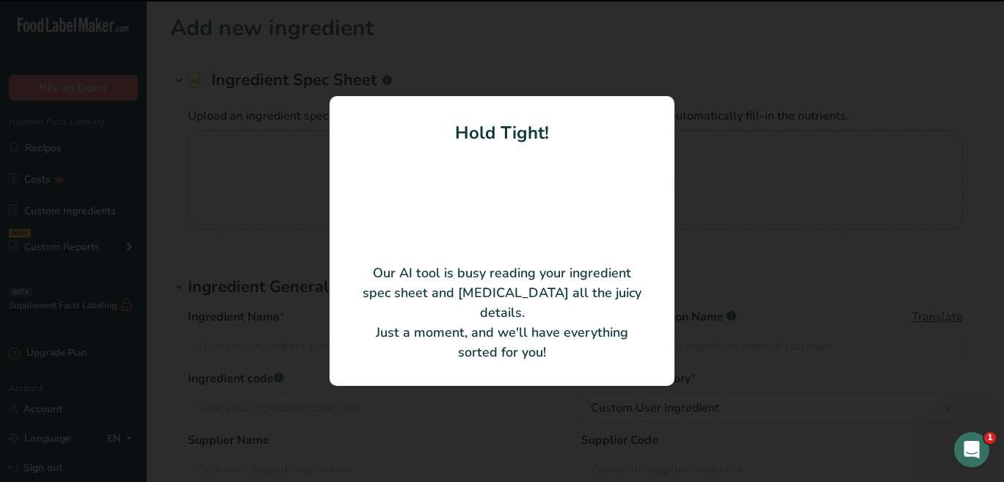
type Fiber "0"
type Sugars "3"
type Sugars "0"
type input "0"
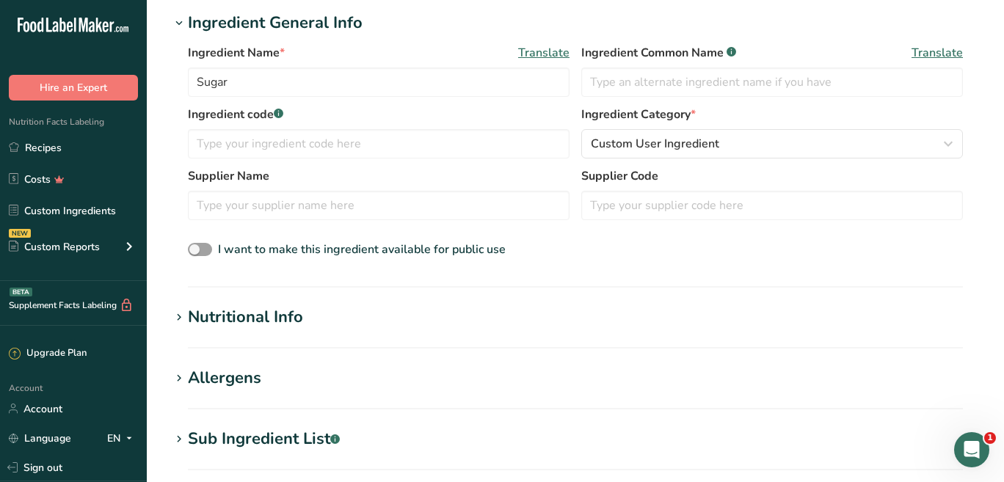
scroll to position [194, 0]
click at [306, 319] on h1 "Nutritional Info" at bounding box center [575, 317] width 811 height 24
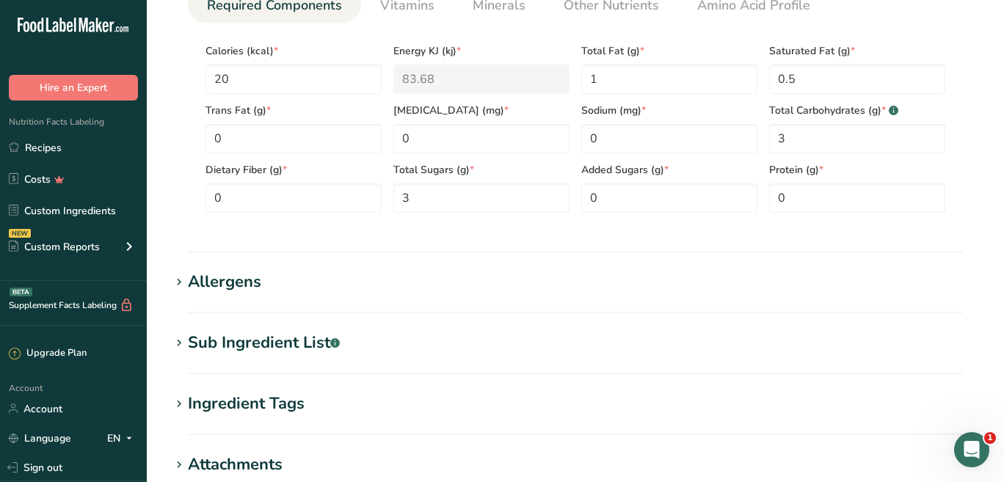
scroll to position [634, 0]
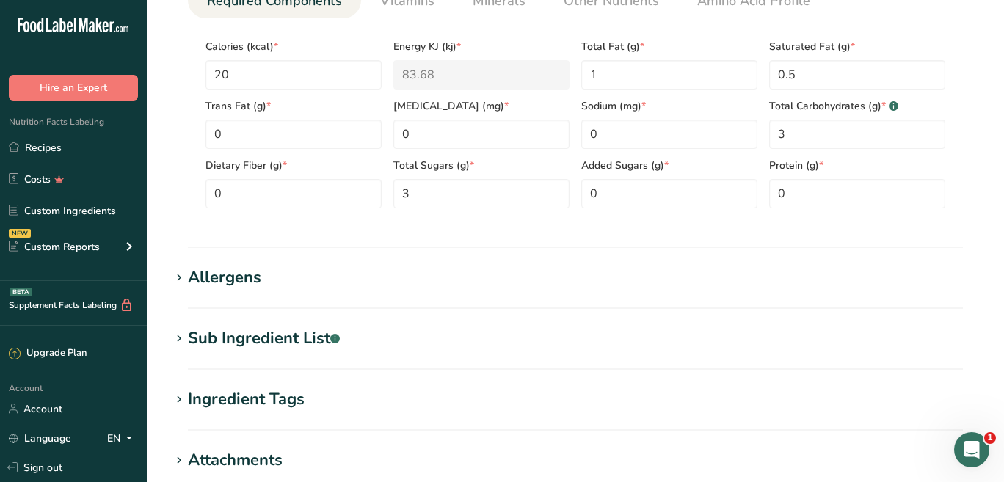
click at [260, 330] on div "Sub Ingredient List .a-a{fill:#347362;}.b-a{fill:#fff;}" at bounding box center [264, 339] width 152 height 24
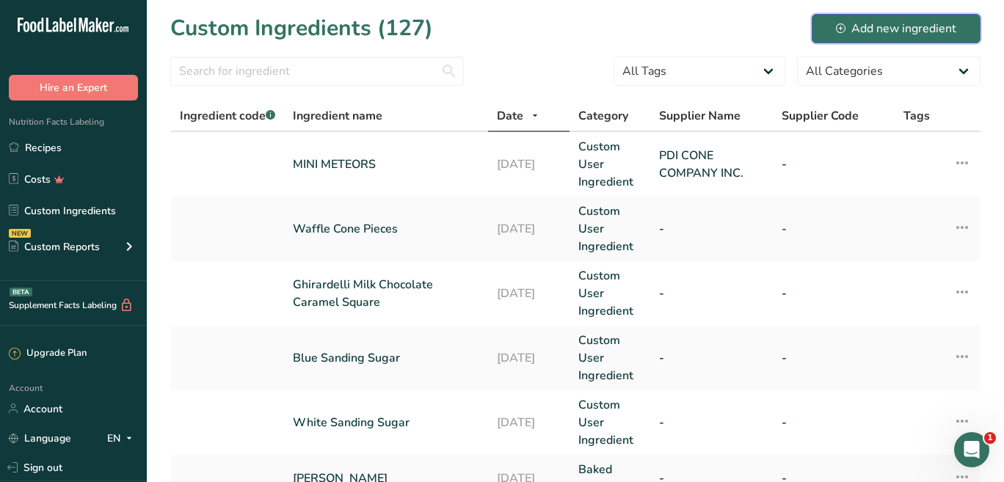
click at [833, 26] on button "Add new ingredient" at bounding box center [896, 28] width 169 height 29
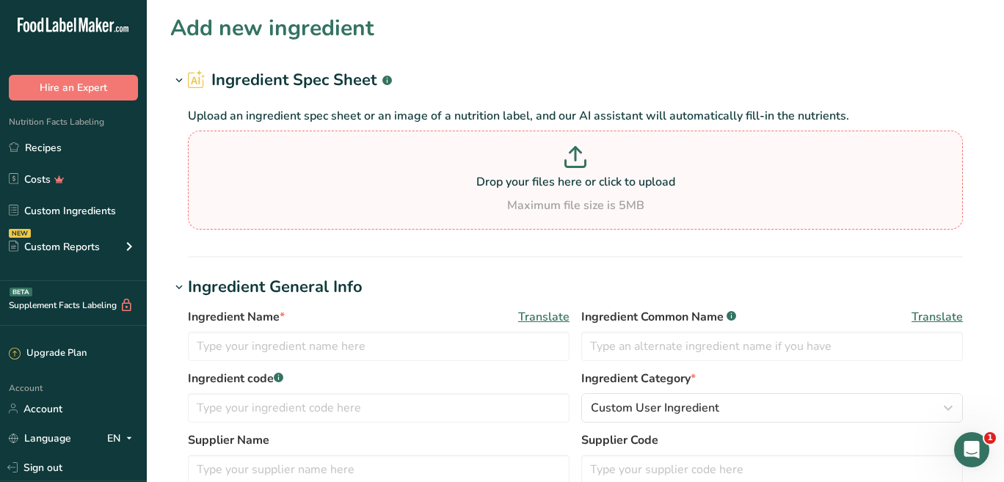
click at [576, 176] on p "Drop your files here or click to upload" at bounding box center [576, 182] width 768 height 18
click at [576, 176] on input "Drop your files here or click to upload Maximum file size is 5MB" at bounding box center [575, 180] width 775 height 99
type input "C:\fakepath\rainbow_sprinkles_25lb.pdf"
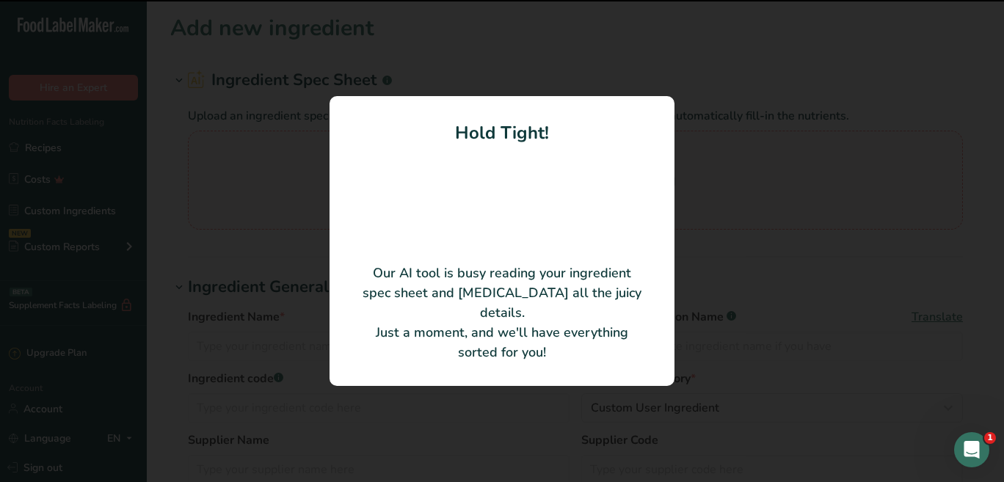
type input "Rainbow Sprinkles"
type input "Mavalerio USA Inc."
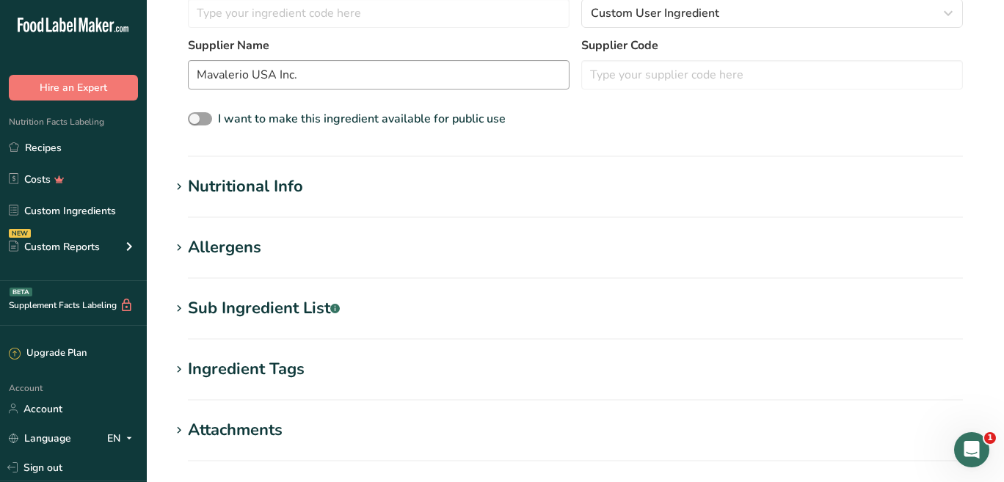
scroll to position [328, 0]
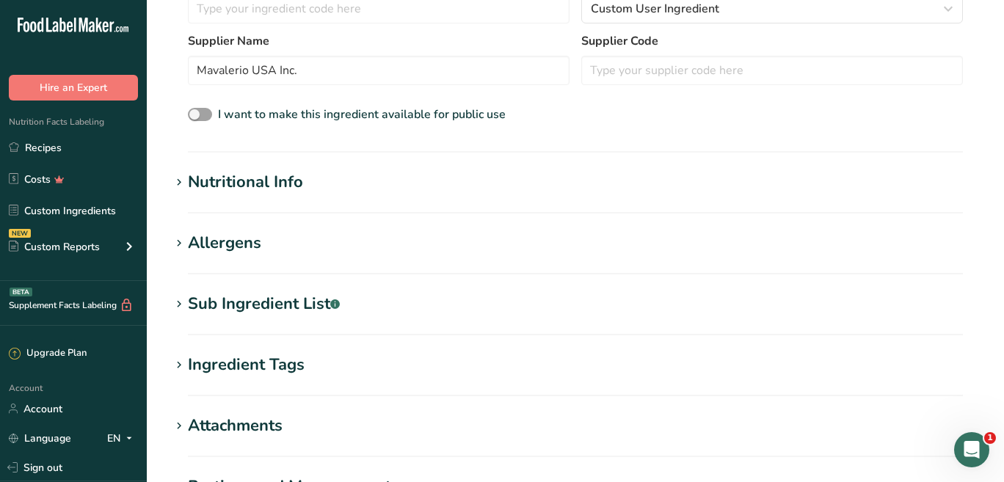
click at [287, 316] on div "Sub Ingredient List .a-a{fill:#347362;}.b-a{fill:#fff;}" at bounding box center [264, 304] width 152 height 24
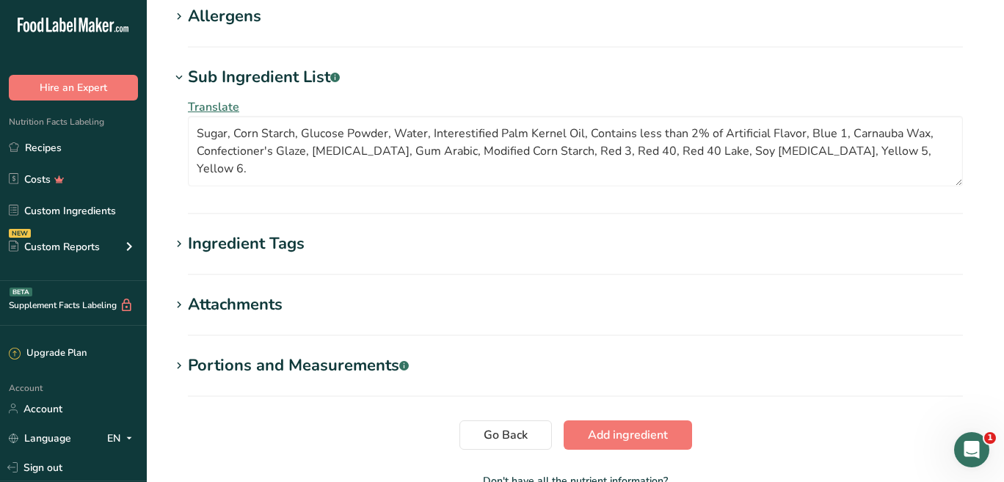
scroll to position [556, 0]
click at [623, 441] on span "Add ingredient" at bounding box center [628, 435] width 80 height 18
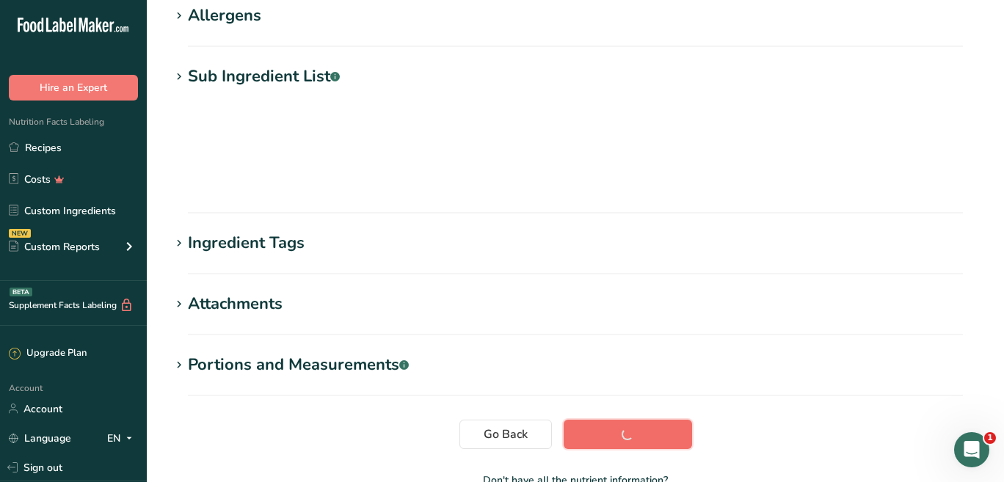
scroll to position [233, 0]
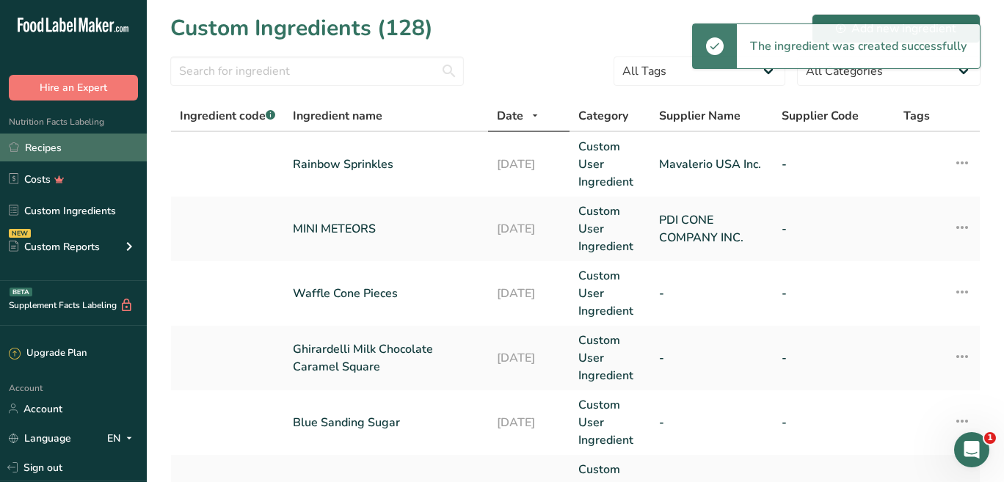
click at [45, 151] on link "Recipes" at bounding box center [73, 148] width 147 height 28
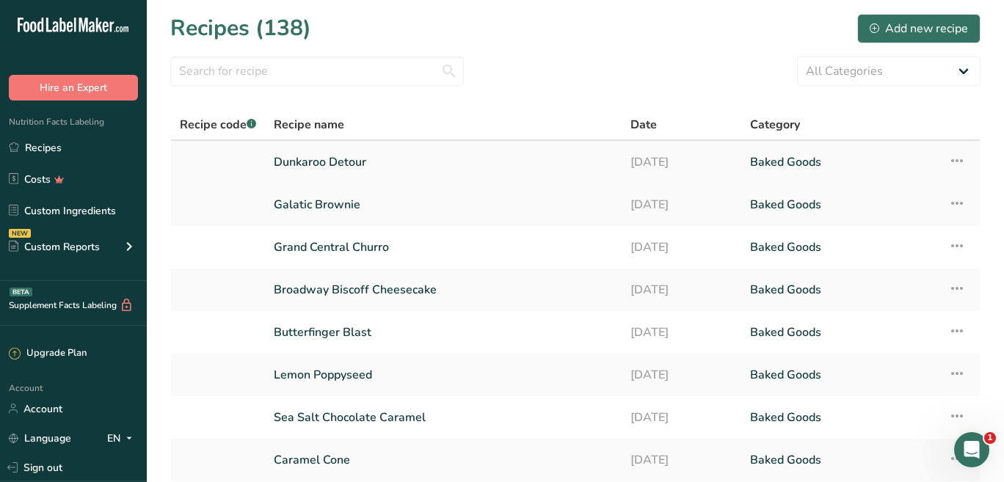
click at [305, 162] on link "Dunkaroo Detour" at bounding box center [443, 162] width 339 height 31
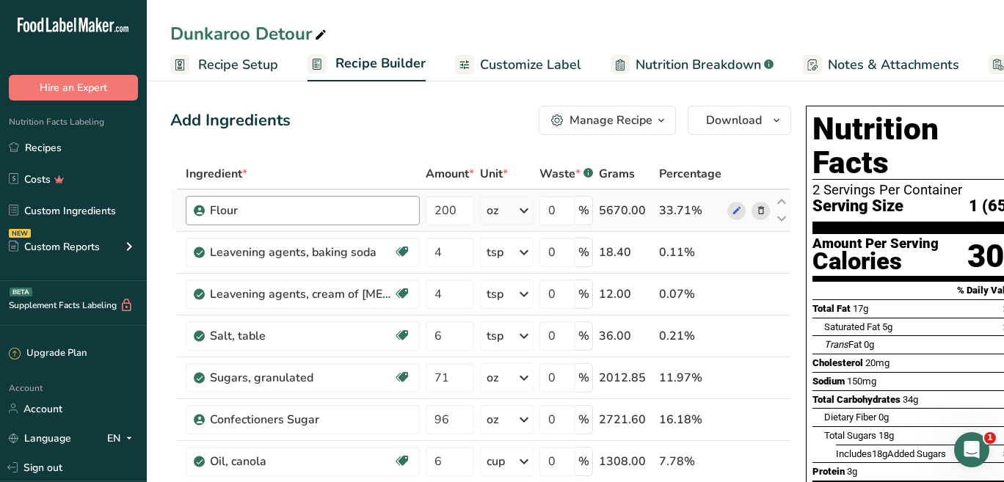
scroll to position [392, 0]
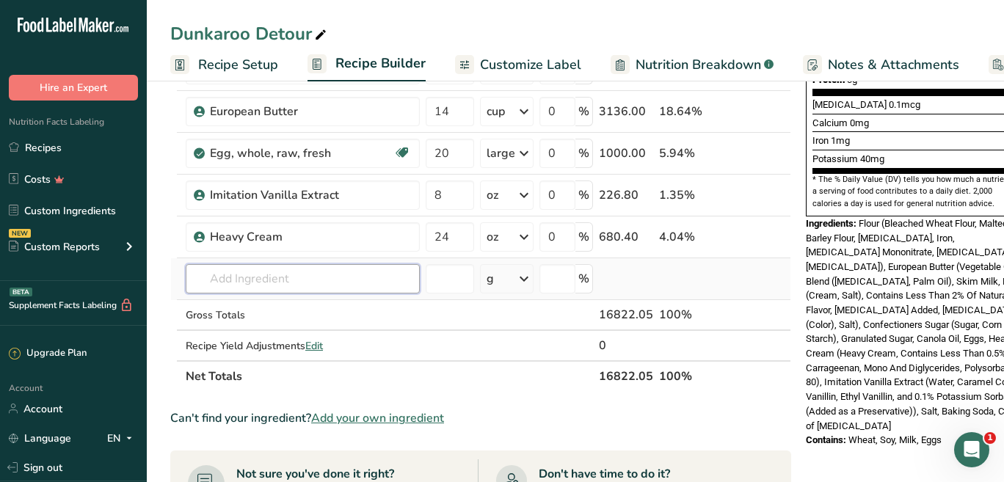
click at [356, 281] on input "text" at bounding box center [303, 278] width 234 height 29
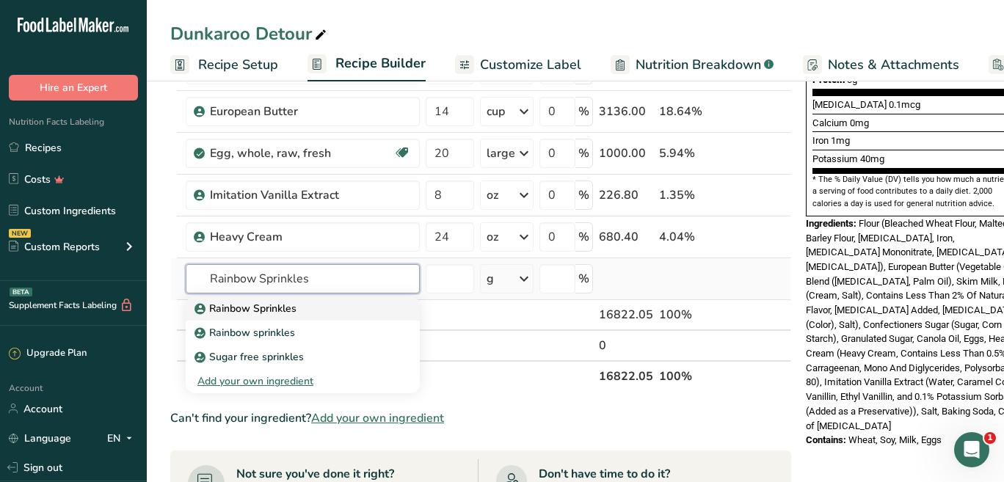
type input "Rainbow Sprinkles"
click at [305, 308] on div "Rainbow Sprinkles" at bounding box center [291, 308] width 187 height 15
type input "Rainbow Sprinkles"
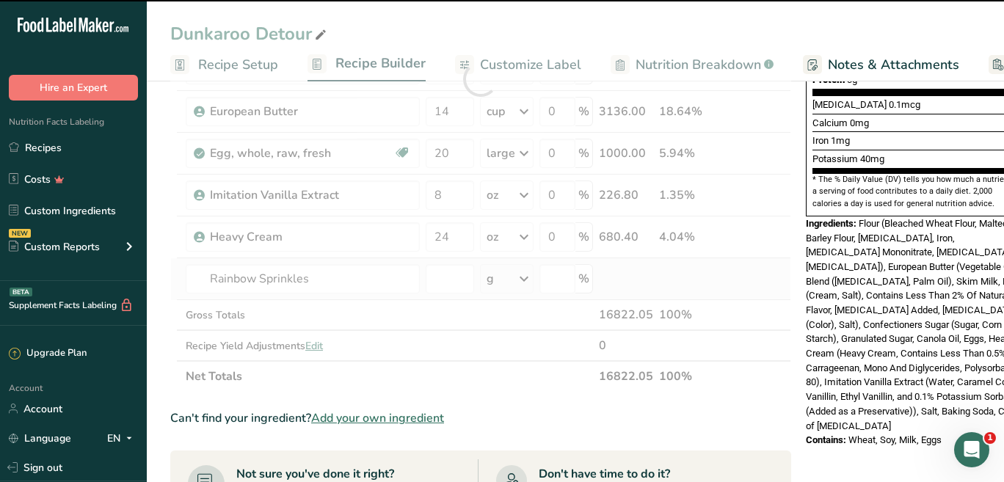
type input "0"
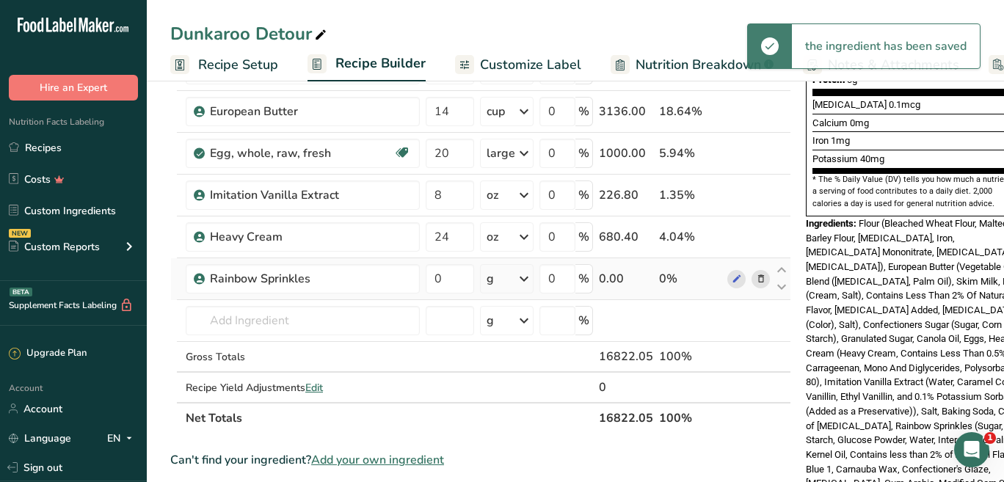
click at [496, 280] on div "g" at bounding box center [507, 278] width 54 height 29
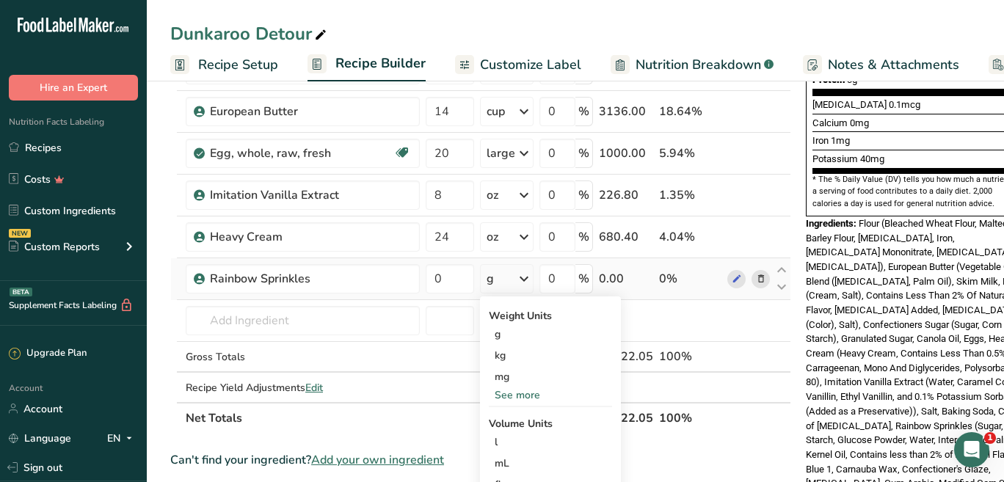
click at [507, 394] on div "See more" at bounding box center [550, 395] width 123 height 15
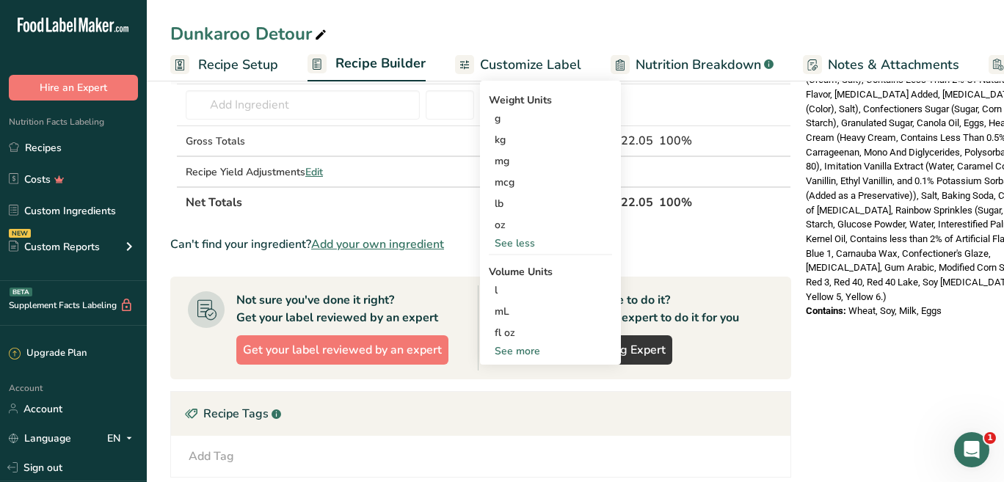
scroll to position [609, 0]
click at [503, 352] on div "See more" at bounding box center [550, 350] width 123 height 15
select select "22"
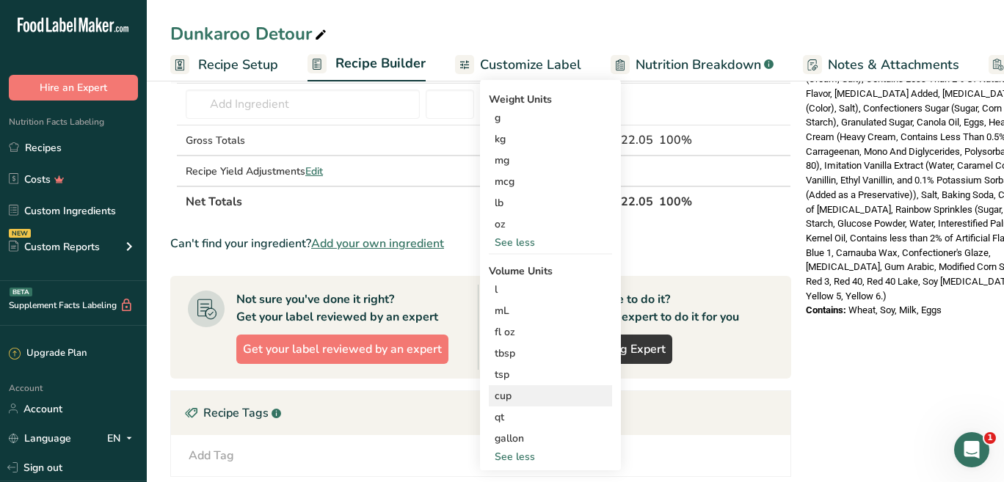
click at [513, 400] on div "cup" at bounding box center [551, 395] width 112 height 15
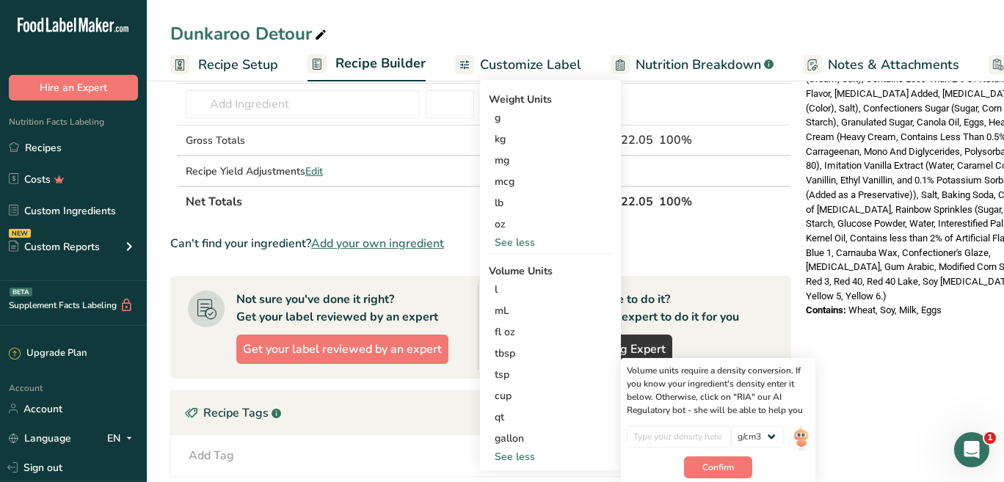
click at [809, 317] on div "Nutrition Facts 2 Servings Per Container Serving Size 1 (65g) Amount Per Servin…" at bounding box center [917, 121] width 235 height 1261
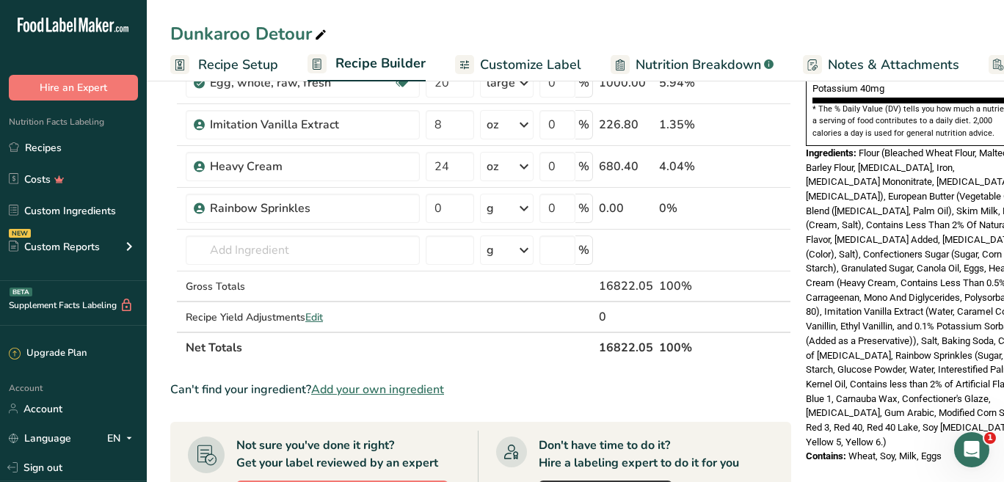
scroll to position [461, 0]
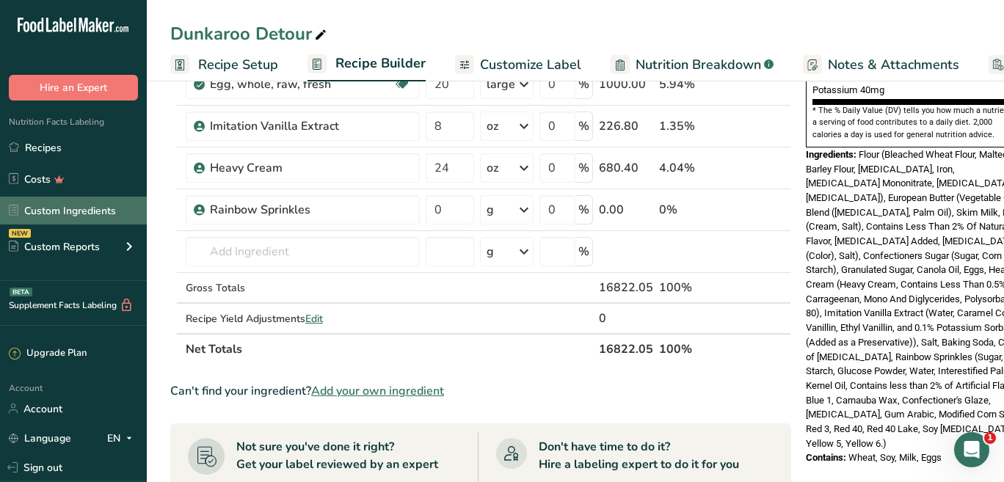
click at [68, 216] on link "Custom Ingredients" at bounding box center [73, 211] width 147 height 28
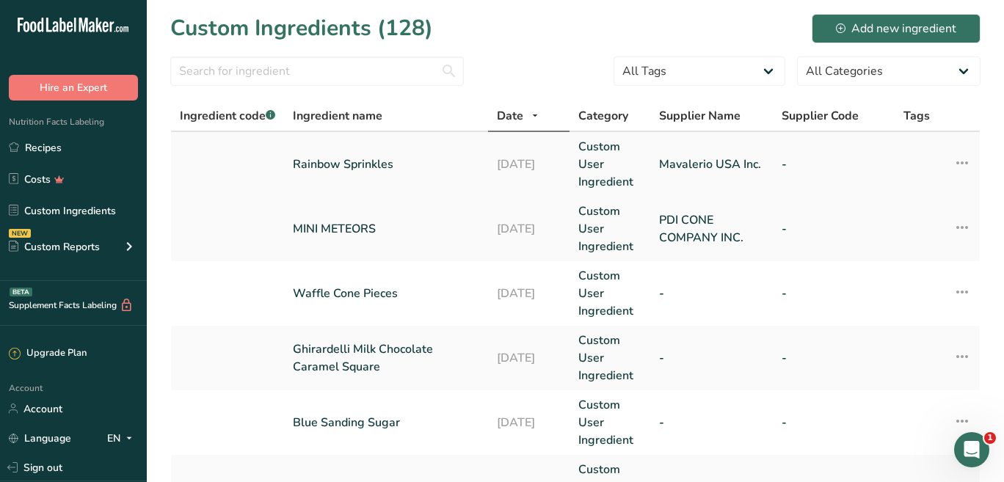
click at [330, 167] on link "Rainbow Sprinkles" at bounding box center [386, 165] width 186 height 18
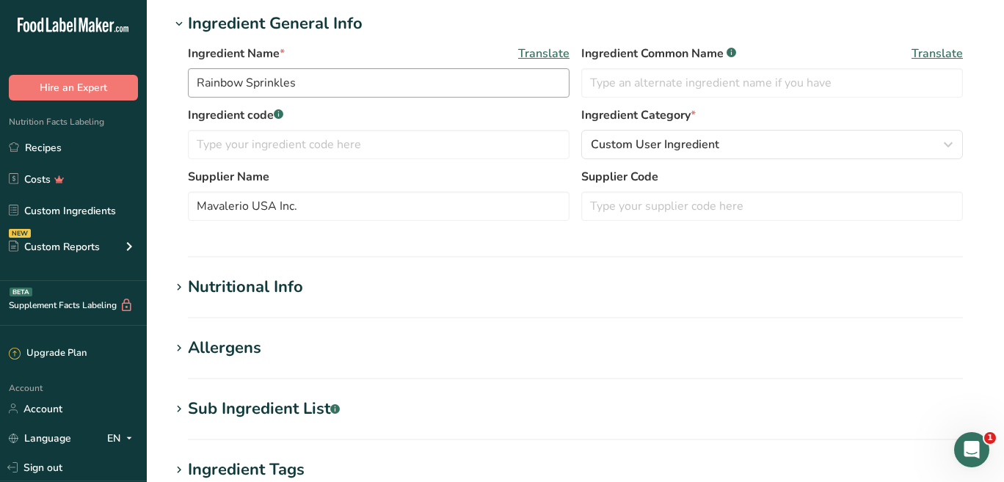
scroll to position [216, 0]
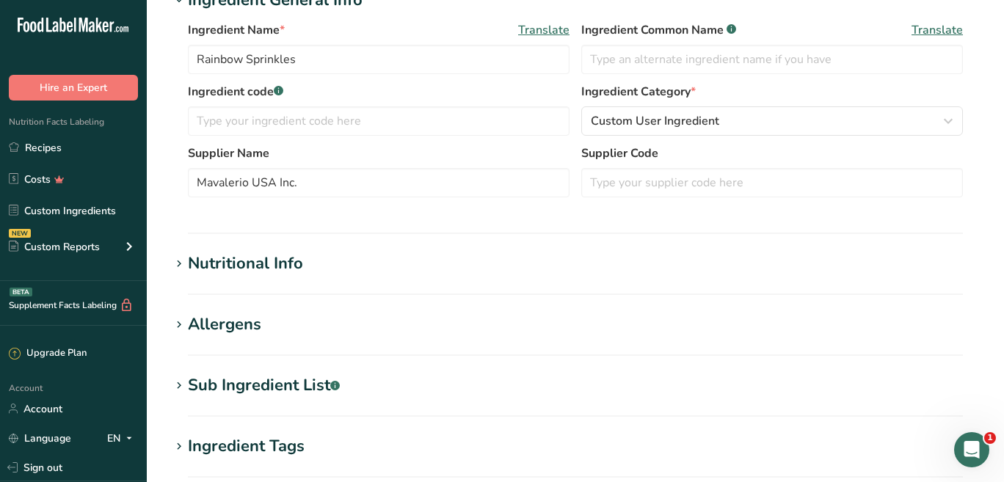
click at [284, 267] on div "Nutritional Info" at bounding box center [245, 264] width 115 height 24
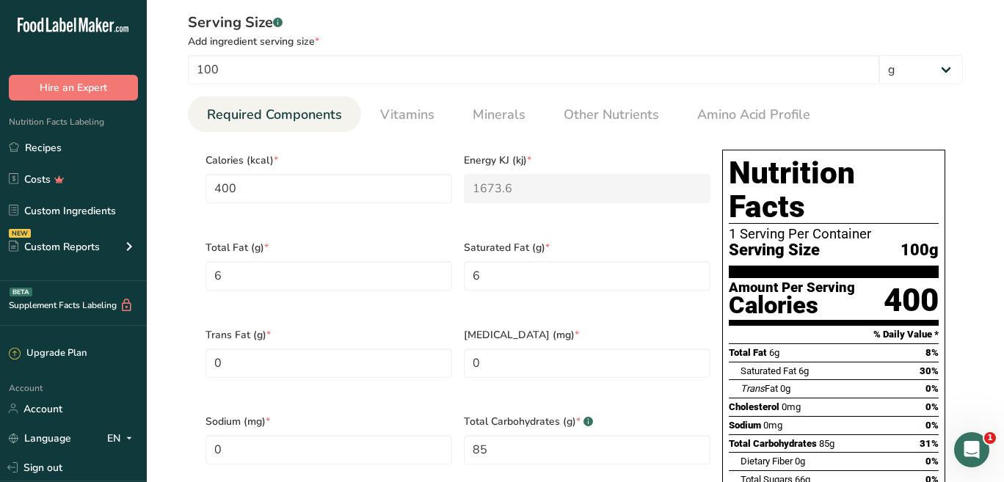
scroll to position [0, 0]
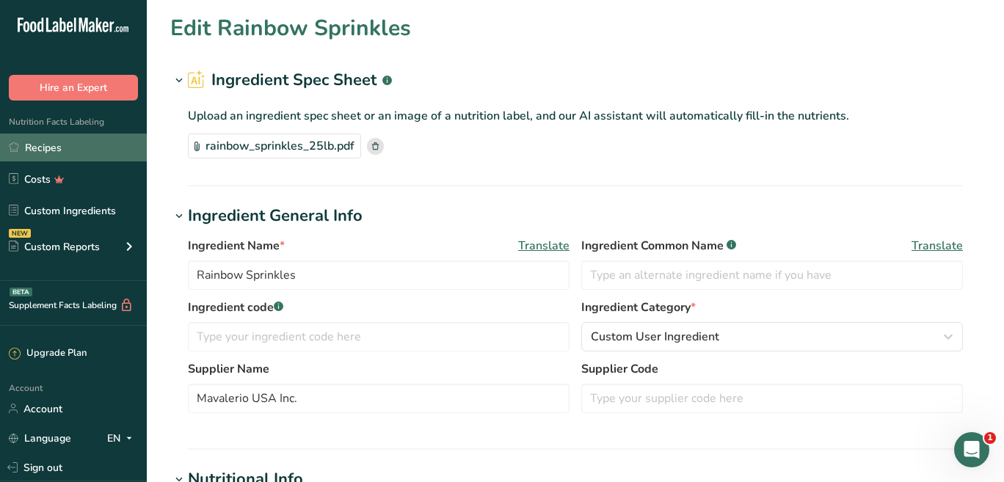
click at [64, 151] on link "Recipes" at bounding box center [73, 148] width 147 height 28
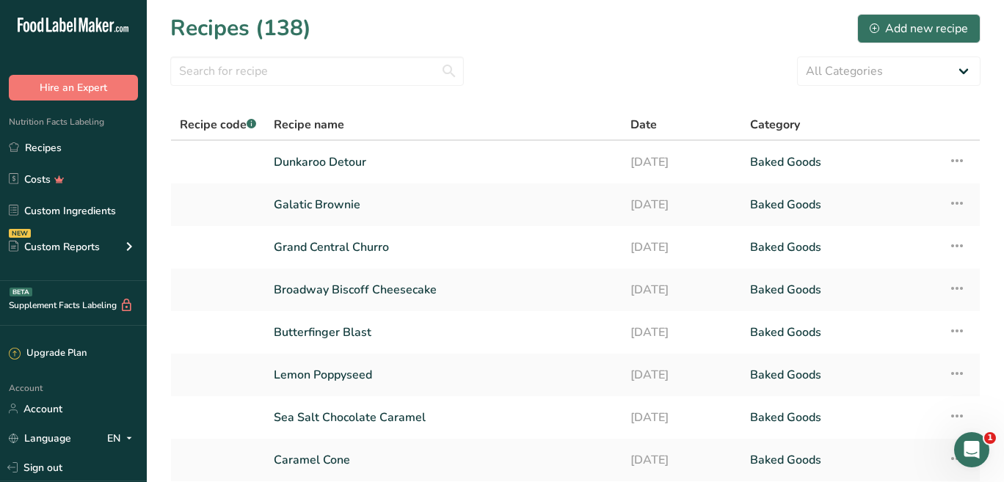
click at [297, 164] on link "Dunkaroo Detour" at bounding box center [443, 162] width 339 height 31
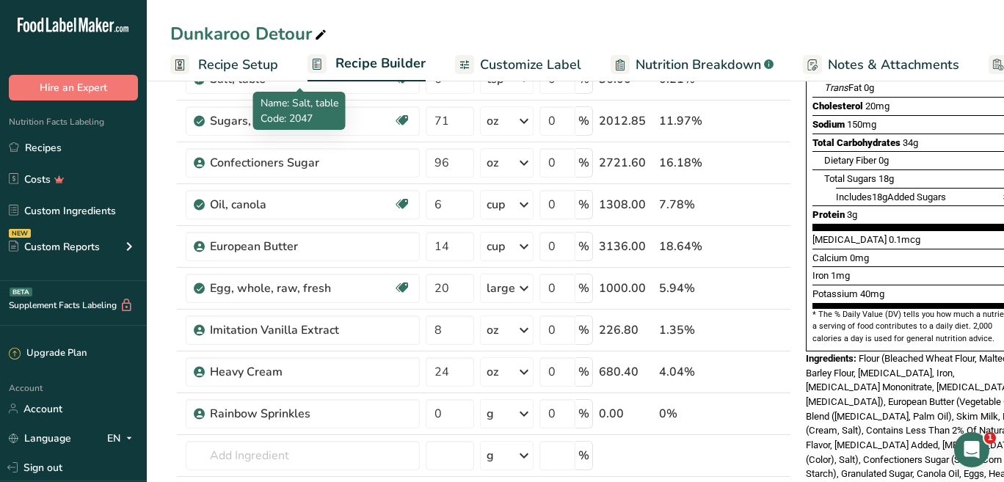
scroll to position [417, 0]
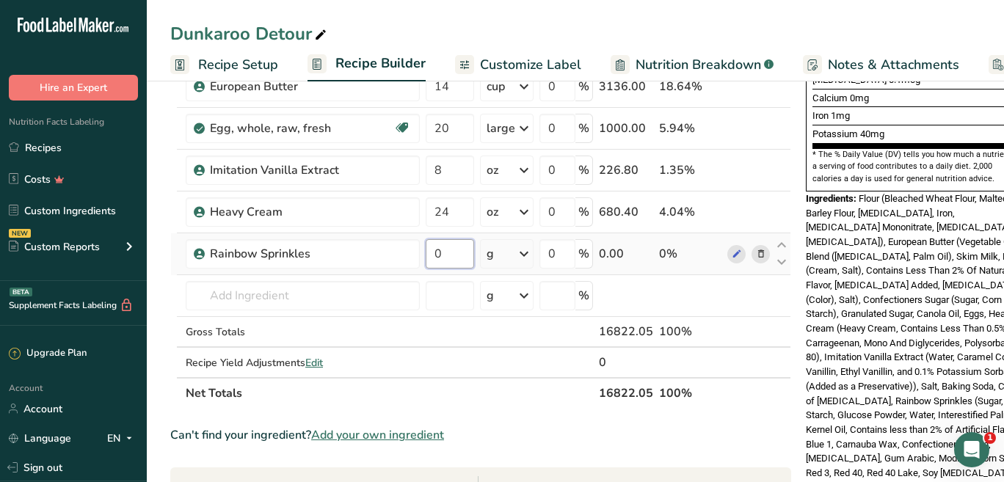
click at [444, 258] on input "0" at bounding box center [450, 253] width 48 height 29
type input "1375"
click at [894, 273] on div "Ingredients: Flour (Bleached Wheat Flour, Malted Barley Flour, [MEDICAL_DATA], …" at bounding box center [917, 343] width 223 height 303
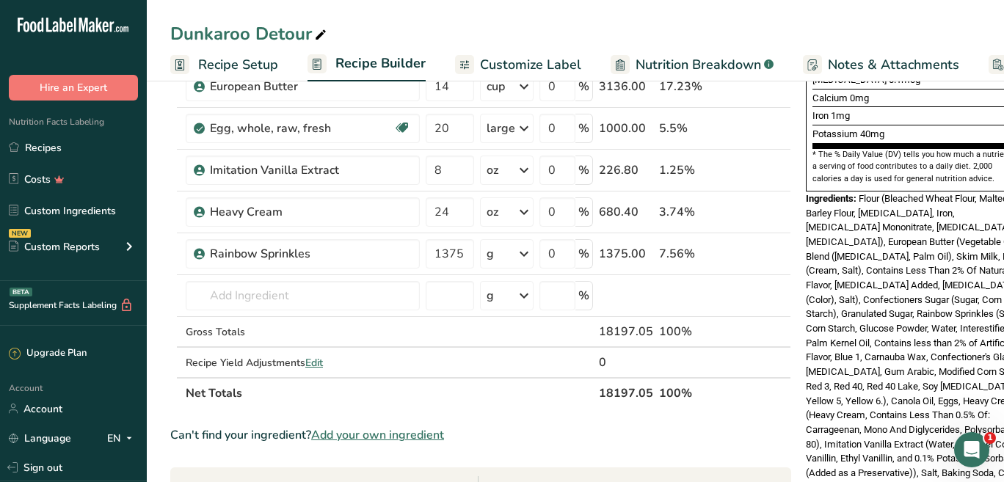
click at [525, 62] on span "Customize Label" at bounding box center [530, 65] width 101 height 20
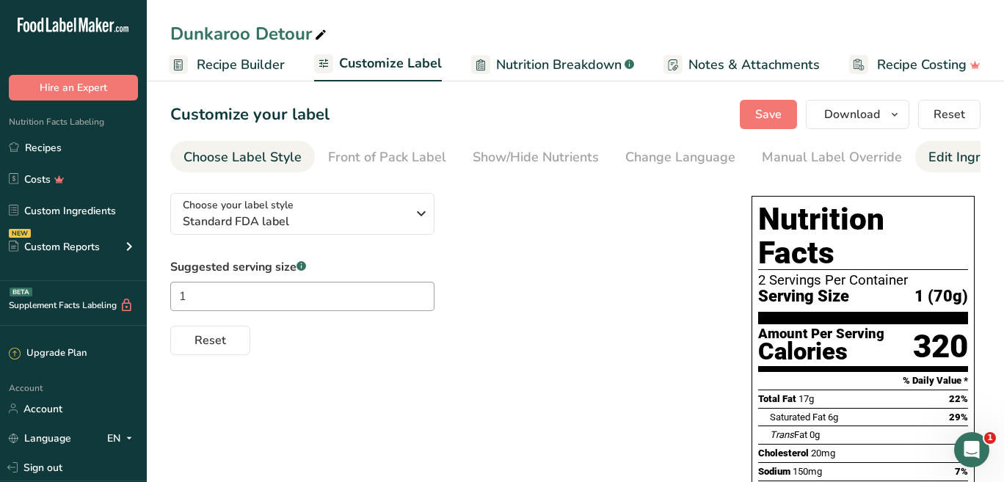
click at [929, 158] on div "Edit Ingredients/Allergens List" at bounding box center [1022, 158] width 186 height 20
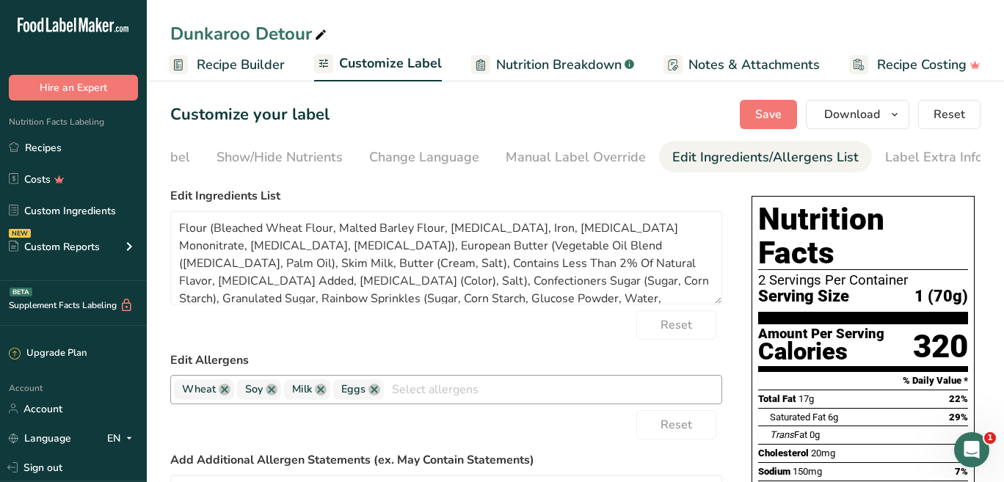
scroll to position [294, 0]
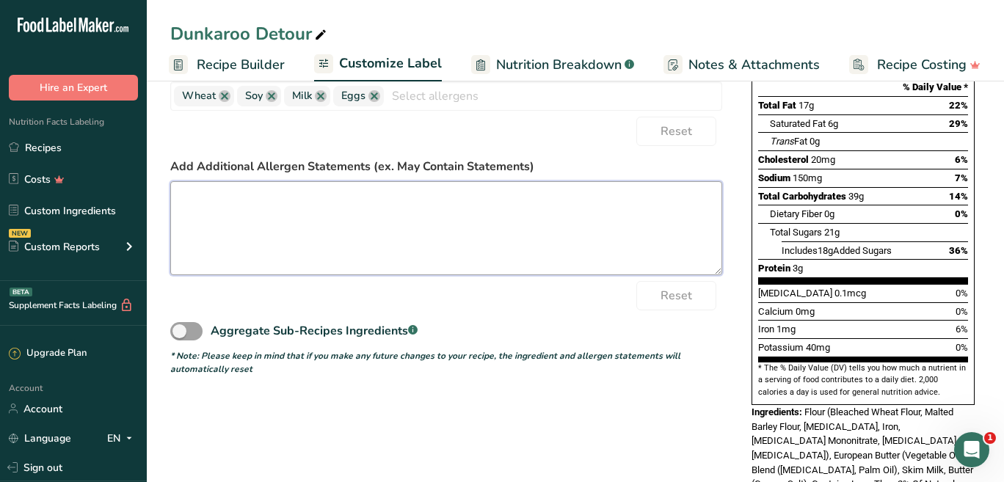
click at [452, 246] on textarea at bounding box center [446, 228] width 552 height 94
paste textarea "Our cookies are made onsite and may come into contact with different allergens …"
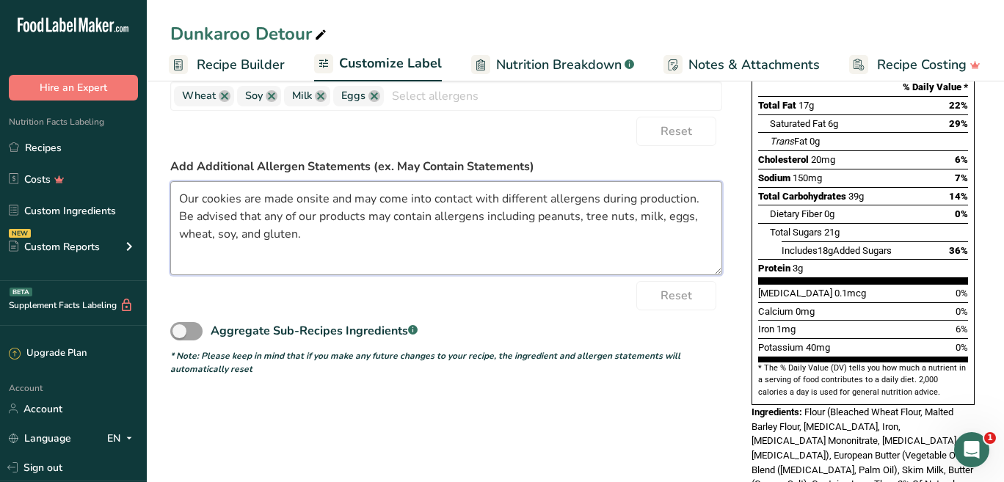
scroll to position [0, 0]
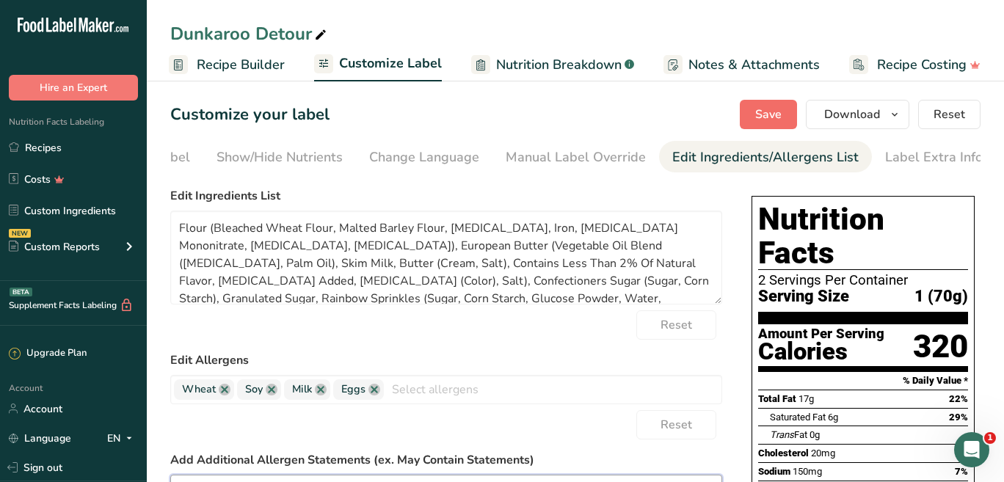
type textarea "Our cookies are made onsite and may come into contact with different allergens …"
click at [751, 123] on button "Save" at bounding box center [768, 114] width 57 height 29
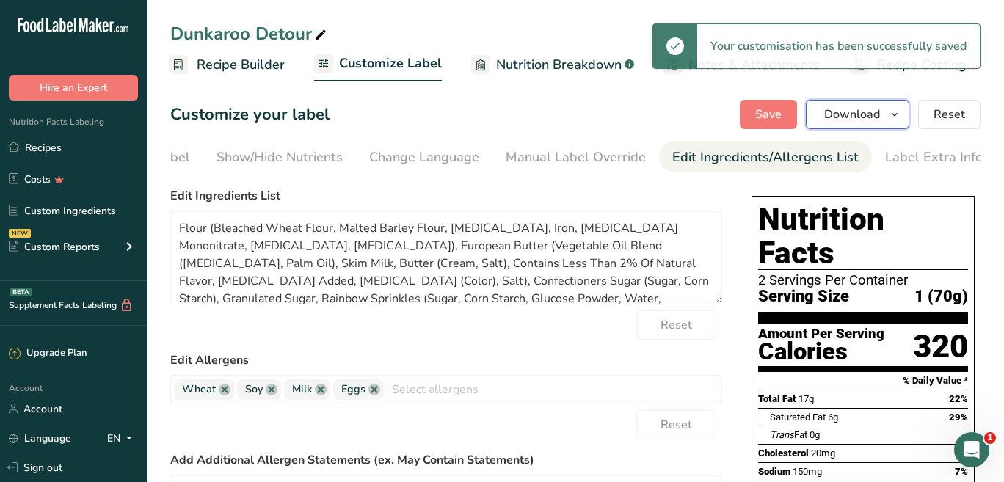
click at [846, 109] on span "Download" at bounding box center [853, 115] width 56 height 18
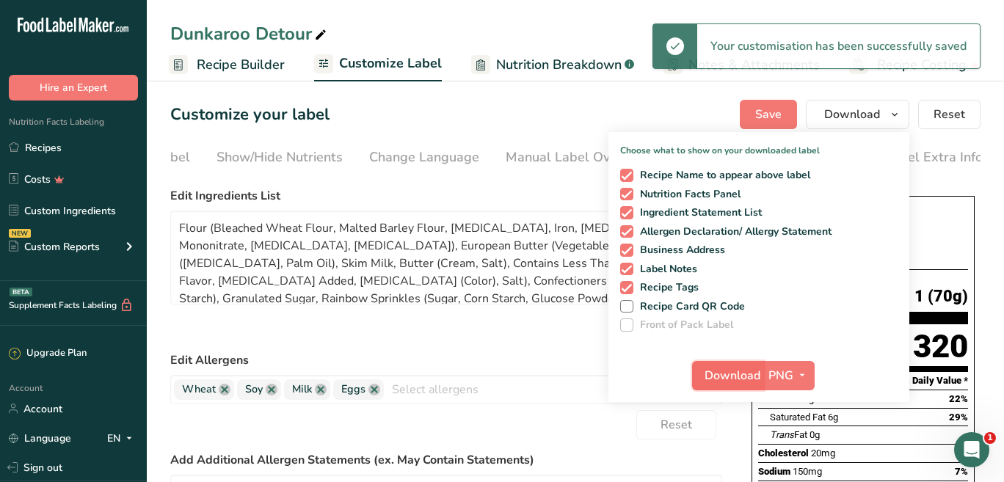
click at [739, 375] on span "Download" at bounding box center [733, 376] width 56 height 18
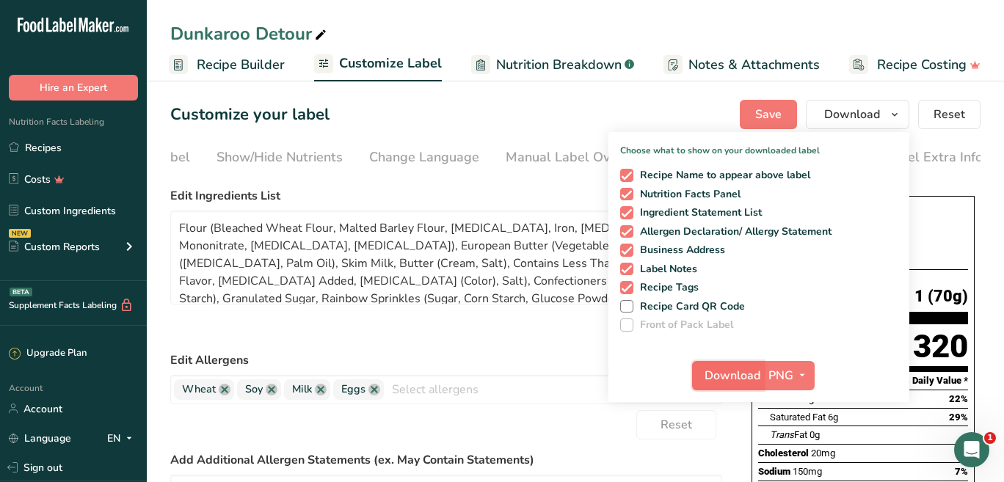
click at [739, 375] on span "Download" at bounding box center [733, 376] width 56 height 18
